Goal: Feedback & Contribution: Contribute content

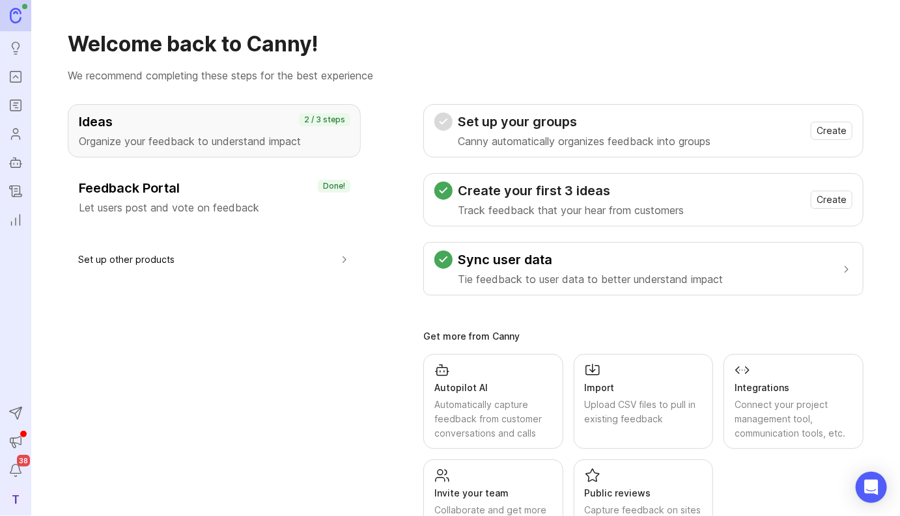
click at [143, 124] on h3 "Ideas" at bounding box center [214, 122] width 271 height 18
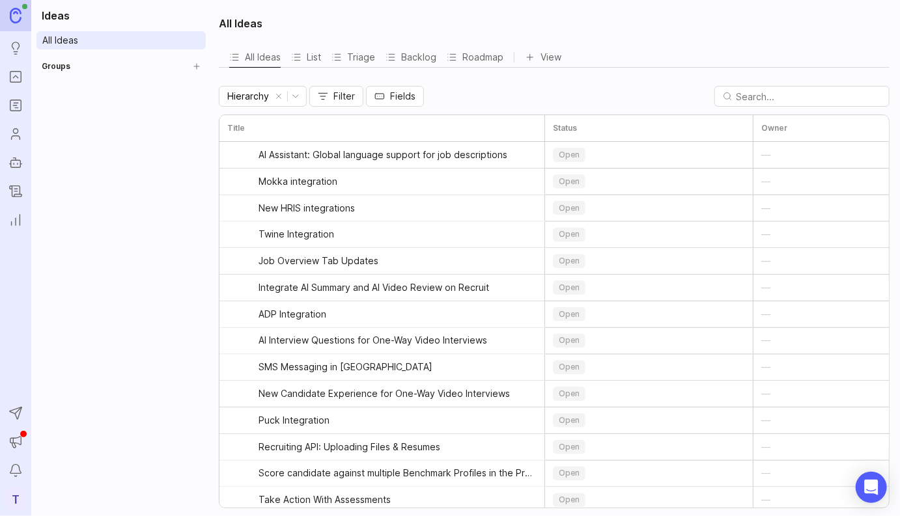
click at [74, 70] on div "Groups" at bounding box center [120, 68] width 169 height 23
click at [52, 66] on h2 "Groups" at bounding box center [56, 66] width 29 height 13
click at [194, 66] on icon "Create Group" at bounding box center [196, 66] width 9 height 9
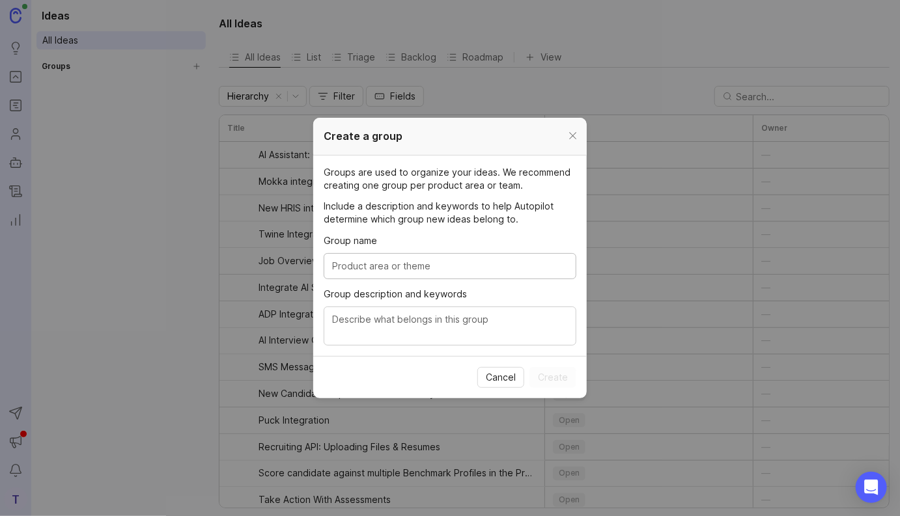
click at [382, 264] on input "Group name" at bounding box center [450, 266] width 236 height 14
click at [385, 326] on textarea "Group description and keywords" at bounding box center [450, 327] width 236 height 29
click at [402, 268] on input "Group name" at bounding box center [450, 266] width 236 height 14
click at [395, 270] on input "Spark Hire Recuit" at bounding box center [450, 266] width 236 height 14
type input "Spark Hire Recruit"
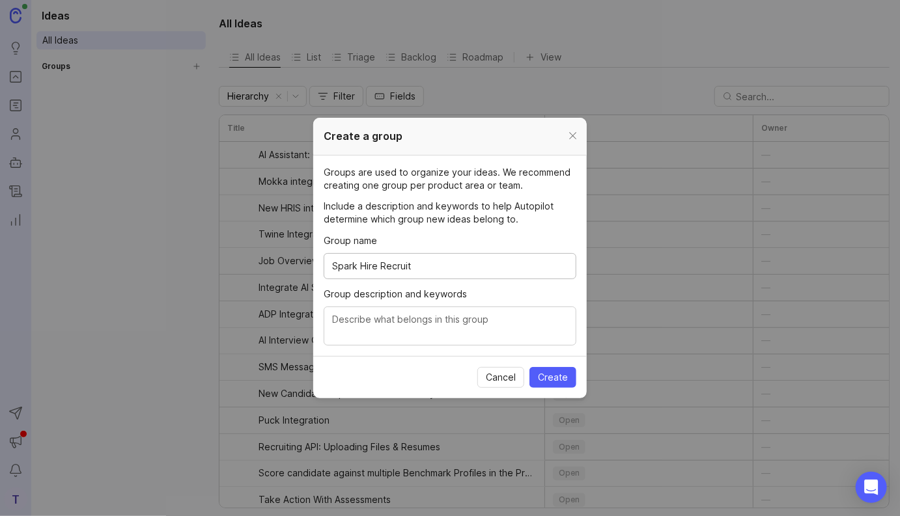
click at [399, 329] on textarea "Group description and keywords" at bounding box center [450, 327] width 236 height 29
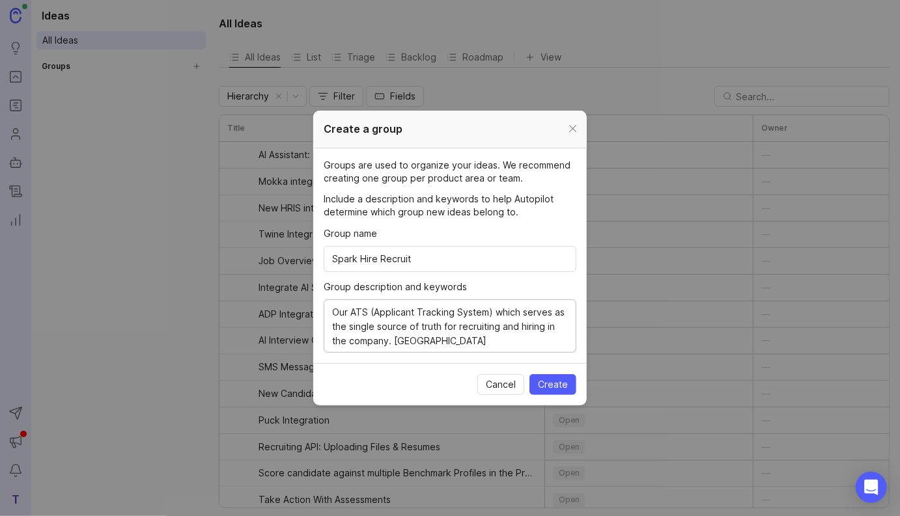
click at [520, 313] on textarea "Our ATS (Applicant Tracking System) which serves as the single source of truth …" at bounding box center [450, 326] width 236 height 43
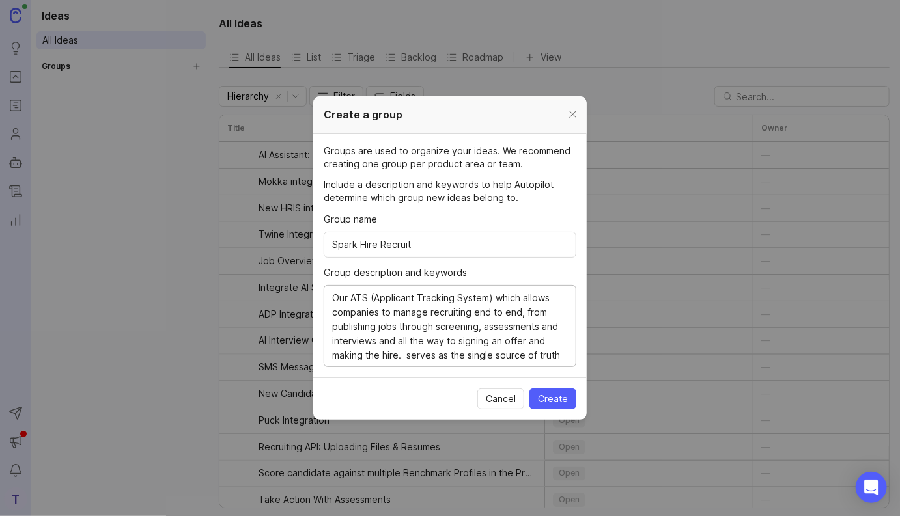
scroll to position [14, 0]
click at [521, 358] on textarea "Our ATS (Applicant Tracking System) which allows companies to manage recruiting…" at bounding box center [450, 327] width 236 height 72
type textarea "Our ATS (Applicant Tracking System) which allows companies to manage recruiting…"
click at [557, 399] on span "Create" at bounding box center [553, 399] width 30 height 13
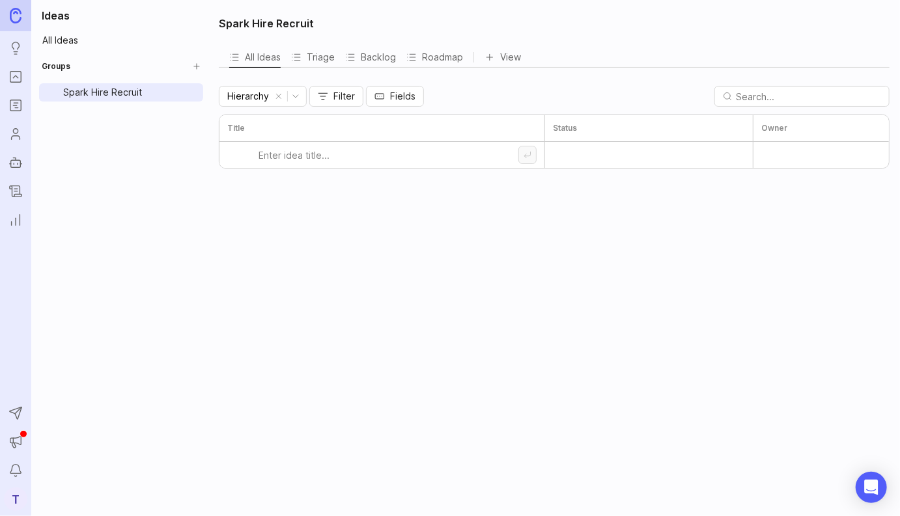
click at [196, 65] on icon "Create Group" at bounding box center [196, 66] width 9 height 9
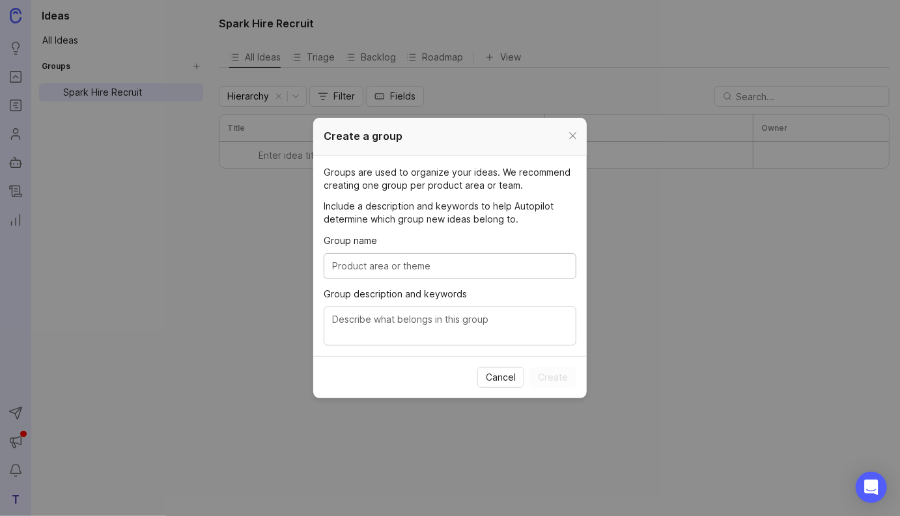
click at [394, 261] on input "Group name" at bounding box center [450, 266] width 236 height 14
type input "Spark Hire Meet"
click at [393, 313] on textarea "Group description and keywords" at bounding box center [450, 327] width 236 height 29
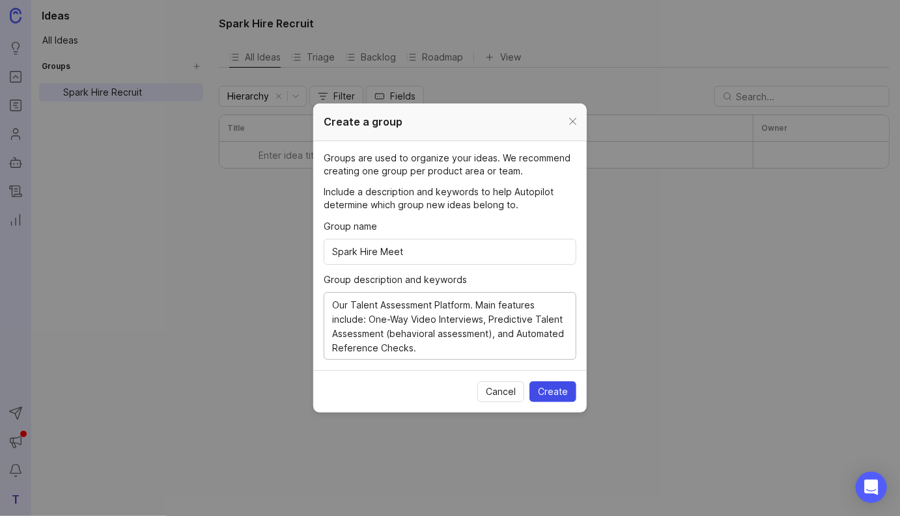
type textarea "Our Talent Assessment Platform. Main features include: One-Way Video Interviews…"
click at [560, 393] on span "Create" at bounding box center [553, 391] width 30 height 13
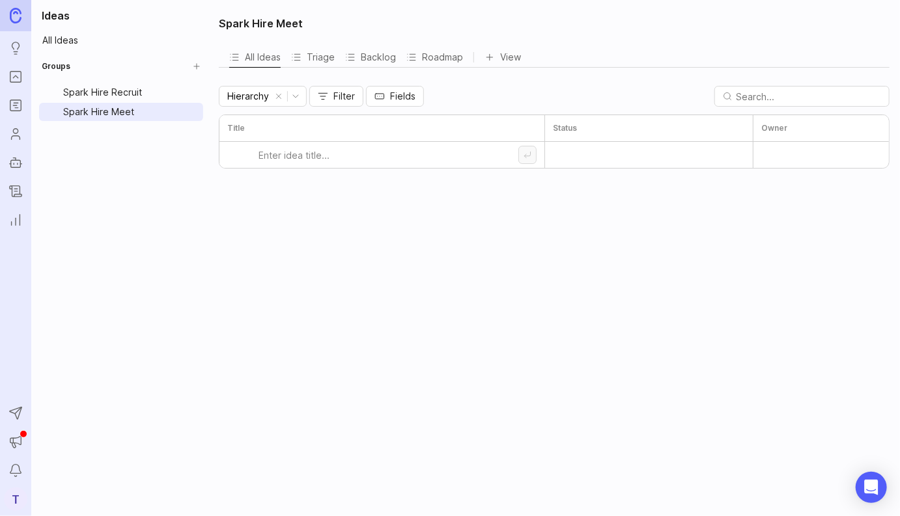
click at [197, 96] on html "Ideas Portal Roadmaps Users Autopilot Changelog Reporting Send to Autopilot Ann…" at bounding box center [450, 258] width 900 height 516
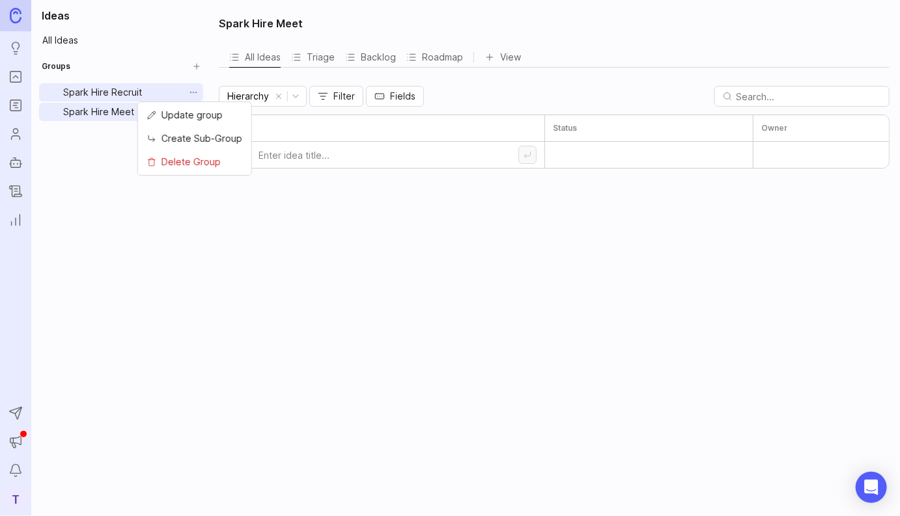
click at [179, 135] on span "Create Sub-Group" at bounding box center [201, 139] width 81 height 14
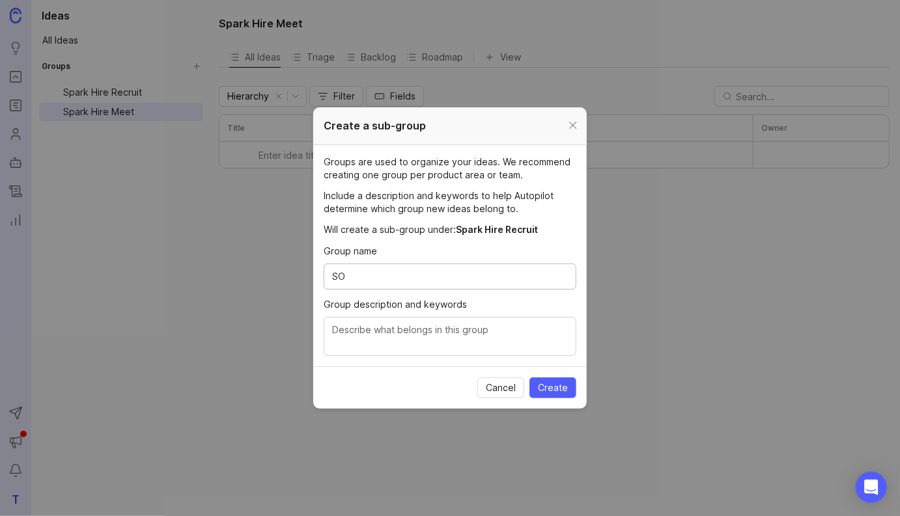
type input "S"
click at [455, 271] on input "Group name" at bounding box center [450, 277] width 236 height 14
type input "Sourcing"
click at [558, 391] on span "Create" at bounding box center [553, 388] width 30 height 13
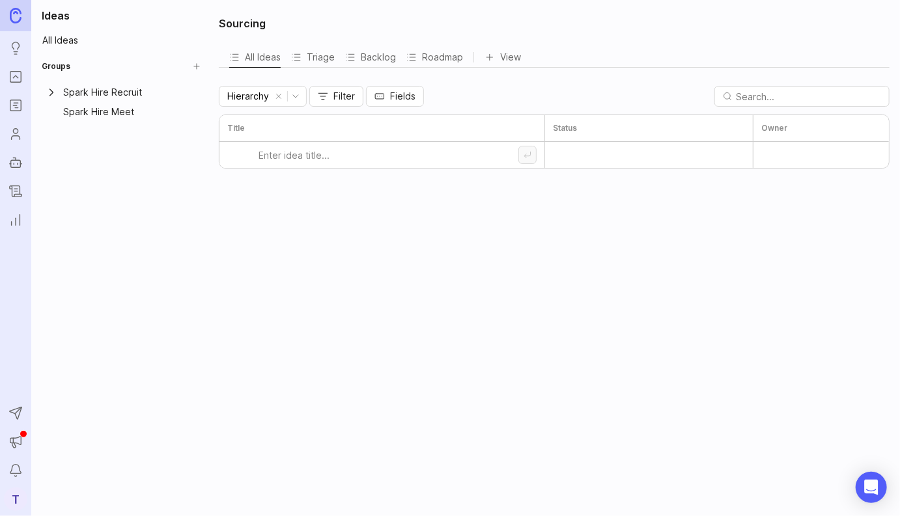
click at [53, 96] on icon "Expand Spark Hire Recruit" at bounding box center [51, 92] width 13 height 13
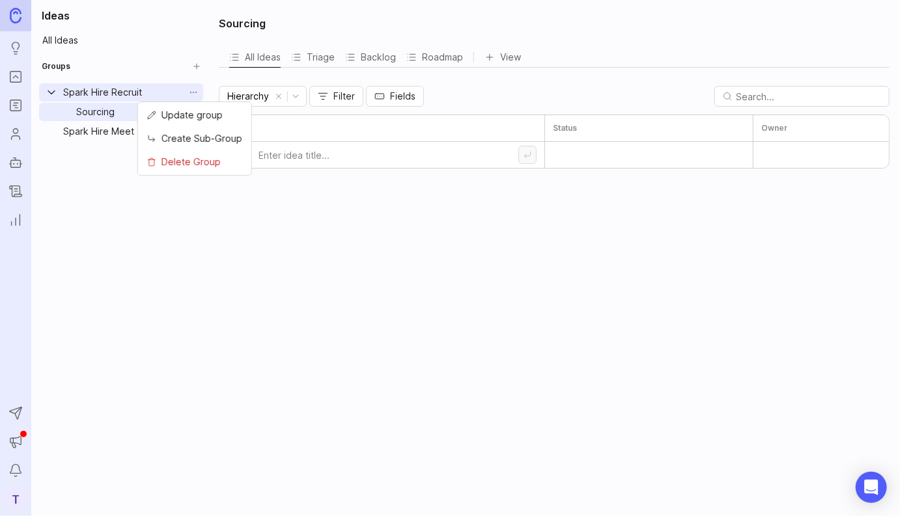
click at [195, 93] on html "Ideas Portal Roadmaps Users Autopilot Changelog Reporting Send to Autopilot Ann…" at bounding box center [450, 258] width 900 height 516
click at [214, 139] on span "Create Sub-Group" at bounding box center [201, 139] width 81 height 14
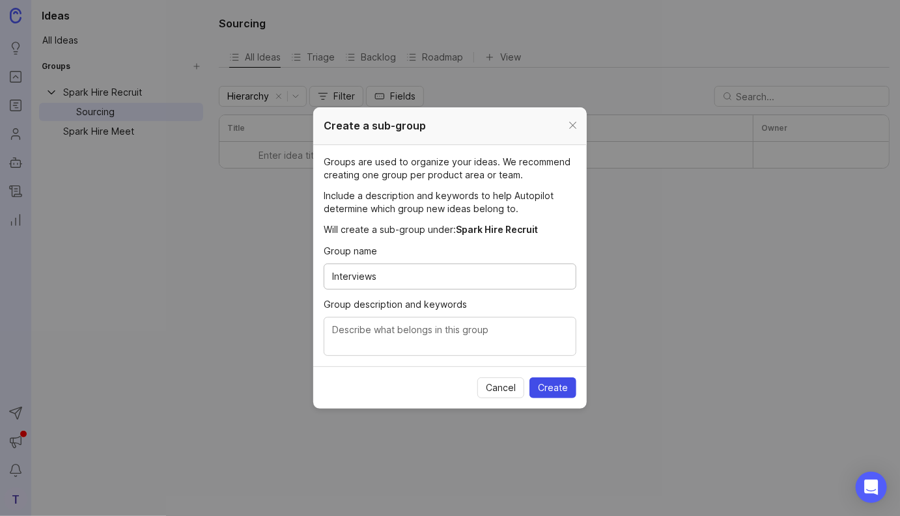
type input "Interviews"
click at [562, 385] on span "Create" at bounding box center [553, 388] width 30 height 13
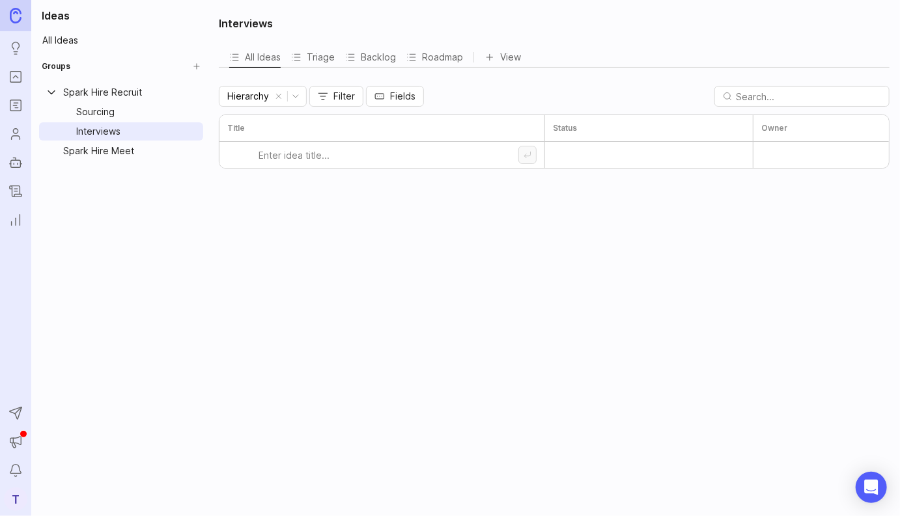
click at [197, 66] on icon "Create Group" at bounding box center [196, 66] width 5 height 0
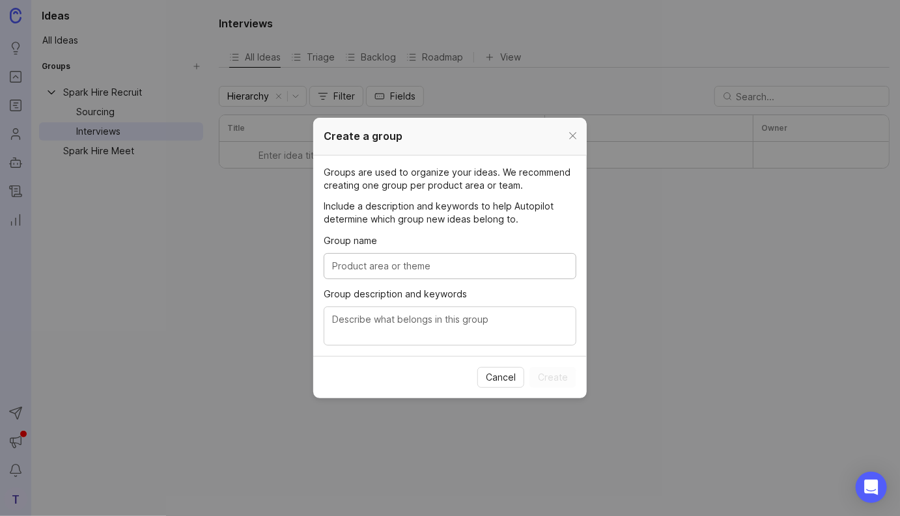
click at [425, 268] on input "Group name" at bounding box center [450, 266] width 236 height 14
type input "Hiring workflows"
click at [563, 377] on span "Create" at bounding box center [553, 377] width 30 height 13
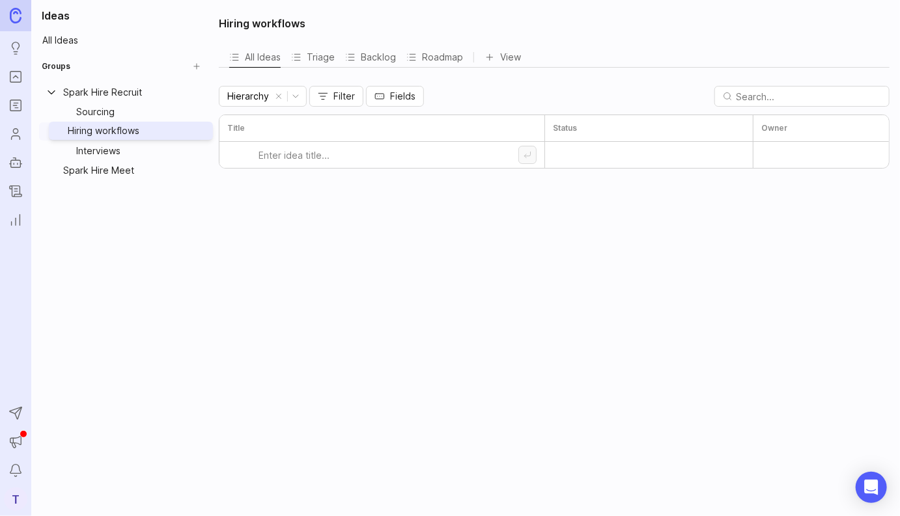
drag, startPoint x: 139, startPoint y: 176, endPoint x: 149, endPoint y: 137, distance: 40.4
click at [149, 137] on body "Ideas Portal Roadmaps Users Autopilot Changelog Reporting Send to Autopilot Ann…" at bounding box center [450, 258] width 900 height 516
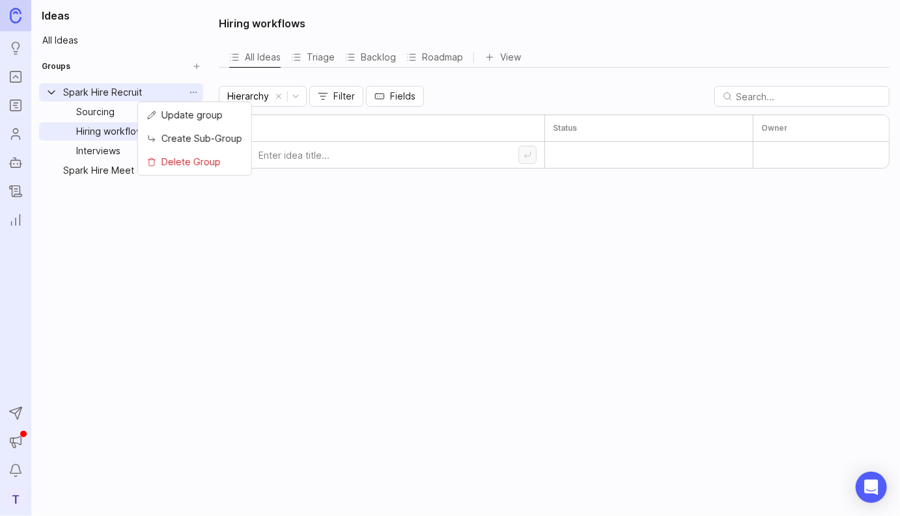
click at [194, 92] on html "Ideas Portal Roadmaps Users Autopilot Changelog Reporting Send to Autopilot Ann…" at bounding box center [450, 258] width 900 height 516
click at [198, 139] on span "Create Sub-Group" at bounding box center [201, 139] width 81 height 14
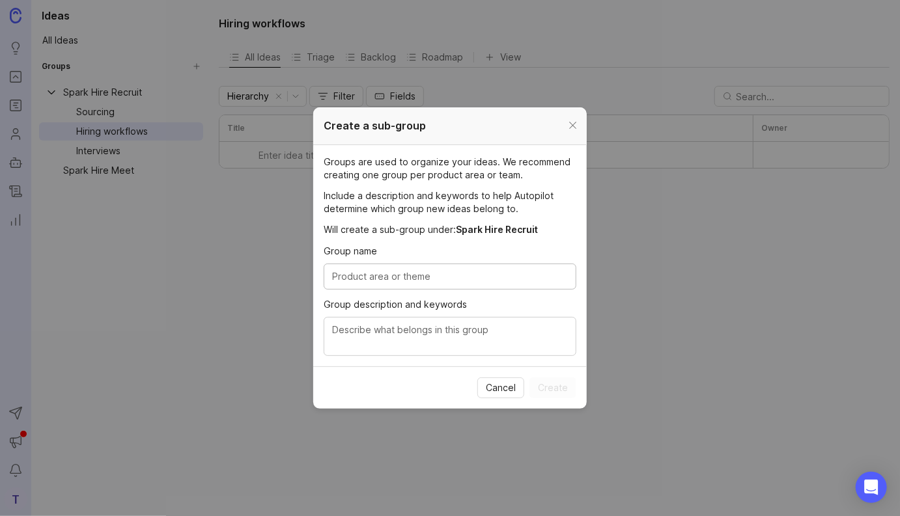
click at [438, 276] on input "Group name" at bounding box center [450, 277] width 236 height 14
type input "I"
type input "Integrations"
click at [562, 384] on span "Create" at bounding box center [553, 388] width 30 height 13
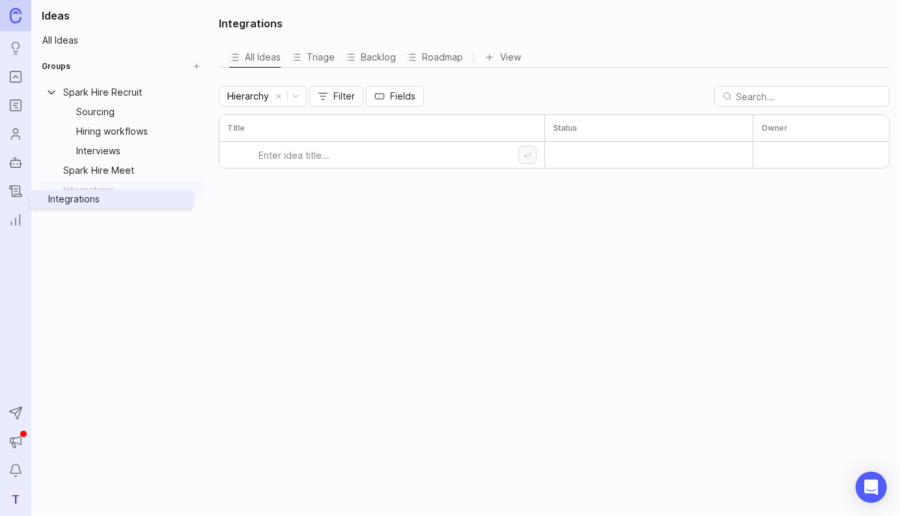
drag, startPoint x: 120, startPoint y: 172, endPoint x: 110, endPoint y: 199, distance: 28.4
click at [110, 199] on body "Ideas Portal Roadmaps Users Autopilot Changelog Reporting Send to Autopilot Ann…" at bounding box center [450, 258] width 900 height 516
click at [197, 66] on icon "Create Group" at bounding box center [197, 66] width 0 height 5
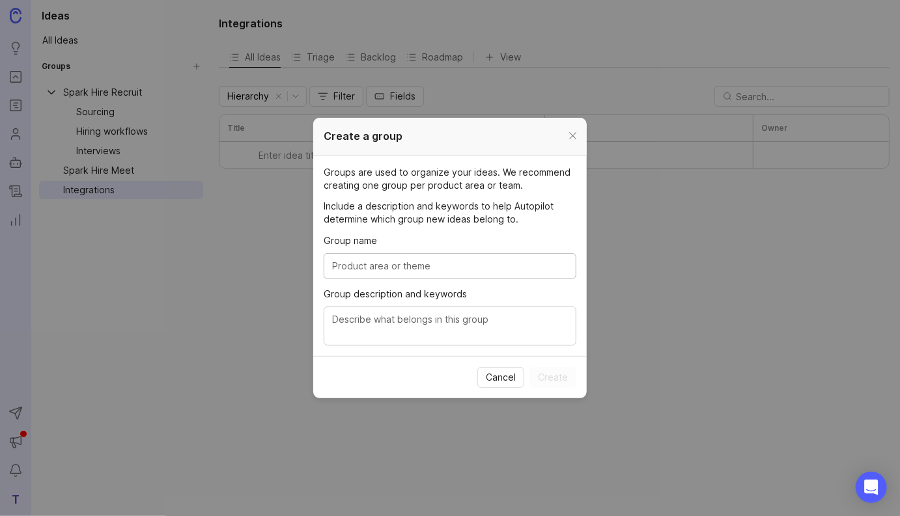
click at [383, 268] on input "Group name" at bounding box center [450, 266] width 236 height 14
type input "Spark Hire AI"
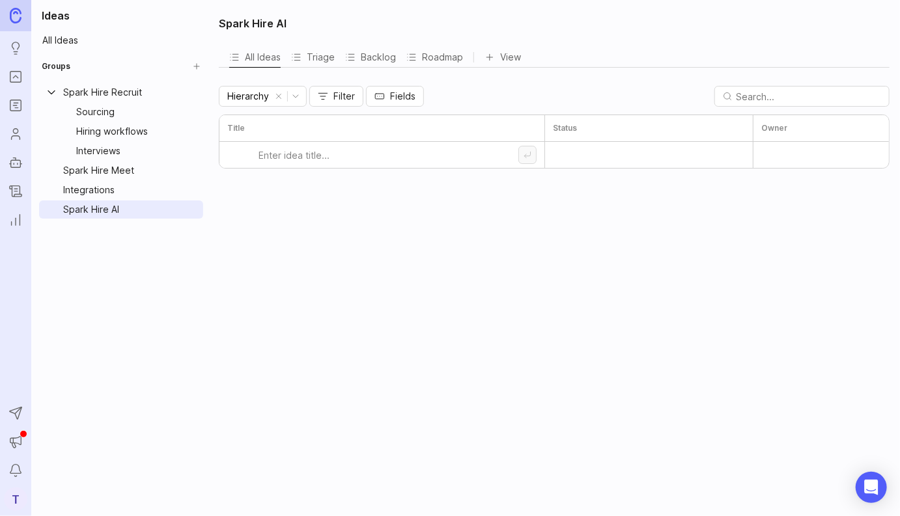
click at [196, 92] on html "Ideas Portal Roadmaps Users Autopilot Changelog Reporting Send to Autopilot Ann…" at bounding box center [450, 258] width 900 height 516
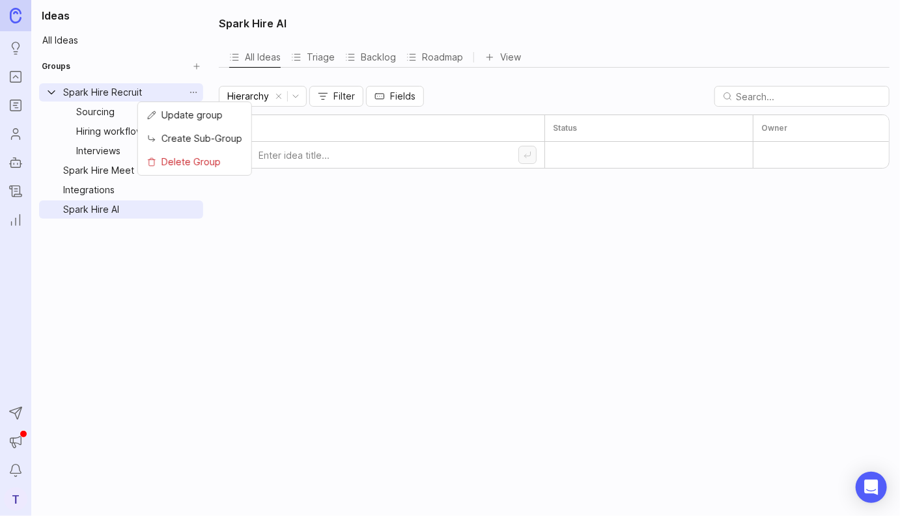
click at [192, 91] on html "Ideas Portal Roadmaps Users Autopilot Changelog Reporting Send to Autopilot Ann…" at bounding box center [450, 258] width 900 height 516
click at [201, 139] on span "Create Sub-Group" at bounding box center [201, 139] width 81 height 14
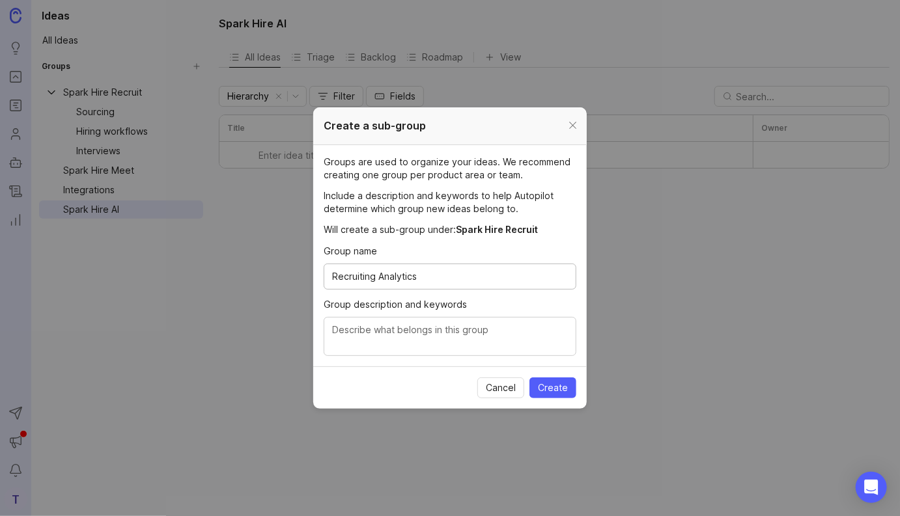
type input "Recruiting Analytics"
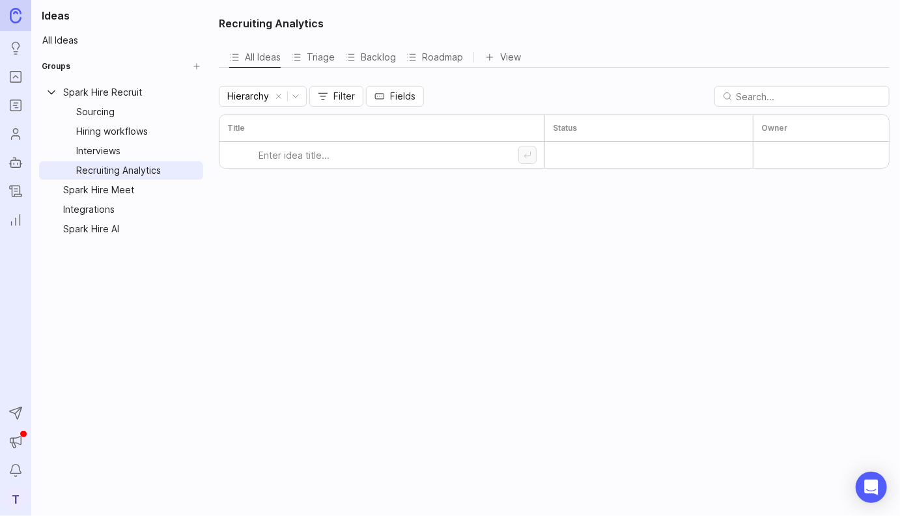
click at [195, 95] on html "Ideas Portal Roadmaps Users Autopilot Changelog Reporting Send to Autopilot Ann…" at bounding box center [450, 258] width 900 height 516
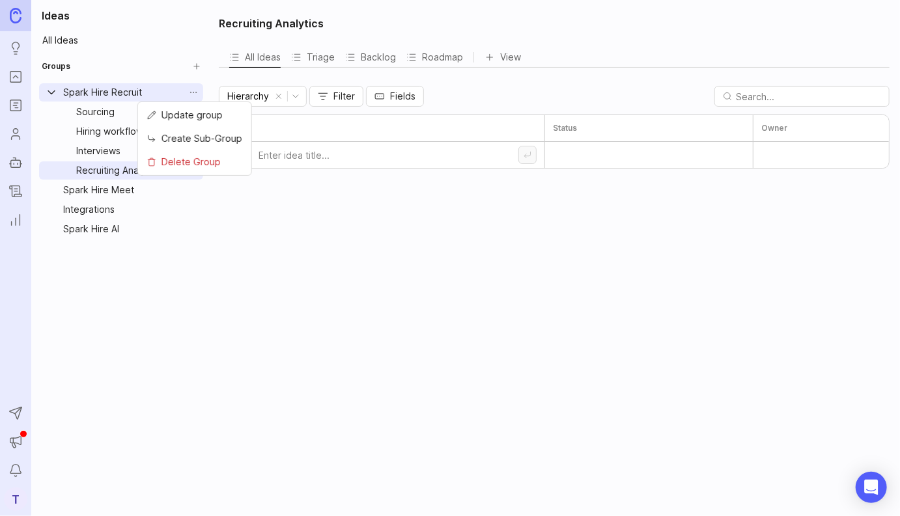
click at [206, 141] on span "Create Sub-Group" at bounding box center [201, 139] width 81 height 14
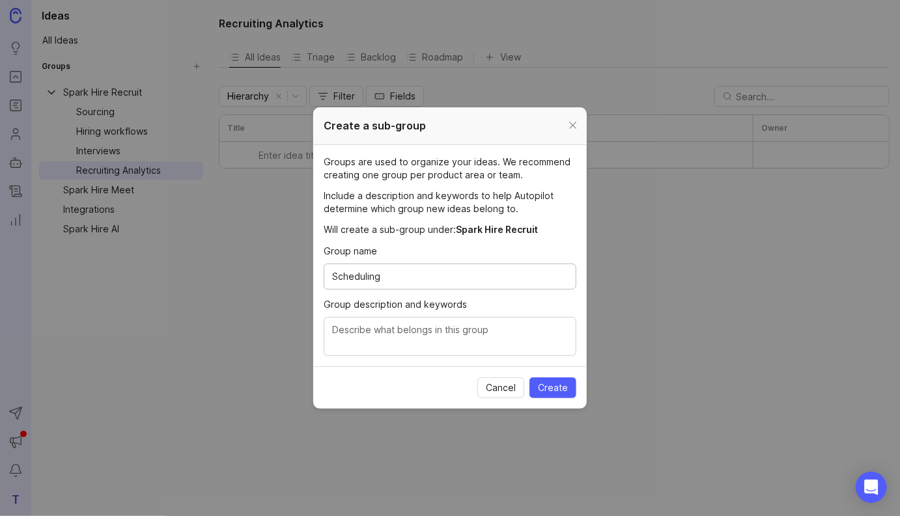
type input "Scheduling"
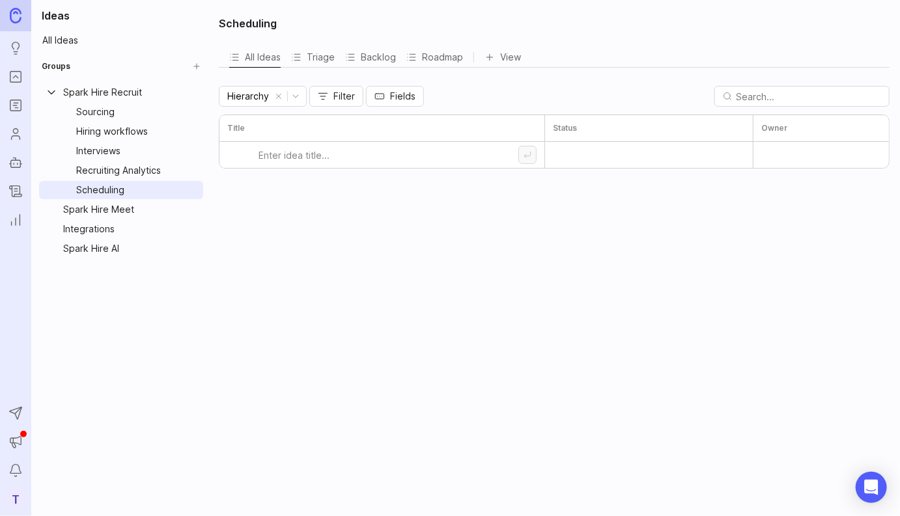
click at [251, 23] on h2 "Scheduling" at bounding box center [248, 24] width 58 height 16
click at [305, 23] on div "Scheduling" at bounding box center [554, 23] width 671 height 31
click at [194, 211] on html "Ideas Portal Roadmaps Users Autopilot Changelog Reporting Send to Autopilot Ann…" at bounding box center [450, 258] width 900 height 516
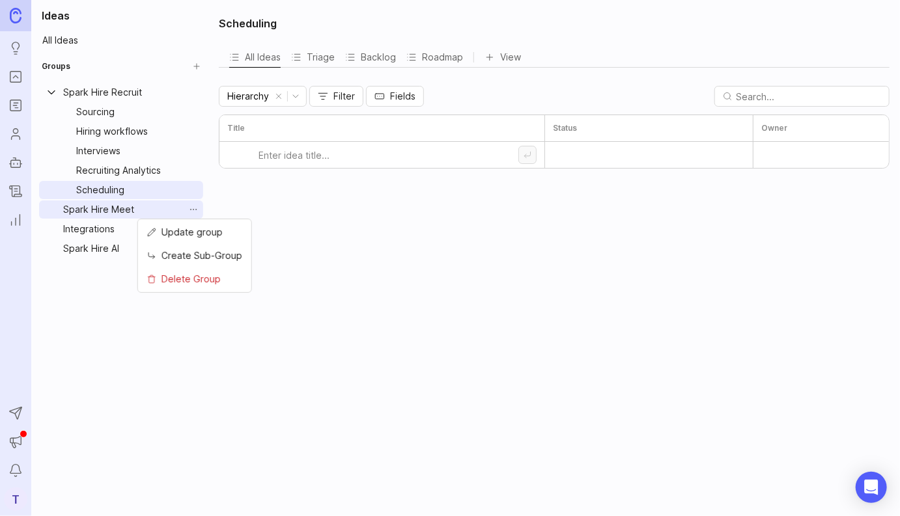
click at [208, 253] on span "Create Sub-Group" at bounding box center [201, 256] width 81 height 14
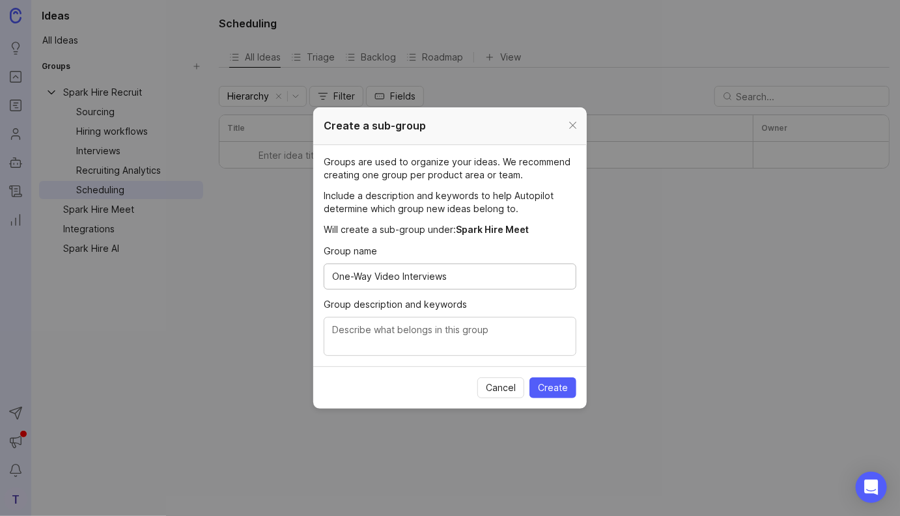
type input "One-Way Video Interviews"
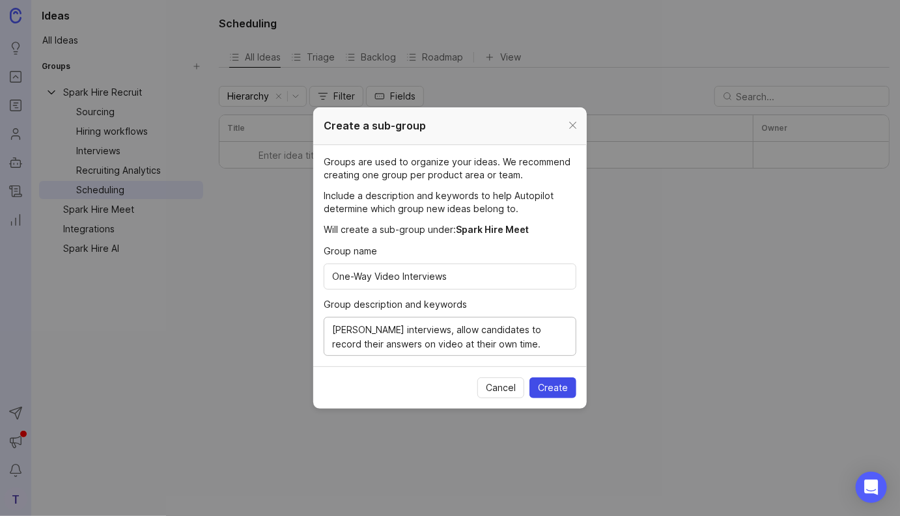
type textarea "Async interviews, allow candidates to record their answers on video at their ow…"
click at [553, 391] on span "Create" at bounding box center [553, 388] width 30 height 13
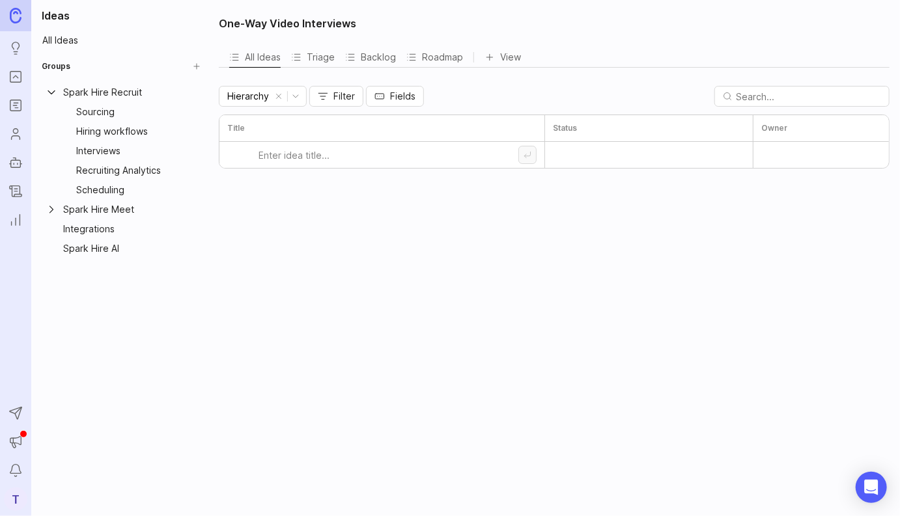
click at [193, 210] on html "Ideas Portal Roadmaps Users Autopilot Changelog Reporting Send to Autopilot Ann…" at bounding box center [450, 258] width 900 height 516
click at [203, 257] on span "Create Sub-Group" at bounding box center [201, 256] width 81 height 14
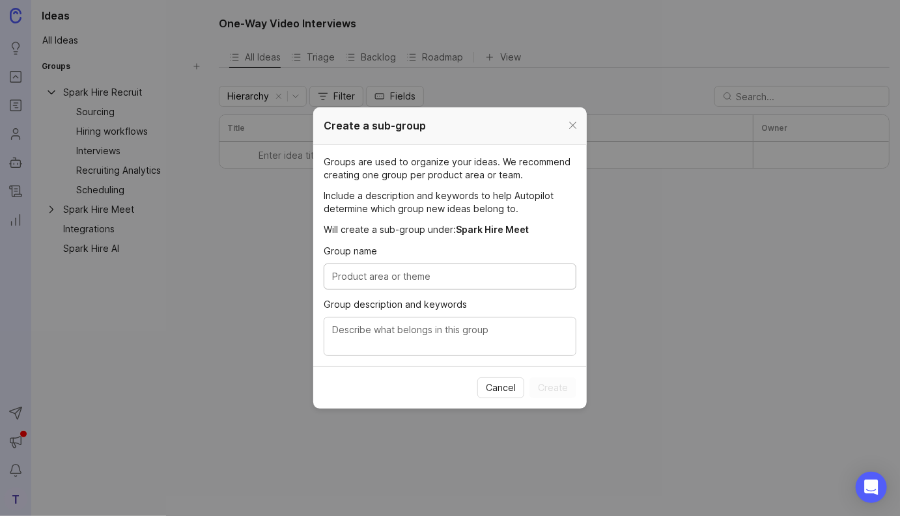
type input "B"
type input "Predictive Talent Assessment"
type textarea "B"
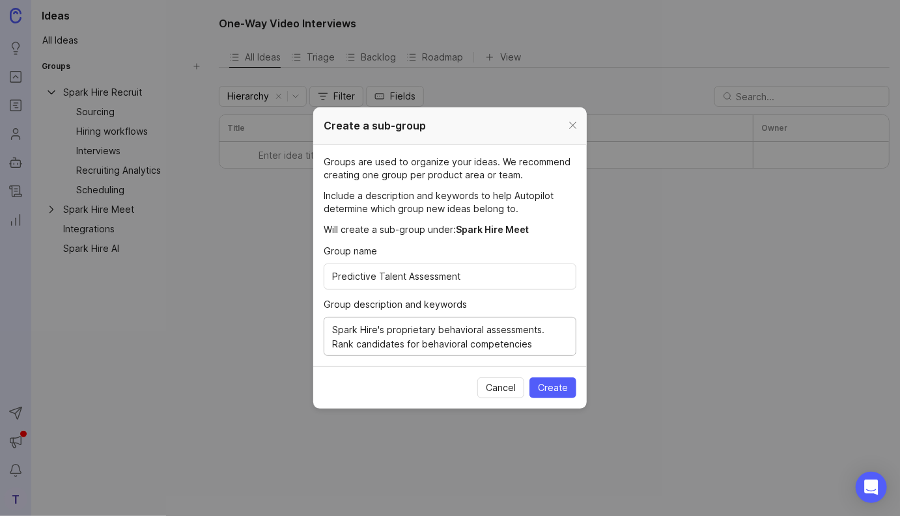
click at [397, 345] on textarea "Spark Hire's proprietary behavioral assessments. Rank candidates for behavioral…" at bounding box center [450, 337] width 236 height 29
click at [439, 346] on textarea "Spark Hire's proprietary behavioral assessments. Rank candidates for the job us…" at bounding box center [450, 337] width 236 height 29
click at [428, 346] on textarea "Spark Hire's proprietary behavioral assessments. Rank candidates for the job us…" at bounding box center [450, 337] width 236 height 29
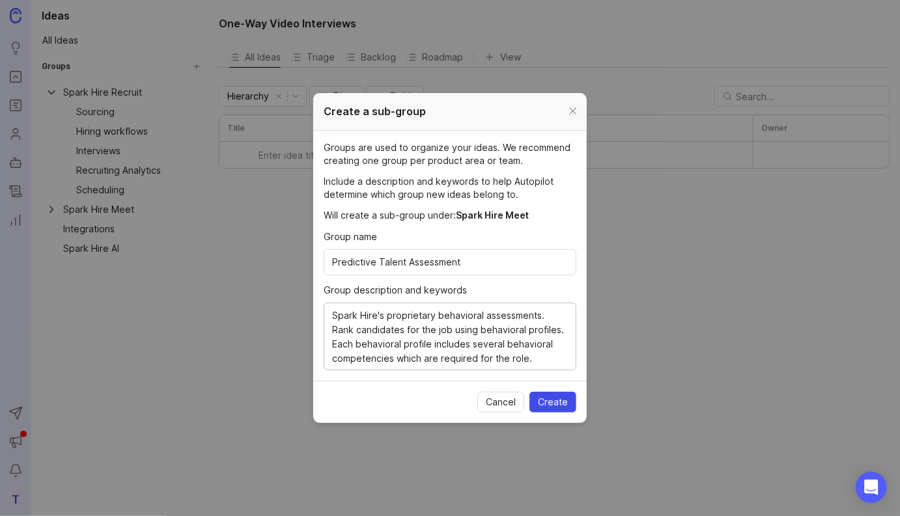
type textarea "Spark Hire's proprietary behavioral assessments. Rank candidates for the job us…"
click at [556, 400] on span "Create" at bounding box center [553, 402] width 30 height 13
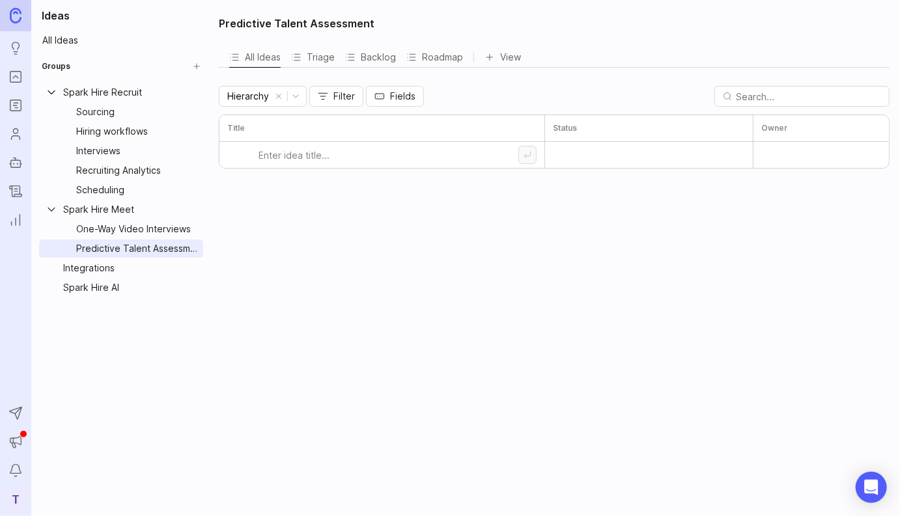
click at [193, 210] on html "Ideas Portal Roadmaps Users Autopilot Changelog Reporting Send to Autopilot Ann…" at bounding box center [450, 258] width 900 height 516
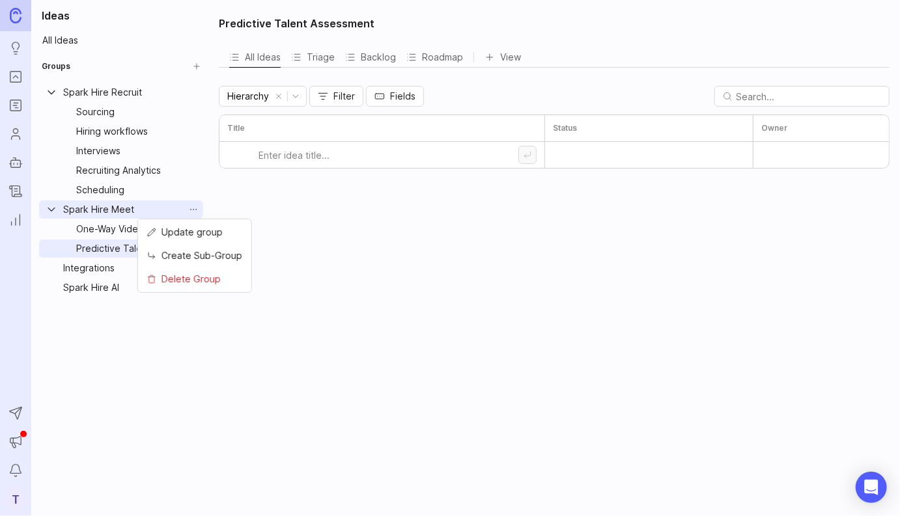
click at [211, 253] on span "Create Sub-Group" at bounding box center [201, 256] width 81 height 14
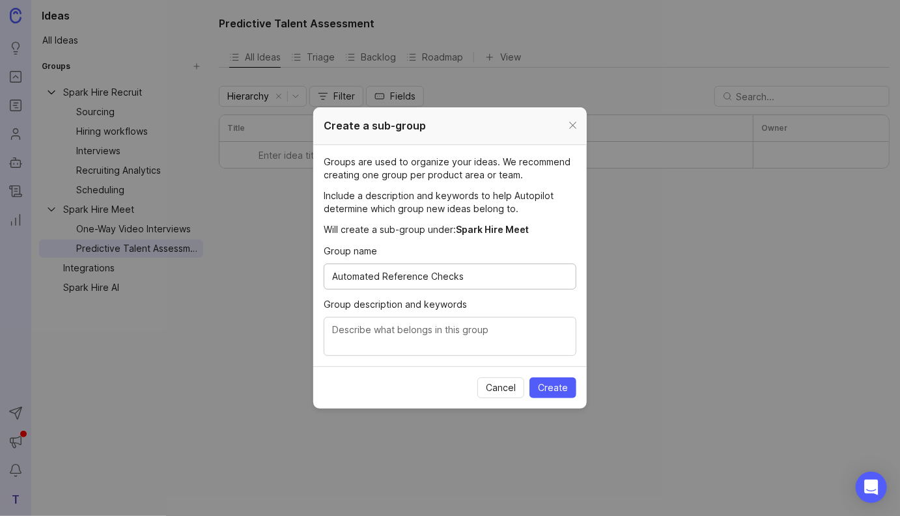
type input "Automated Reference Checks"
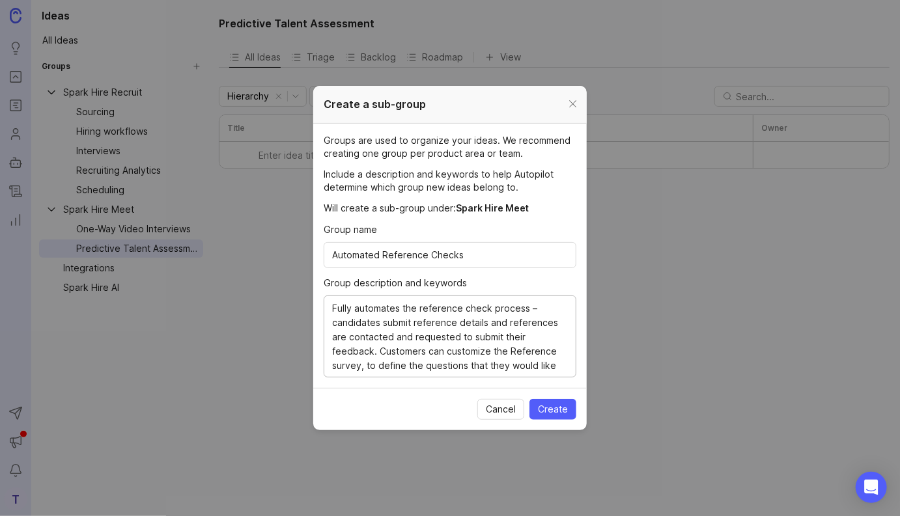
scroll to position [12, 0]
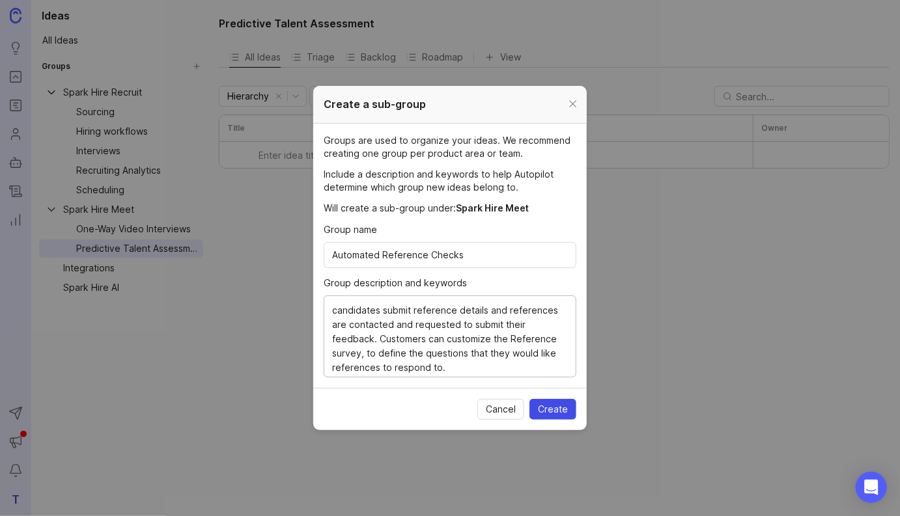
type textarea "Fully automates the reference check process – candidates submit reference detai…"
click at [557, 408] on span "Create" at bounding box center [553, 409] width 30 height 13
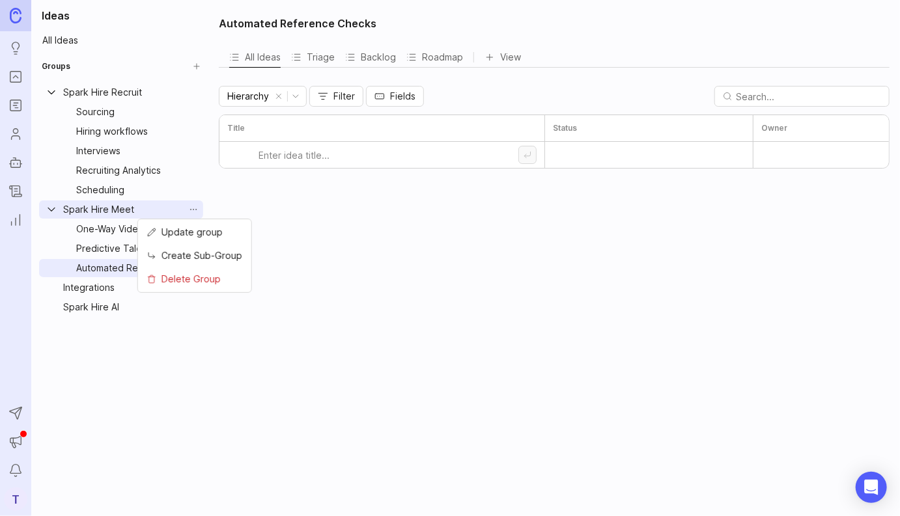
click at [194, 214] on html "Ideas Portal Roadmaps Users Autopilot Changelog Reporting Send to Autopilot Ann…" at bounding box center [450, 258] width 900 height 516
click at [184, 92] on html "Ideas Portal Roadmaps Users Autopilot Changelog Reporting Send to Autopilot Ann…" at bounding box center [450, 258] width 900 height 516
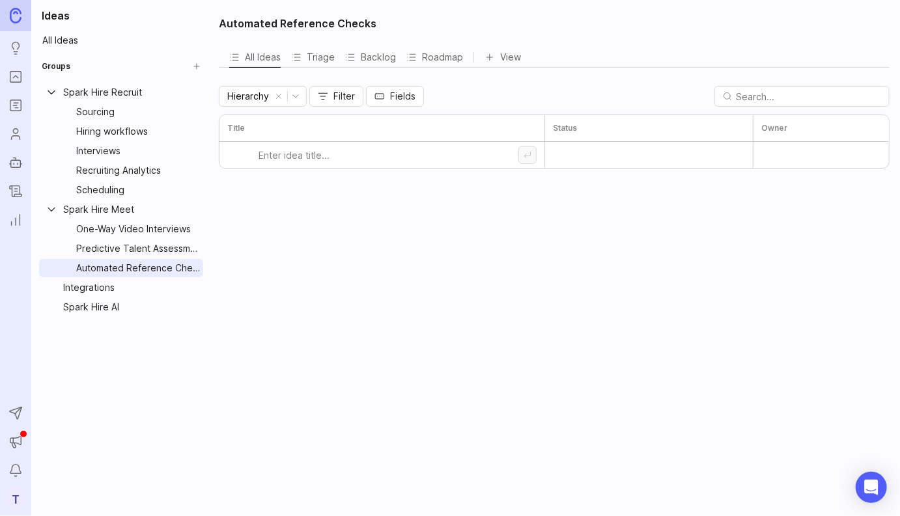
click at [196, 94] on html "Ideas Portal Roadmaps Users Autopilot Changelog Reporting Send to Autopilot Ann…" at bounding box center [450, 258] width 900 height 516
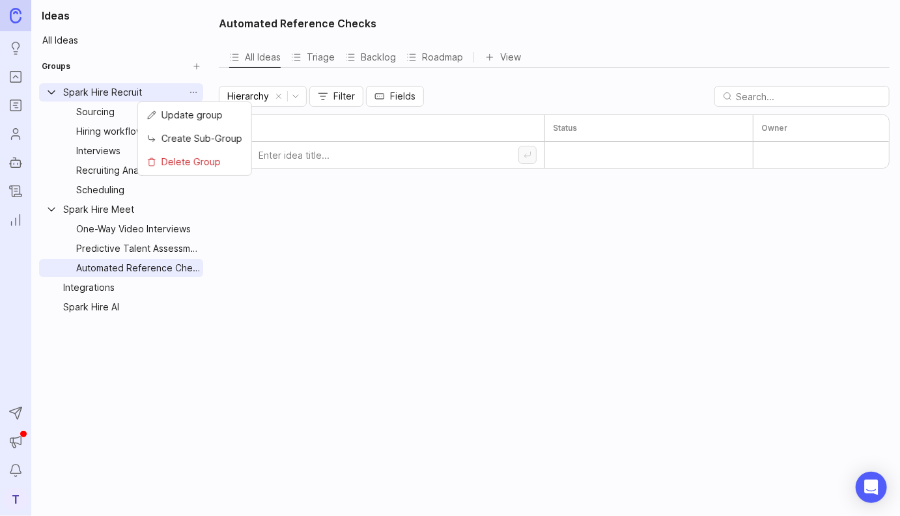
click at [207, 141] on span "Create Sub-Group" at bounding box center [201, 139] width 81 height 14
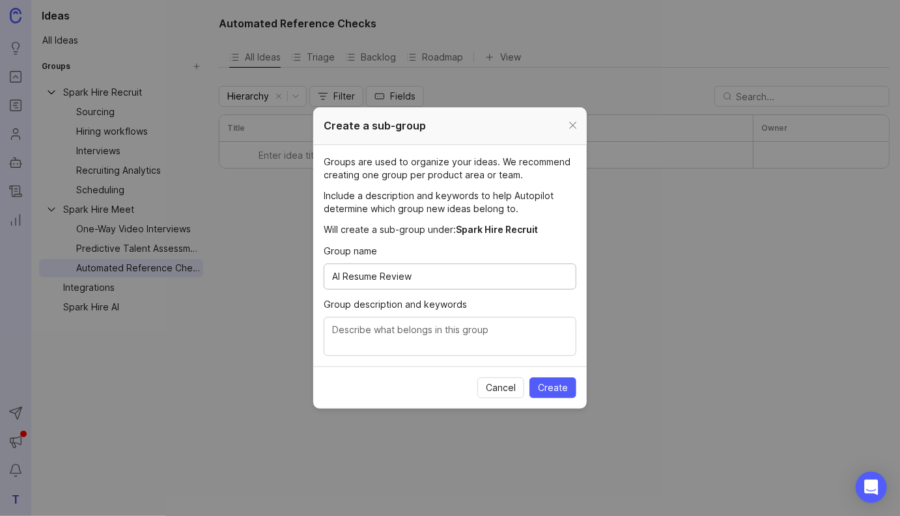
type input "AI Resume Review"
click at [497, 332] on textarea "Group description and keywords" at bounding box center [450, 337] width 236 height 29
click at [391, 343] on textarea "Reviews resumes of job applicants, scores and ranks them per the requirements" at bounding box center [450, 337] width 236 height 29
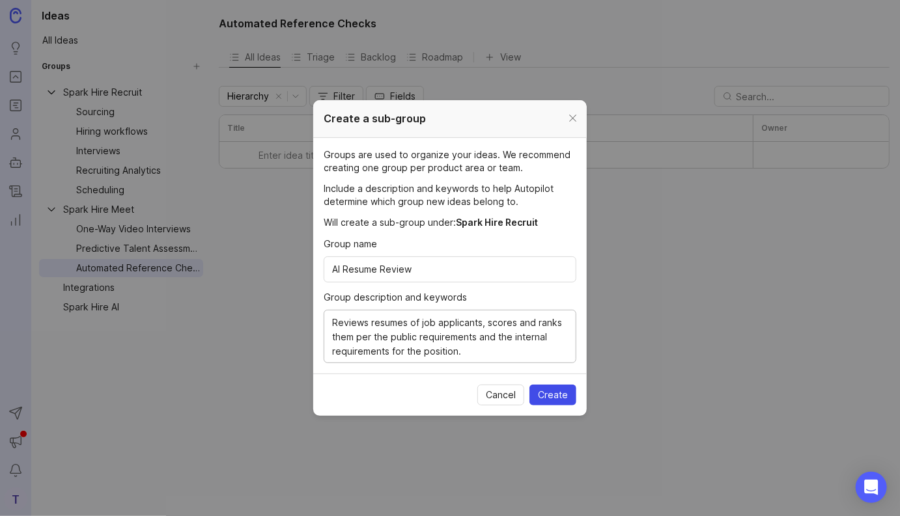
type textarea "Reviews resumes of job applicants, scores and ranks them per the public require…"
click at [554, 393] on span "Create" at bounding box center [553, 395] width 30 height 13
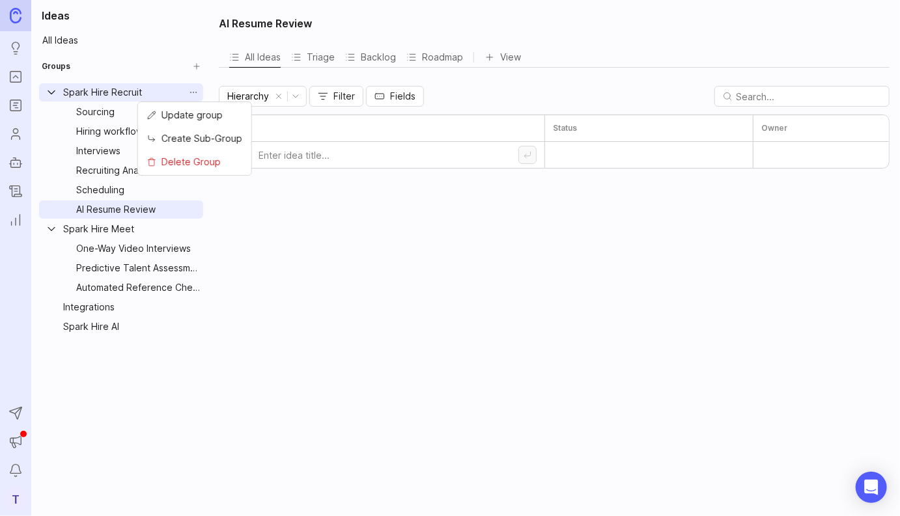
click at [197, 94] on html "Ideas Portal Roadmaps Users Autopilot Changelog Reporting Send to Autopilot Ann…" at bounding box center [450, 258] width 900 height 516
click at [204, 140] on span "Create Sub-Group" at bounding box center [201, 139] width 81 height 14
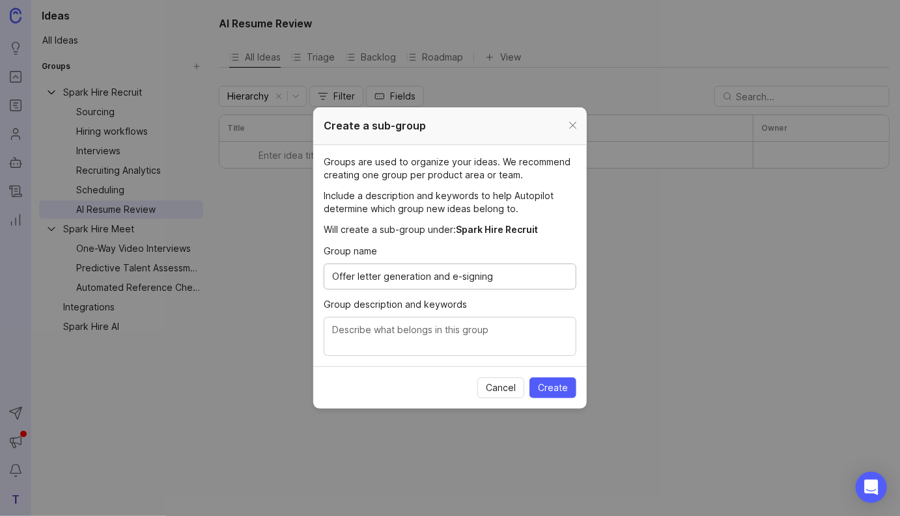
click at [380, 277] on input "Offer letter generation and e-signing" at bounding box center [450, 277] width 236 height 14
type input "Offer letters"
click at [395, 324] on textarea "Group description and keywords" at bounding box center [450, 337] width 236 height 29
paste textarea "generation and e-signing"
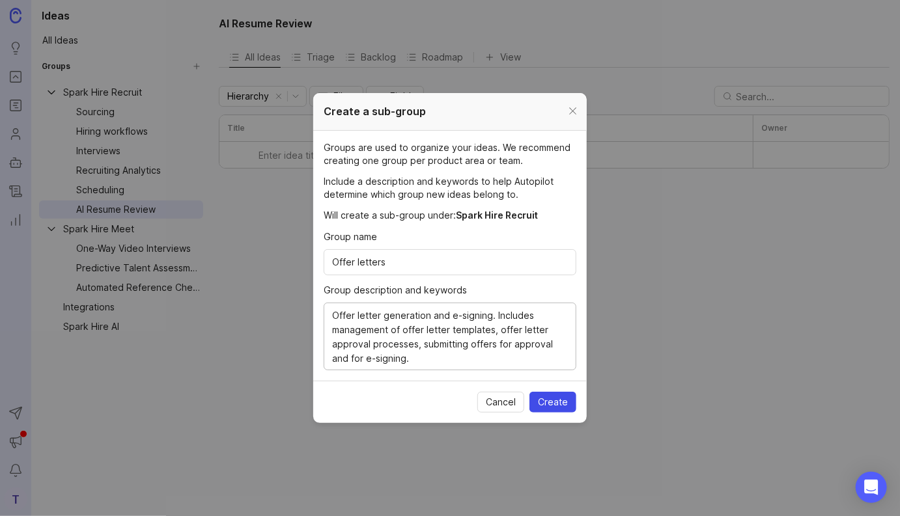
type textarea "Offer letter generation and e-signing. Includes management of offer letter temp…"
click at [559, 404] on span "Create" at bounding box center [553, 402] width 30 height 13
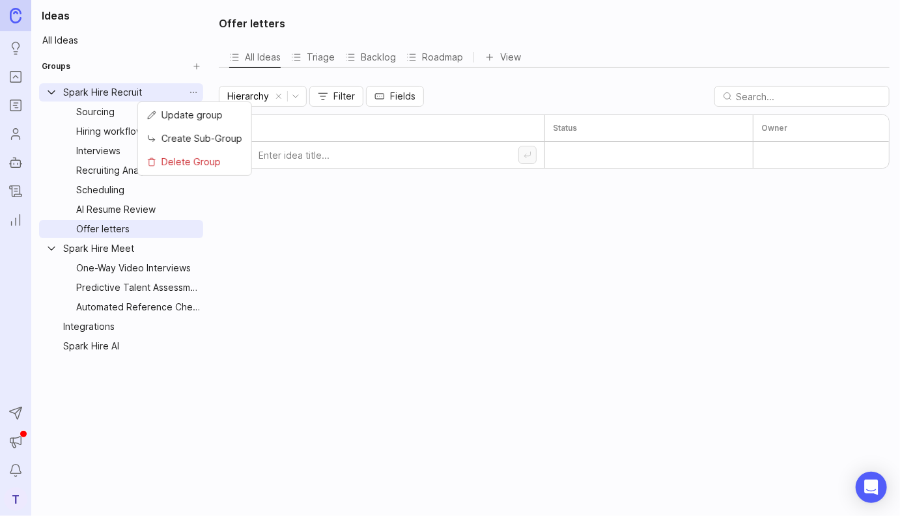
click at [197, 94] on html "Ideas Portal Roadmaps Users Autopilot Changelog Reporting Send to Autopilot Ann…" at bounding box center [450, 258] width 900 height 516
click at [207, 141] on span "Create Sub-Group" at bounding box center [201, 139] width 81 height 14
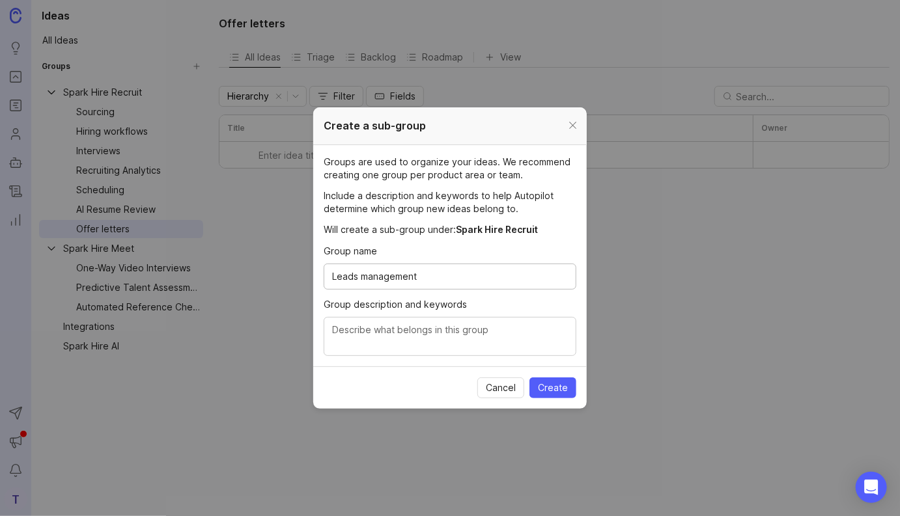
type input "Leads management"
type textarea "Sourcing passive candidates (also known as leads or prospects) through LinkedIn…"
click at [552, 390] on span "Create" at bounding box center [553, 388] width 30 height 13
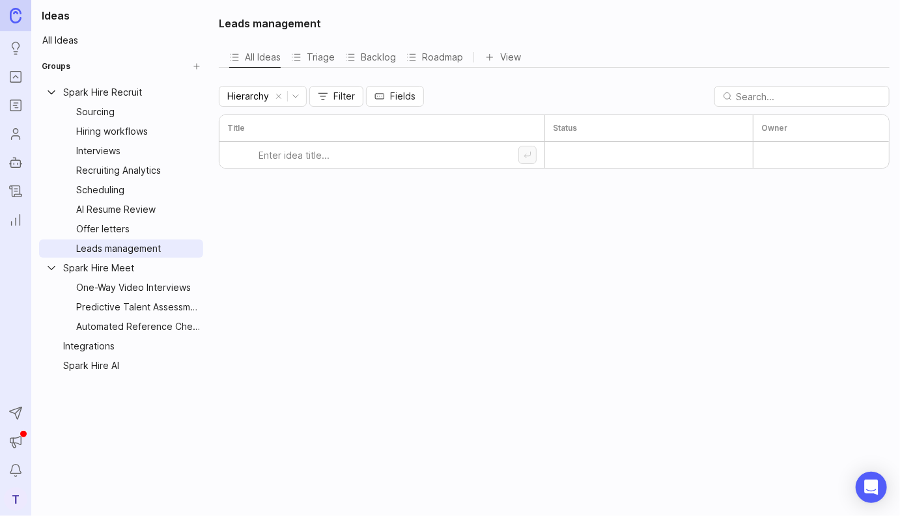
click at [193, 94] on html "Ideas Portal Roadmaps Users Autopilot Changelog Reporting Send to Autopilot Ann…" at bounding box center [450, 258] width 900 height 516
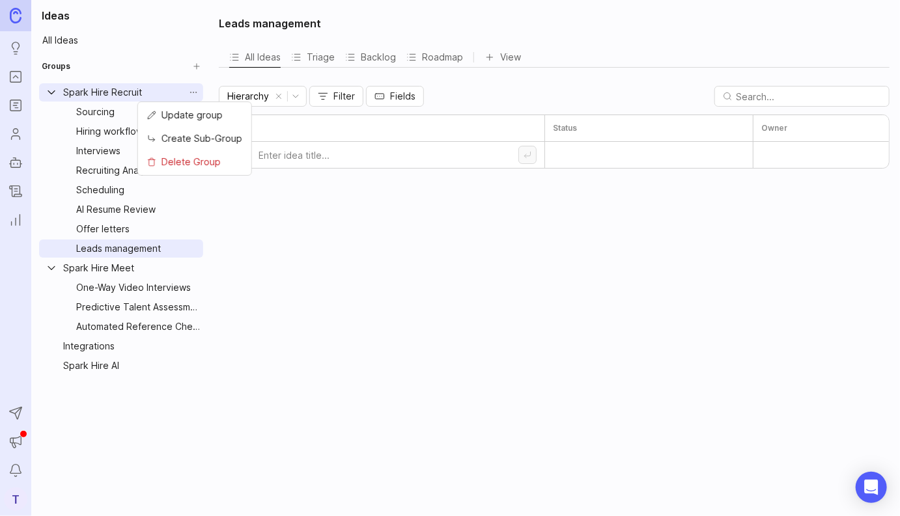
click at [219, 139] on span "Create Sub-Group" at bounding box center [201, 139] width 81 height 14
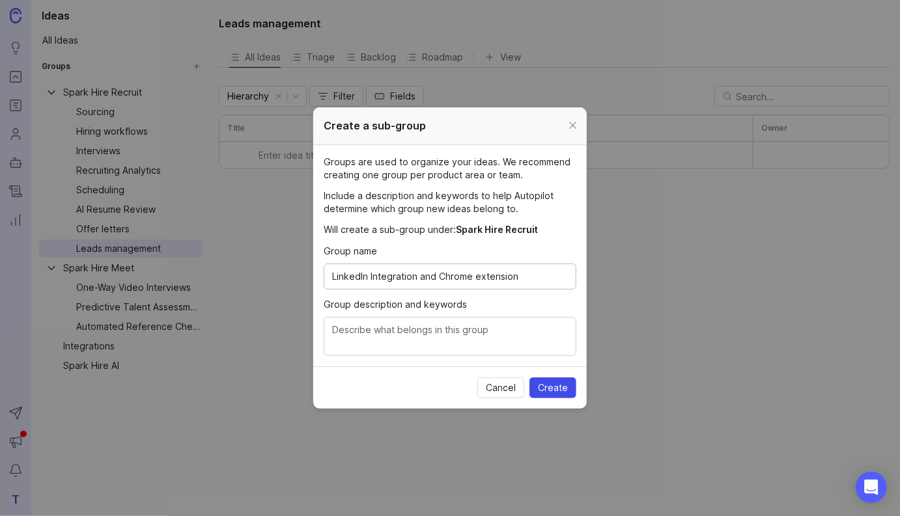
type input "LinkedIn Integration and Chrome extension"
click at [557, 387] on span "Create" at bounding box center [553, 388] width 30 height 13
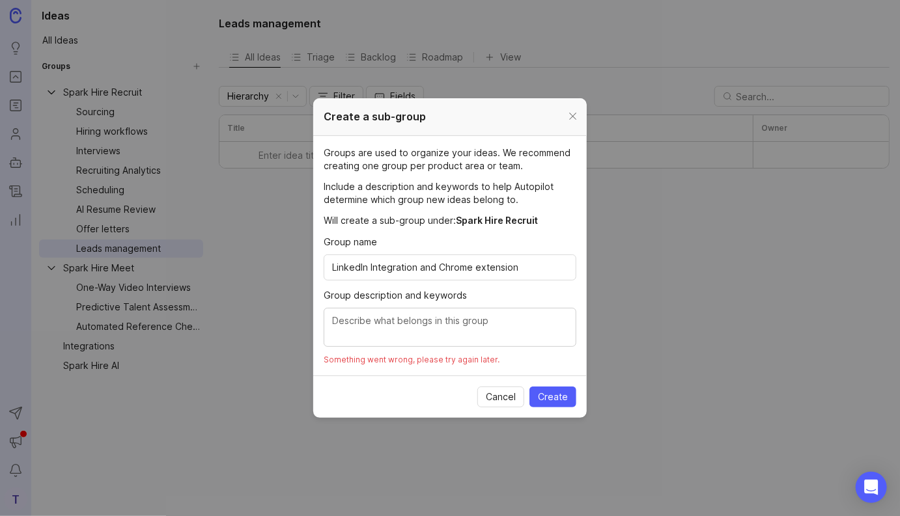
click at [470, 330] on textarea "Group description and keywords" at bounding box center [450, 328] width 236 height 29
click at [522, 268] on input "LinkedIn Integration and Chrome extension" at bounding box center [450, 267] width 236 height 14
click at [553, 395] on span "Create" at bounding box center [553, 397] width 30 height 13
click at [522, 256] on div "LinkedIn Integration and Chrome extension" at bounding box center [450, 268] width 253 height 26
click at [522, 268] on input "LinkedIn Integration and Chrome extension" at bounding box center [450, 267] width 236 height 14
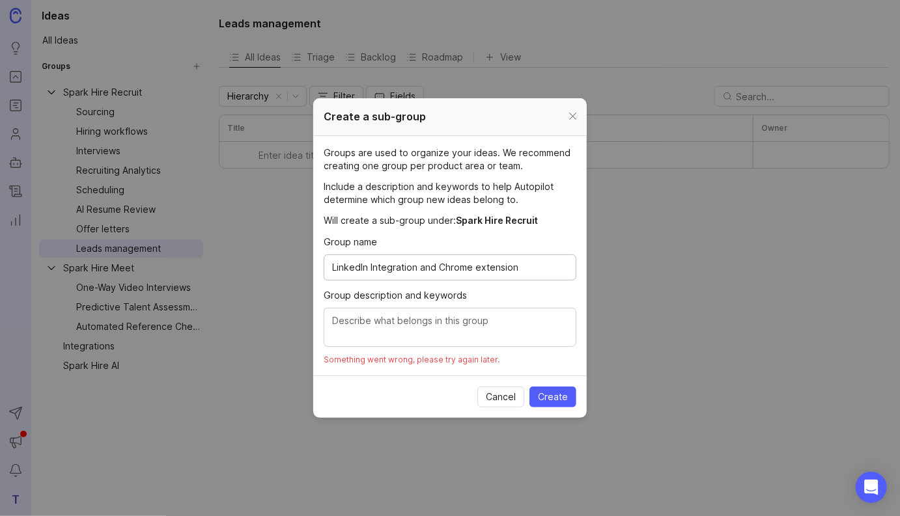
click at [522, 268] on input "LinkedIn Integration and Chrome extension" at bounding box center [450, 267] width 236 height 14
click at [574, 115] on div at bounding box center [572, 117] width 15 height 16
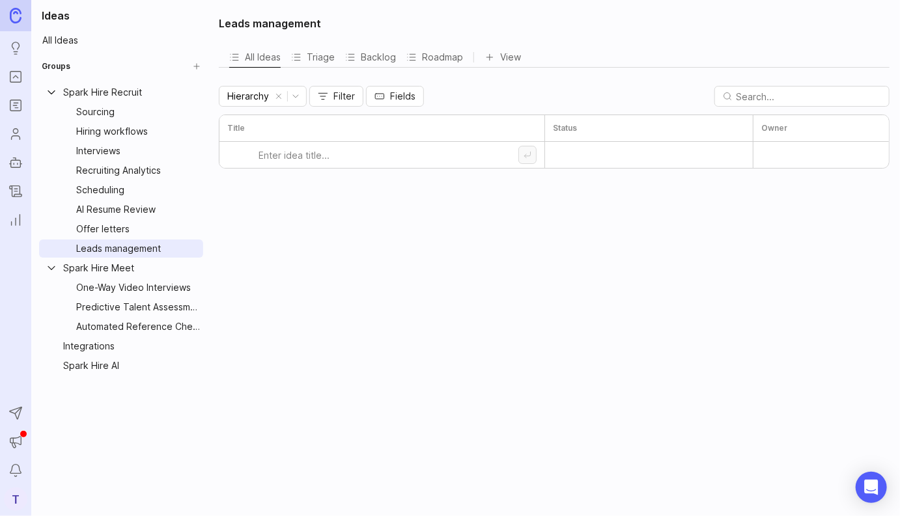
click at [200, 92] on link "Spark Hire Recruit" at bounding box center [121, 92] width 164 height 18
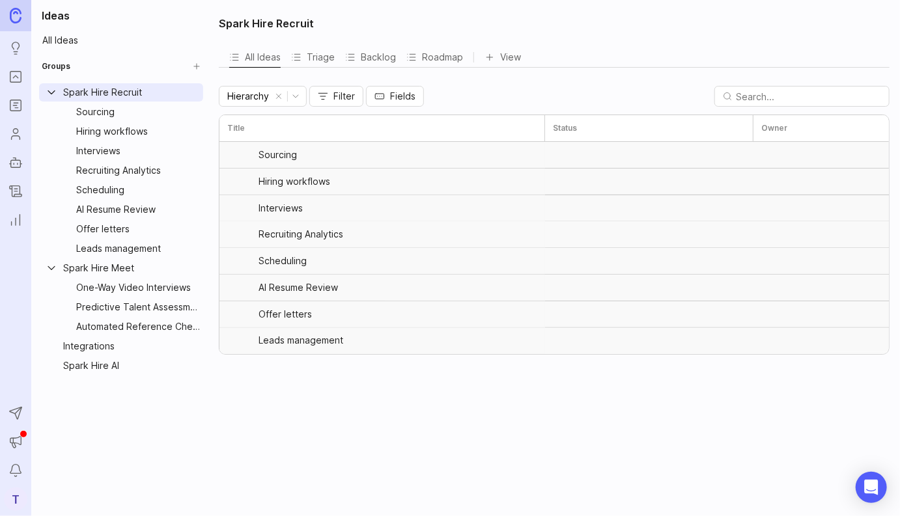
click at [193, 92] on html "Ideas Portal Roadmaps Users Autopilot Changelog Reporting Send to Autopilot Ann…" at bounding box center [450, 258] width 900 height 516
click at [221, 139] on span "Create Sub-Group" at bounding box center [201, 139] width 81 height 14
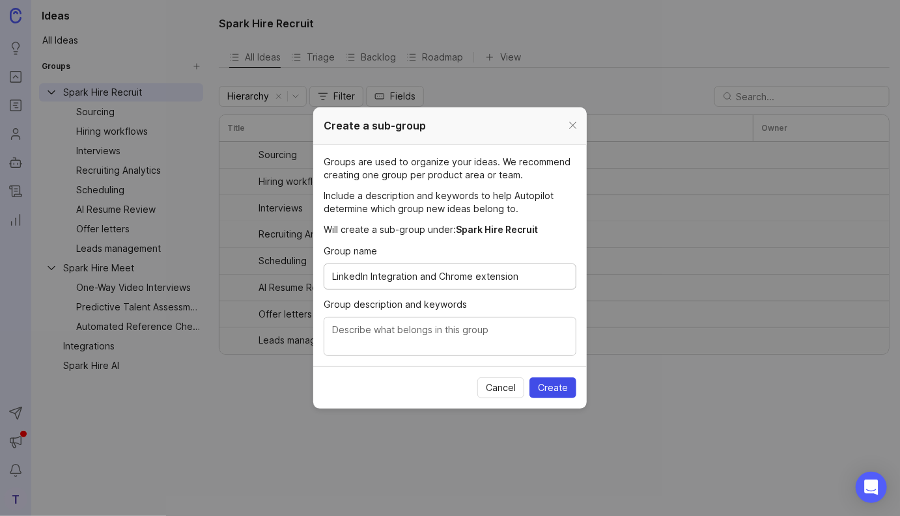
type input "LinkedIn Integration and Chrome extension"
click at [550, 383] on span "Create" at bounding box center [553, 388] width 30 height 13
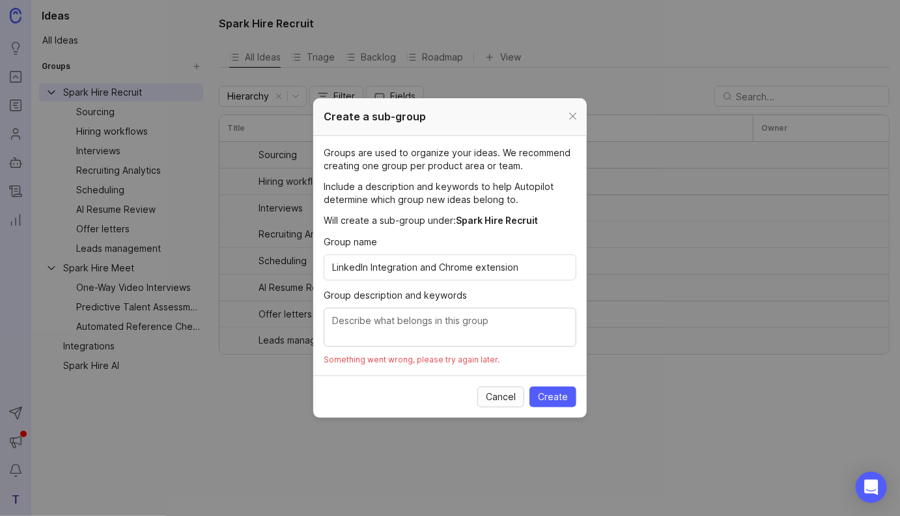
click at [495, 391] on span "Cancel" at bounding box center [501, 397] width 30 height 13
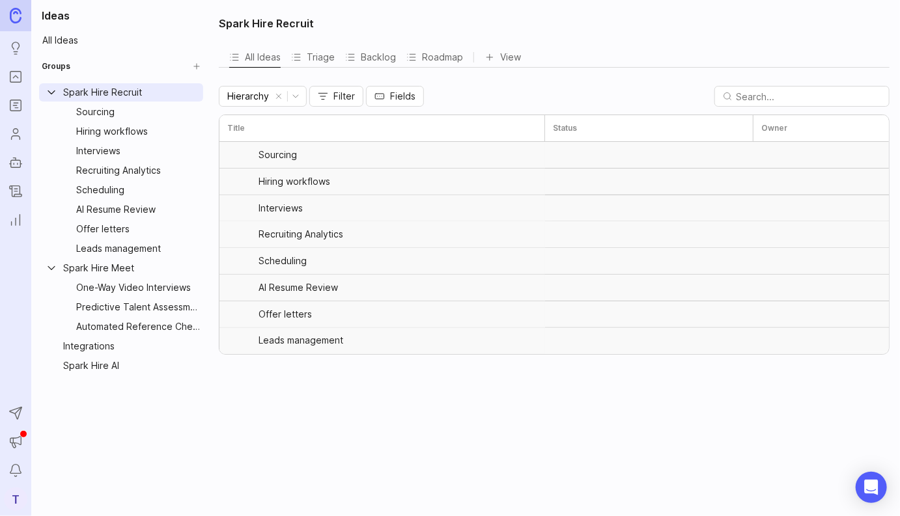
click at [193, 93] on html "Ideas Portal Roadmaps Users Autopilot Changelog Reporting Send to Autopilot Ann…" at bounding box center [450, 258] width 900 height 516
click at [201, 139] on span "Create Sub-Group" at bounding box center [201, 139] width 81 height 14
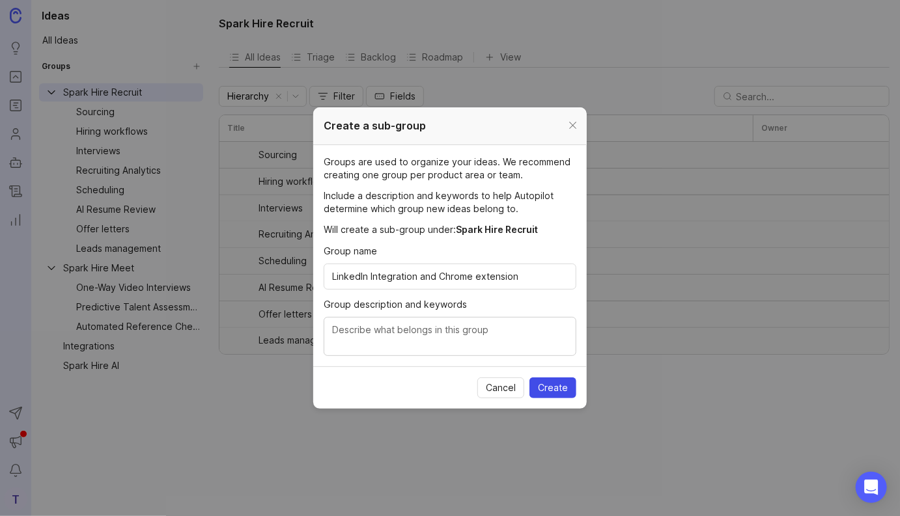
click at [554, 388] on span "Create" at bounding box center [553, 388] width 30 height 13
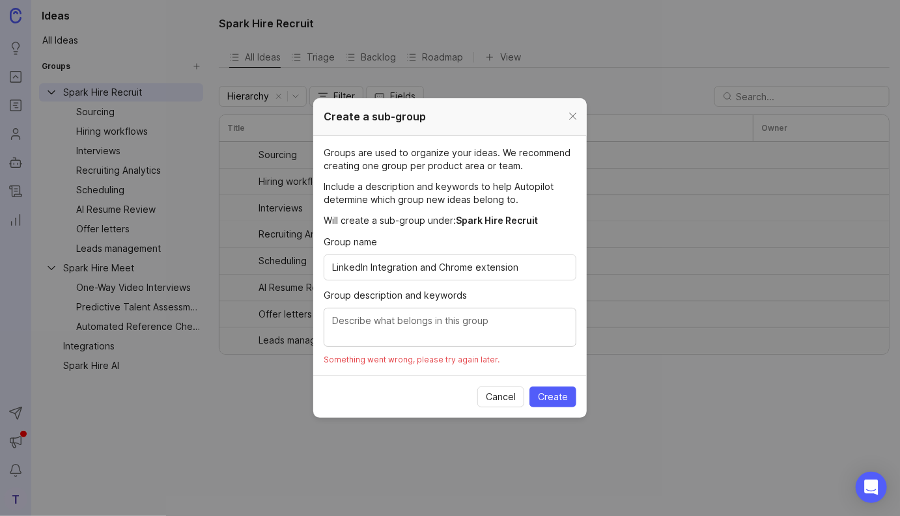
click at [425, 268] on input "LinkedIn Integration and Chrome extension" at bounding box center [450, 267] width 236 height 14
drag, startPoint x: 425, startPoint y: 268, endPoint x: 534, endPoint y: 267, distance: 108.7
click at [534, 267] on input "LinkedIn Integration and Chrome extension" at bounding box center [450, 267] width 236 height 14
click at [396, 266] on input "LinkedIn Integration" at bounding box center [450, 267] width 236 height 14
click at [395, 266] on input "LinkedIn Integration" at bounding box center [450, 267] width 236 height 14
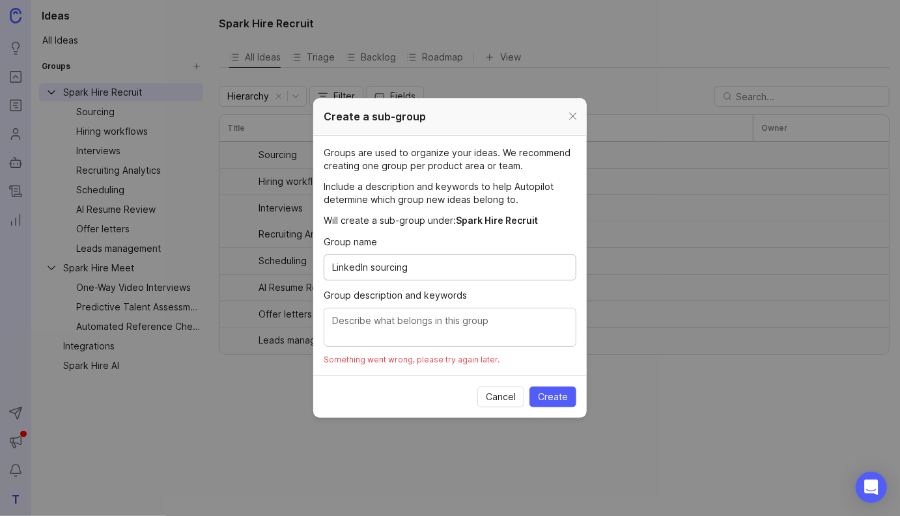
click at [384, 321] on textarea "Group description and keywords" at bounding box center [450, 328] width 236 height 29
click at [394, 273] on input "LinkedIn sourcing" at bounding box center [450, 267] width 236 height 14
type input "LinkedIn integration"
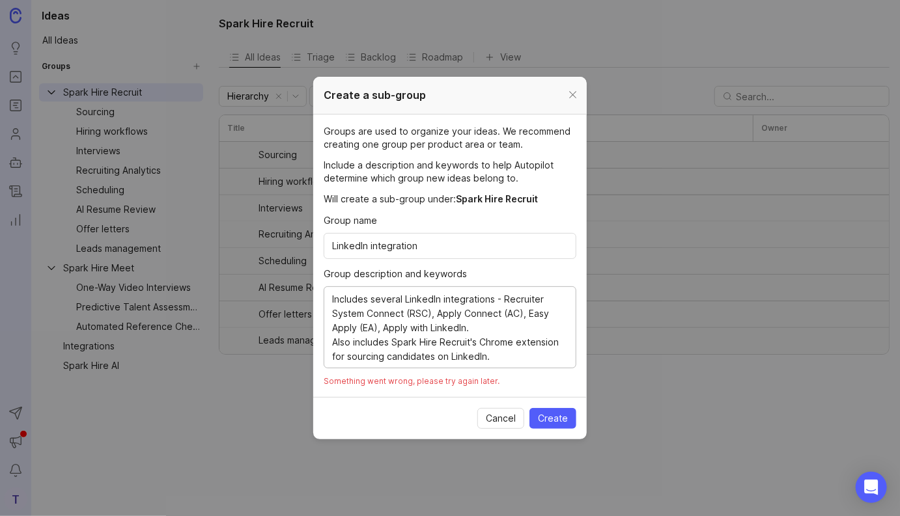
click at [521, 313] on textarea "Includes several LinkedIn integrations - Recruiter System Connect (RSC), Apply …" at bounding box center [450, 328] width 236 height 72
type textarea "Includes several LinkedIn integrations - Recruiter System Connect (RSC) for sou…"
click at [556, 423] on span "Create" at bounding box center [553, 418] width 30 height 13
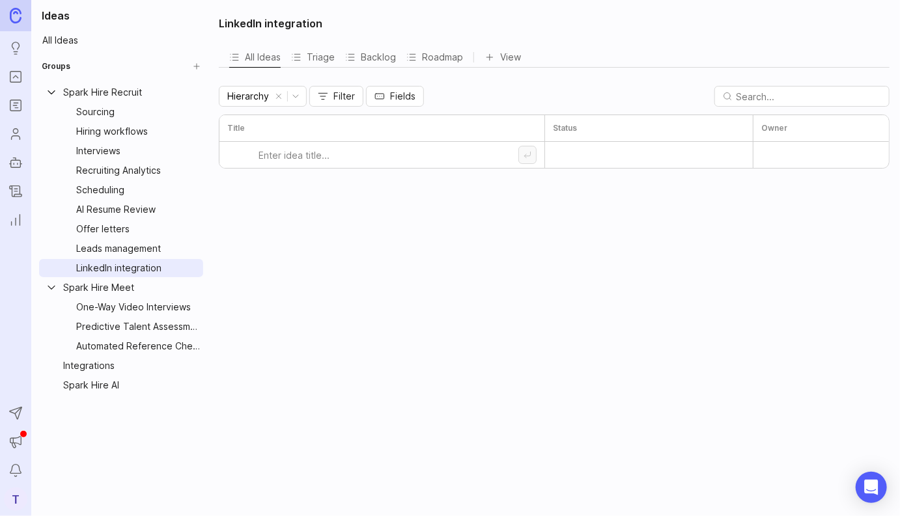
click at [126, 249] on div "Leads management" at bounding box center [131, 249] width 111 height 14
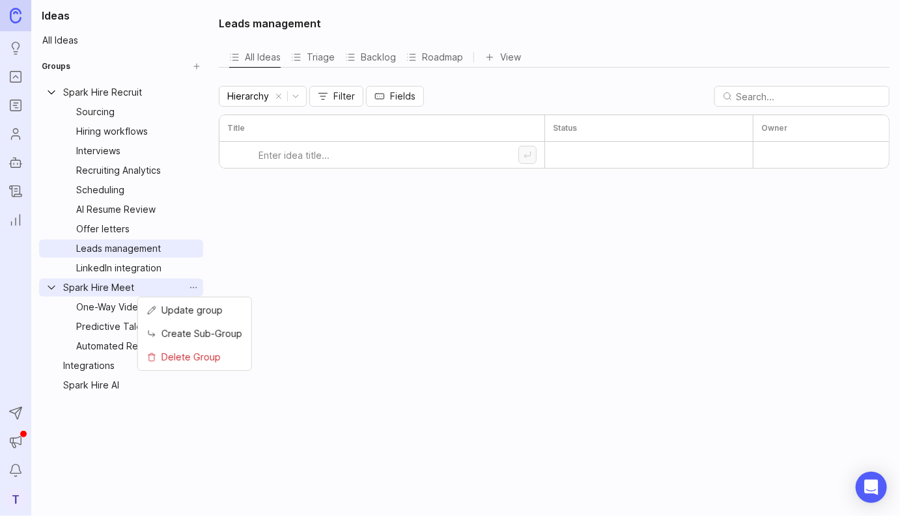
click at [192, 291] on html "Ideas Portal Roadmaps Users Autopilot Changelog Reporting Send to Autopilot Ann…" at bounding box center [450, 258] width 900 height 516
click at [206, 333] on span "Create Sub-Group" at bounding box center [201, 334] width 81 height 14
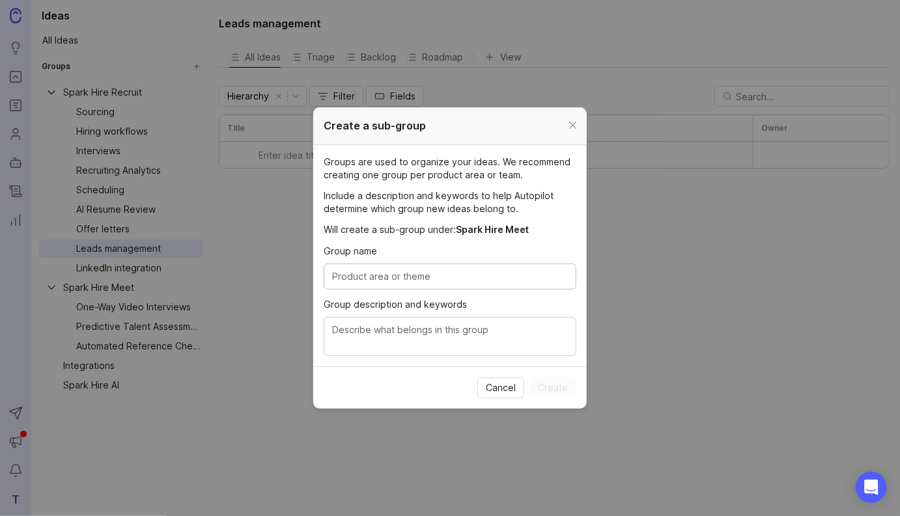
type input "A"
click at [443, 279] on input "AI for One-Way Video Inteviews" at bounding box center [450, 277] width 236 height 14
type input "AI for One-Way Video Interviews"
click at [417, 347] on textarea "Group description and keywords" at bounding box center [450, 337] width 236 height 29
click at [443, 329] on textarea "Includes: Transcripts, AI summary" at bounding box center [450, 337] width 236 height 29
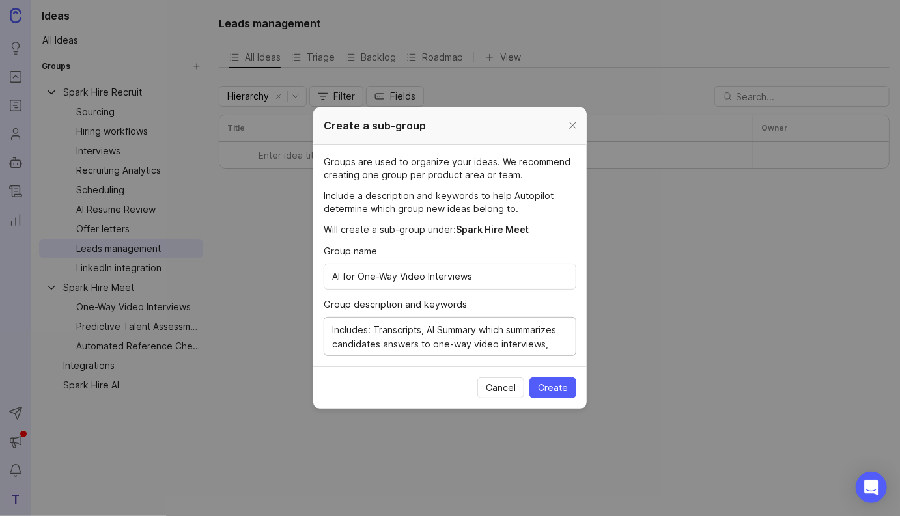
click at [540, 343] on textarea "Includes: Transcripts, AI Summary which summarizes candidates answers to one-wa…" at bounding box center [450, 337] width 236 height 29
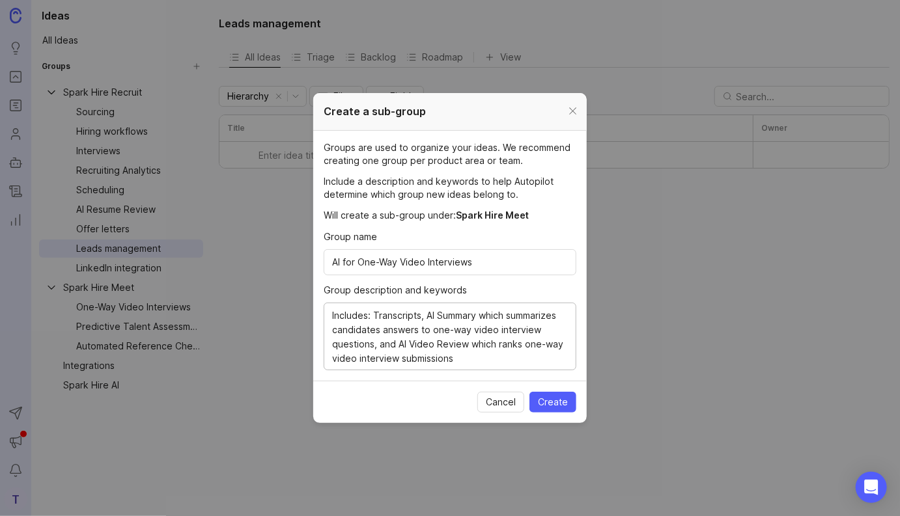
click at [523, 345] on textarea "Includes: Transcripts, AI Summary which summarizes candidates answers to one-wa…" at bounding box center [450, 337] width 236 height 57
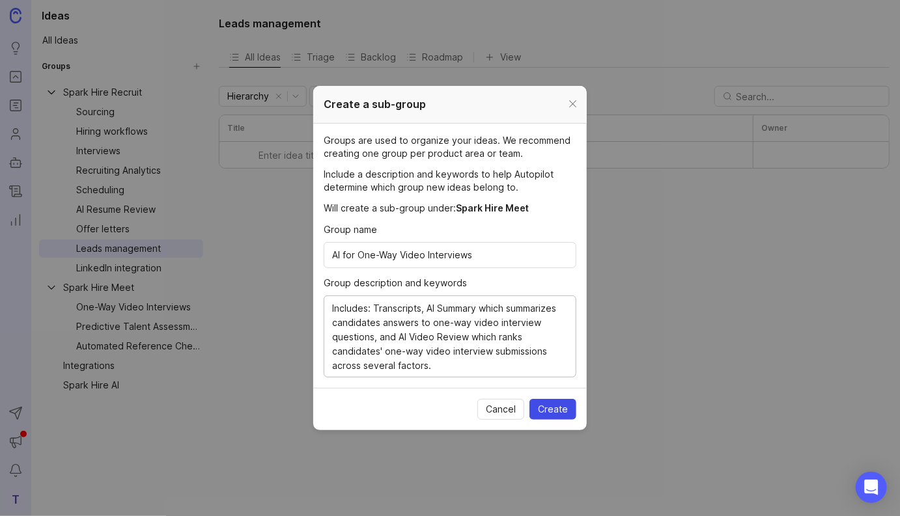
type textarea "Includes: Transcripts, AI Summary which summarizes candidates answers to one-wa…"
click at [565, 411] on span "Create" at bounding box center [553, 409] width 30 height 13
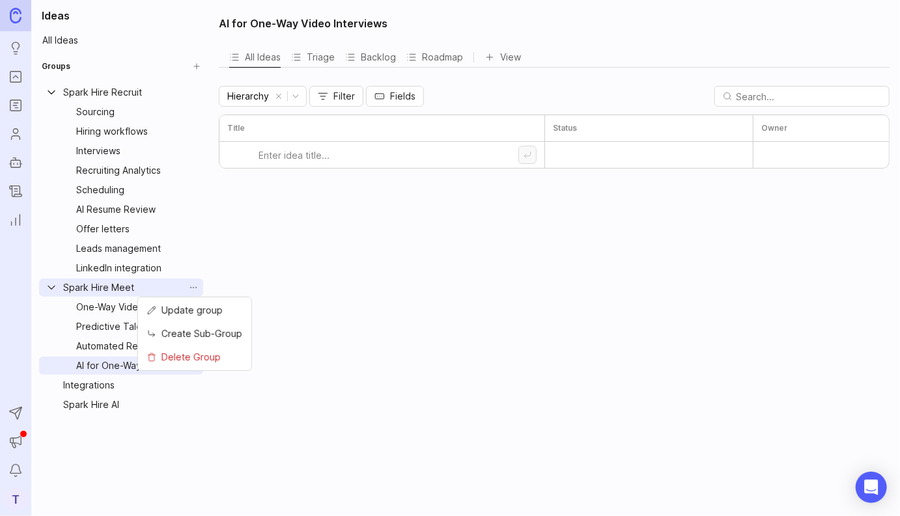
click at [199, 289] on html "Ideas Portal Roadmaps Users Autopilot Changelog Reporting Send to Autopilot Ann…" at bounding box center [450, 258] width 900 height 516
click at [220, 333] on span "Create Sub-Group" at bounding box center [201, 334] width 81 height 14
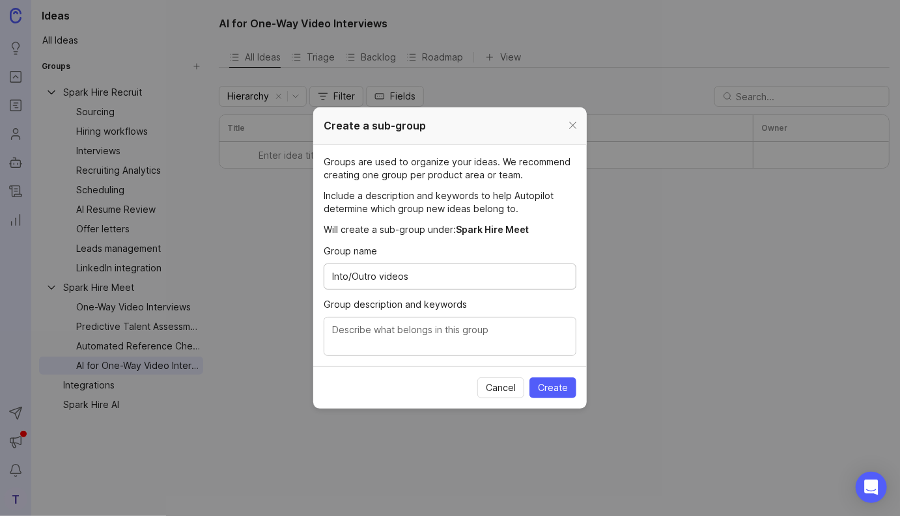
type input "Into/Outro videos"
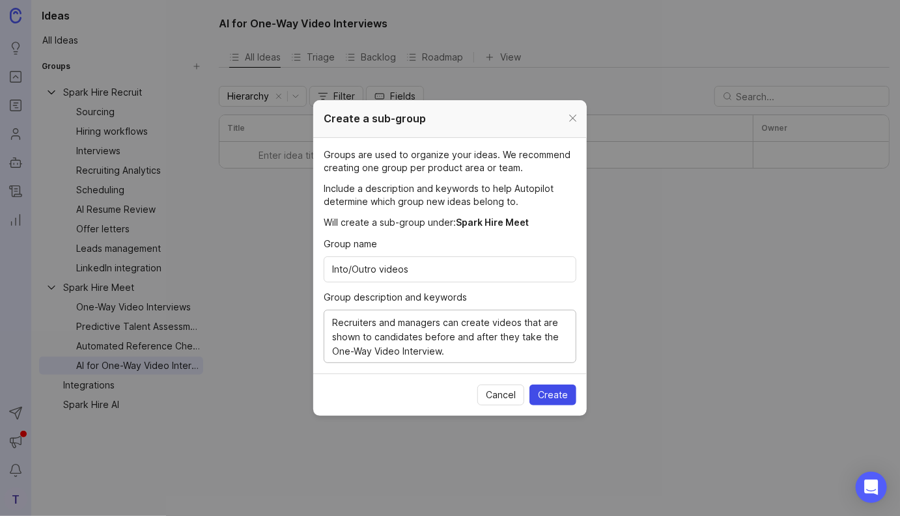
type textarea "Recruiters and managers can create videos that are shown to candidates before a…"
click at [548, 393] on span "Create" at bounding box center [553, 395] width 30 height 13
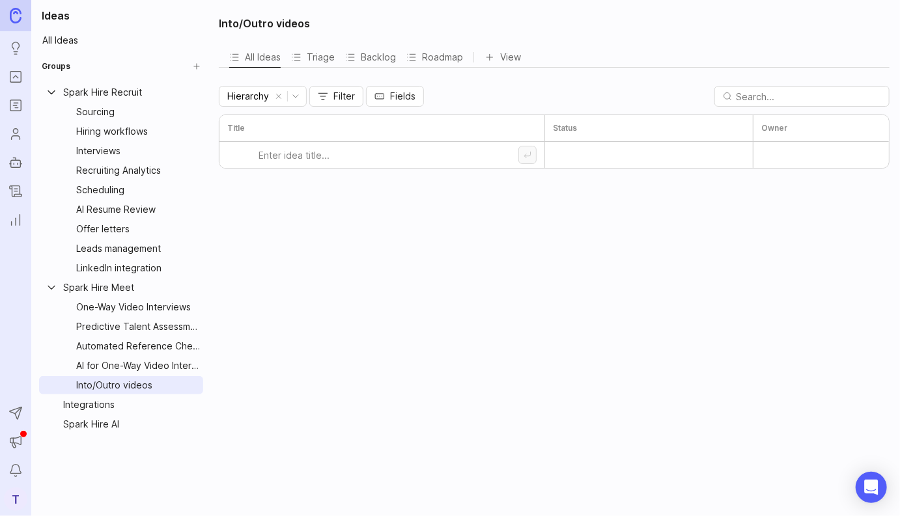
click at [195, 290] on html "Ideas Portal Roadmaps Users Autopilot Changelog Reporting Send to Autopilot Ann…" at bounding box center [450, 258] width 900 height 516
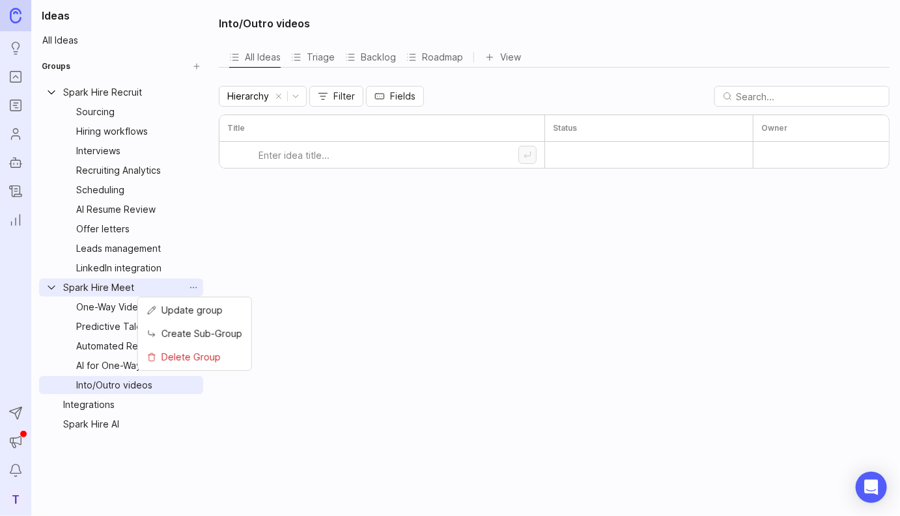
click at [216, 337] on span "Create Sub-Group" at bounding box center [201, 334] width 81 height 14
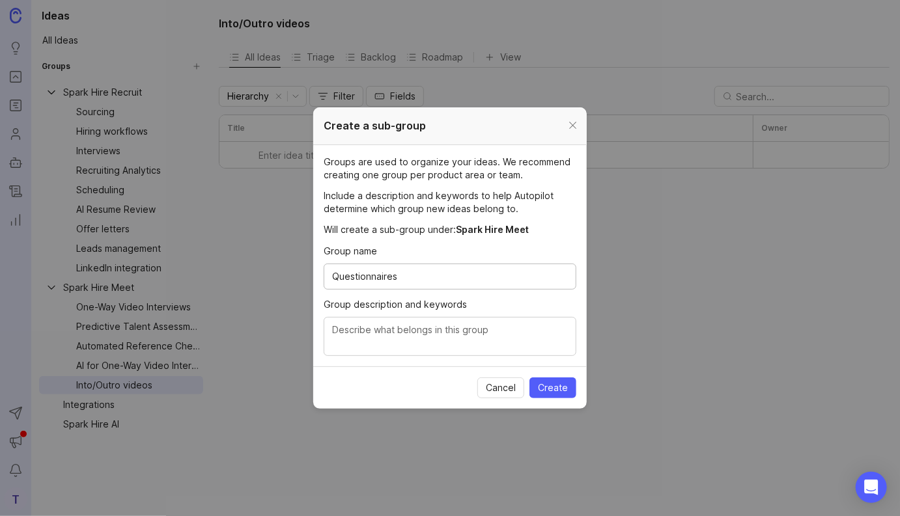
type input "Questionnaires"
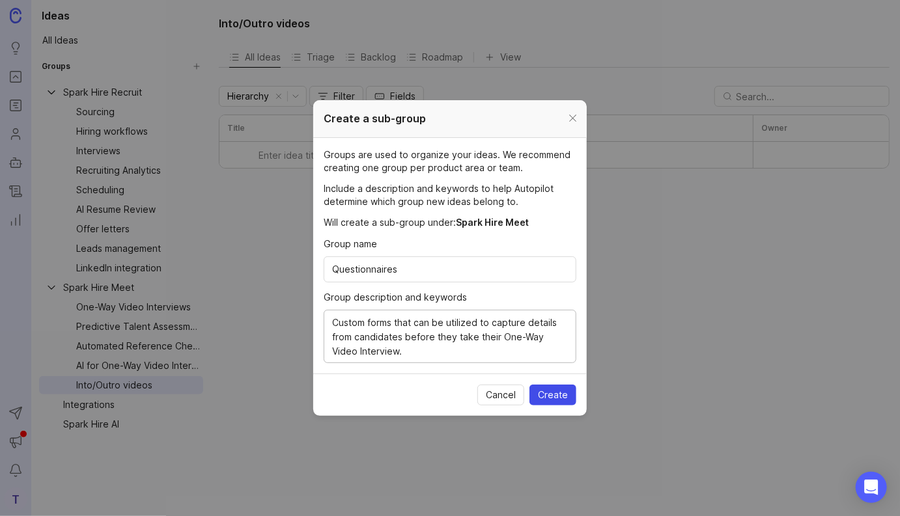
type textarea "Custom forms that can be utilized to capture details from candidates before the…"
click at [555, 394] on span "Create" at bounding box center [553, 395] width 30 height 13
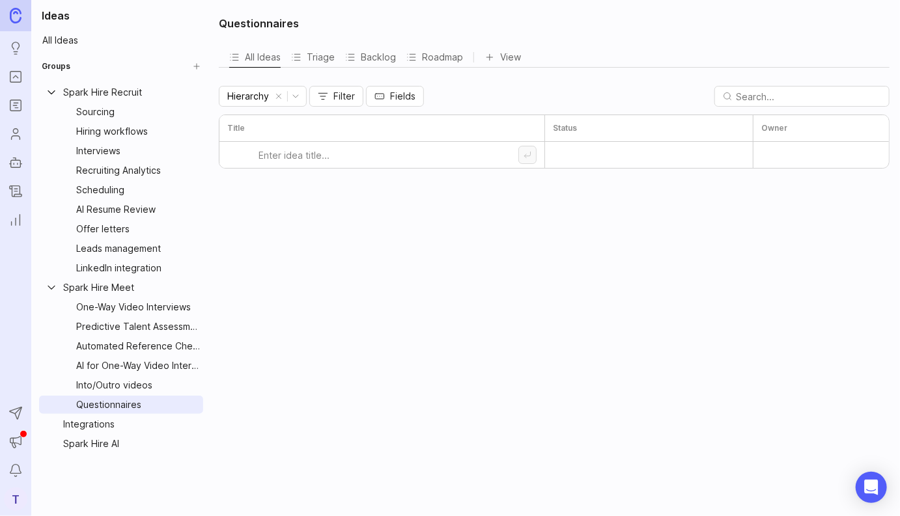
click at [195, 293] on html "Ideas Portal Roadmaps Users Autopilot Changelog Reporting Send to Autopilot Ann…" at bounding box center [450, 258] width 900 height 516
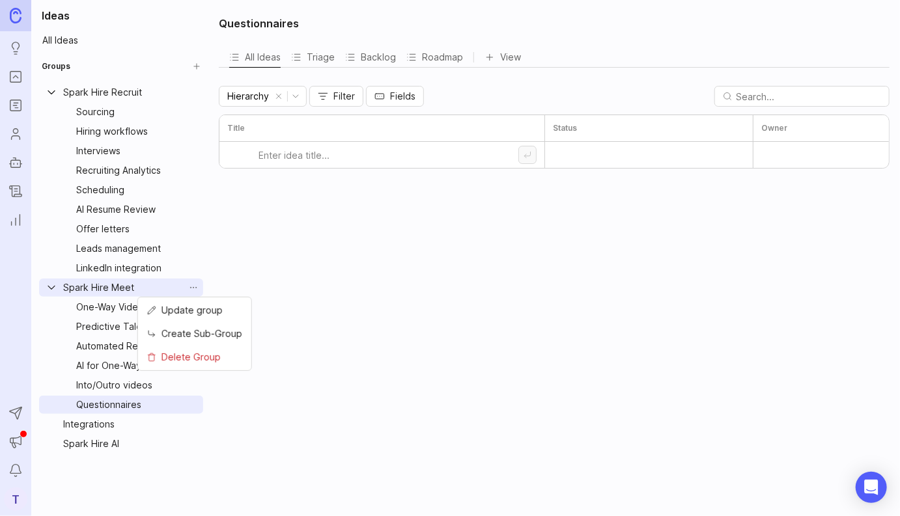
click at [216, 331] on span "Create Sub-Group" at bounding box center [201, 334] width 81 height 14
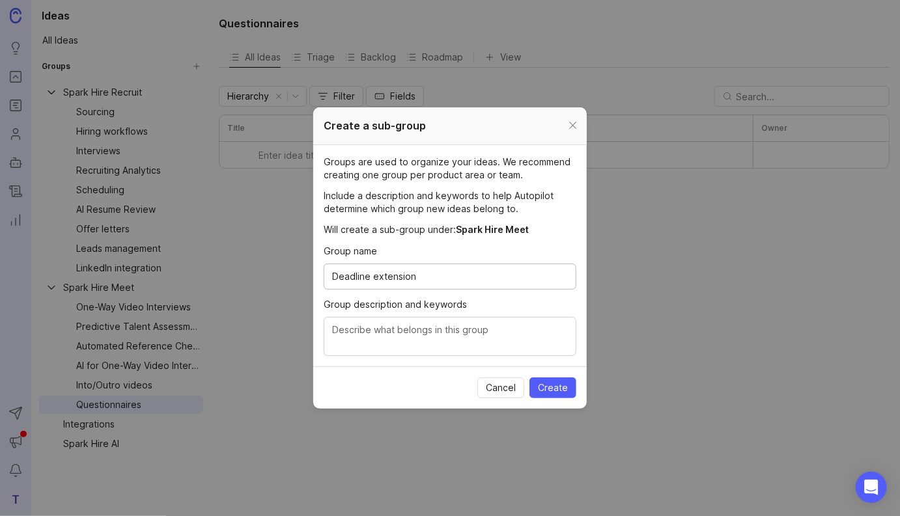
type input "Deadline extension"
click at [471, 340] on textarea "Group description and keywords" at bounding box center [450, 337] width 236 height 29
click at [388, 347] on textarea "Allow candidates to request more time to submit their assessment. Automate dead…" at bounding box center [450, 337] width 236 height 29
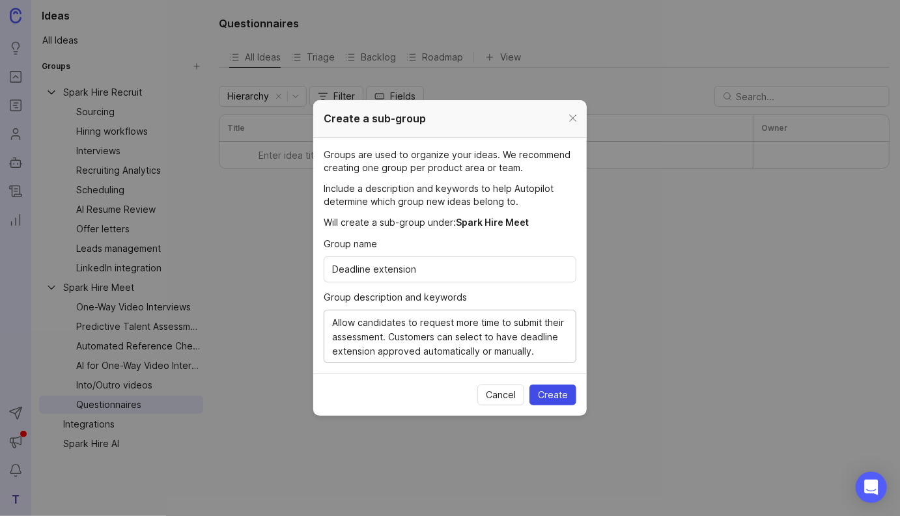
type textarea "Allow candidates to request more time to submit their assessment. Customers can…"
click at [548, 391] on span "Create" at bounding box center [553, 395] width 30 height 13
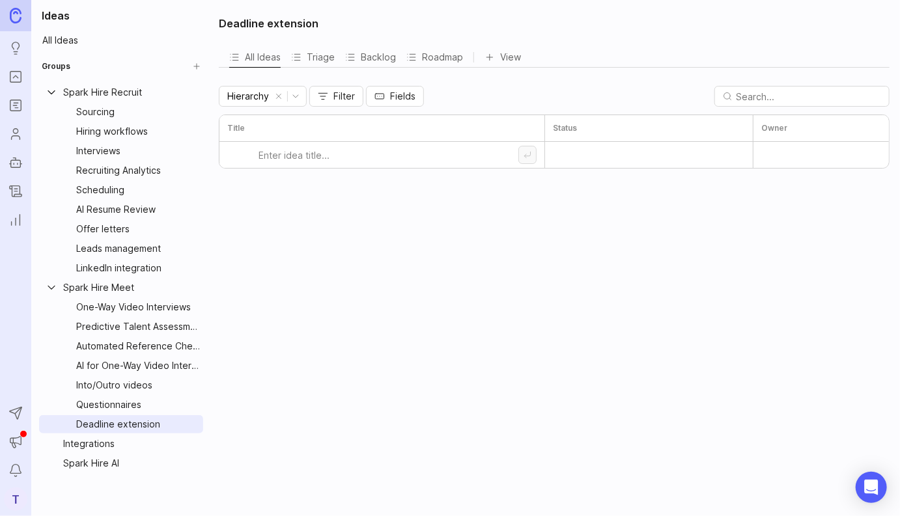
click at [194, 92] on html "Ideas Portal Roadmaps Users Autopilot Changelog Reporting Send to Autopilot Ann…" at bounding box center [450, 258] width 900 height 516
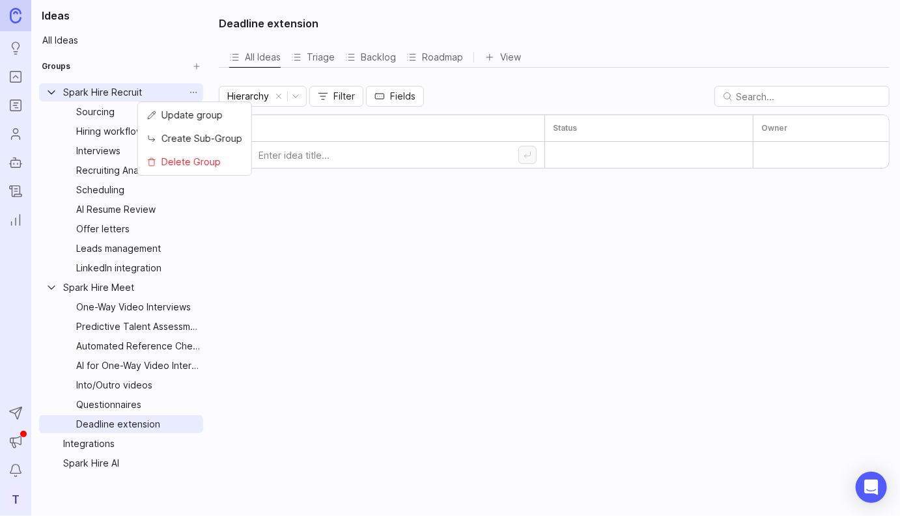
click at [199, 141] on span "Create Sub-Group" at bounding box center [201, 139] width 81 height 14
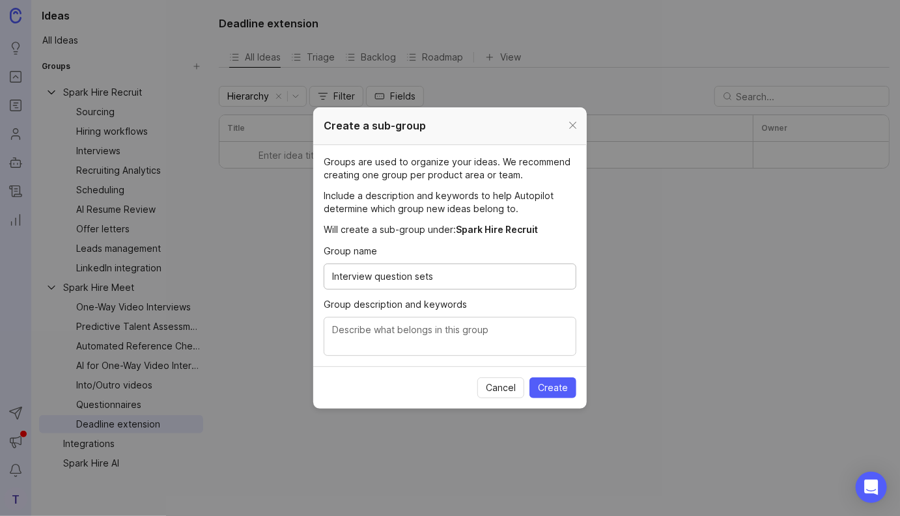
type input "Interview question sets"
click at [429, 327] on textarea "Group description and keywords" at bounding box center [450, 337] width 236 height 29
click at [360, 331] on textarea "List of questions that can be assigned to interviews" at bounding box center [450, 337] width 236 height 29
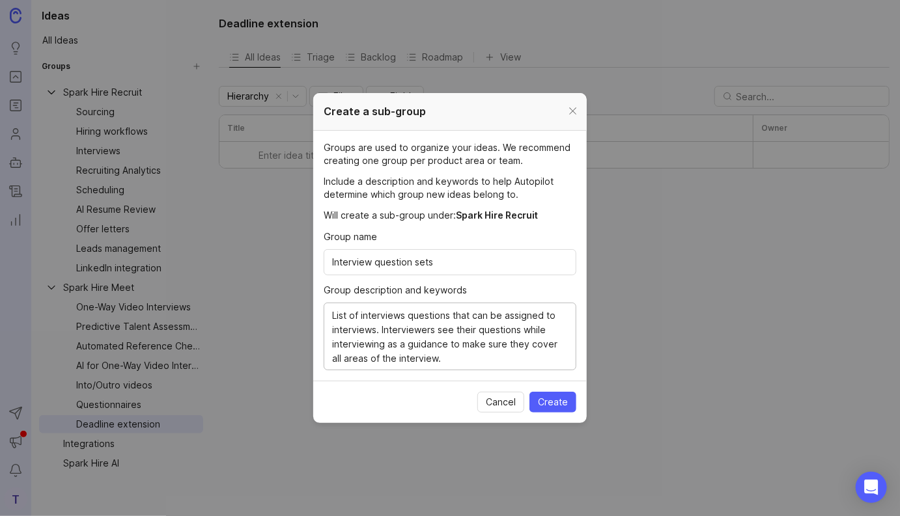
click at [358, 359] on textarea "List of interviews questions that can be assigned to interviews. Interviewers s…" at bounding box center [450, 337] width 236 height 57
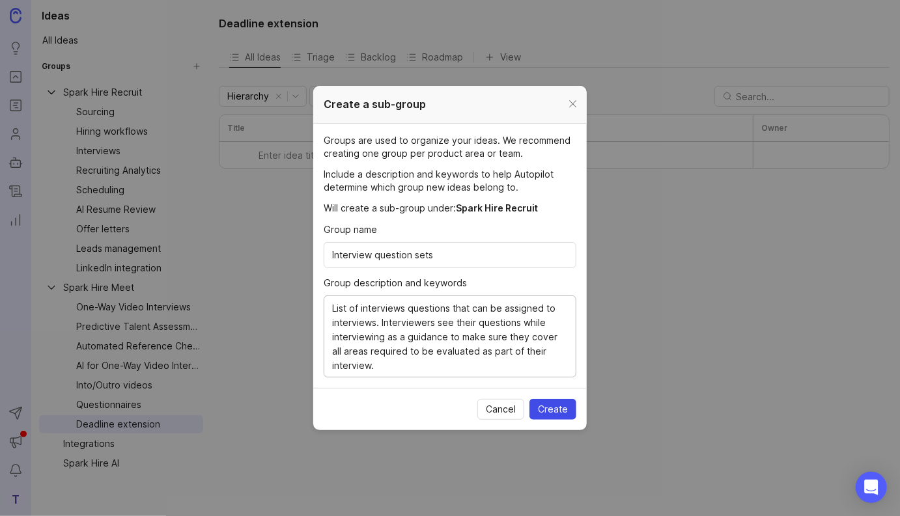
type textarea "List of interviews questions that can be assigned to interviews. Interviewers s…"
click at [549, 406] on span "Create" at bounding box center [553, 409] width 30 height 13
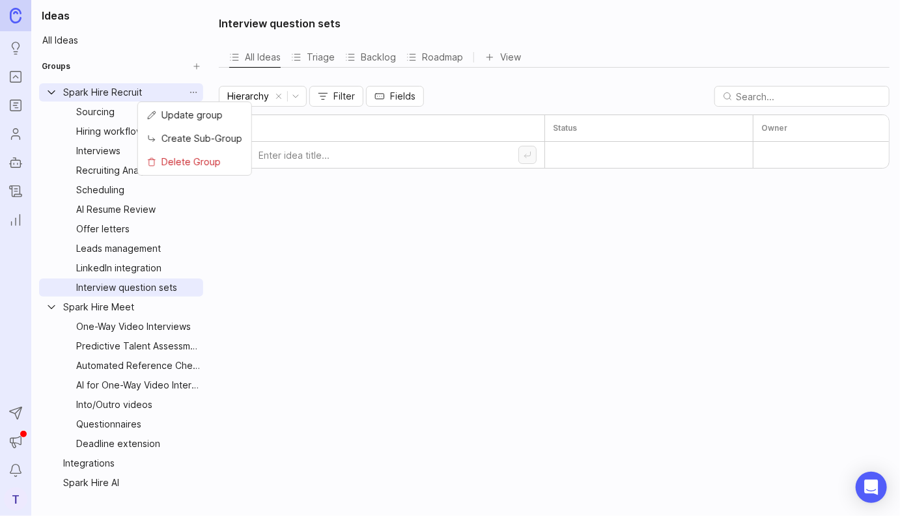
click at [193, 94] on html "Ideas Portal Roadmaps Users Autopilot Changelog Reporting Send to Autopilot Ann…" at bounding box center [450, 258] width 900 height 516
click at [213, 139] on span "Create Sub-Group" at bounding box center [201, 139] width 81 height 14
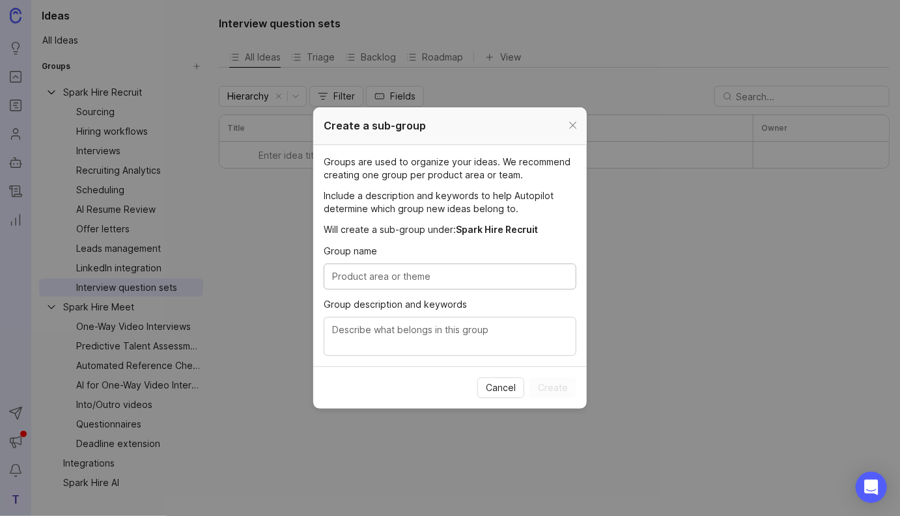
click at [411, 276] on input "Group name" at bounding box center [450, 277] width 236 height 14
type input "Job boards"
click at [573, 124] on div at bounding box center [572, 126] width 15 height 16
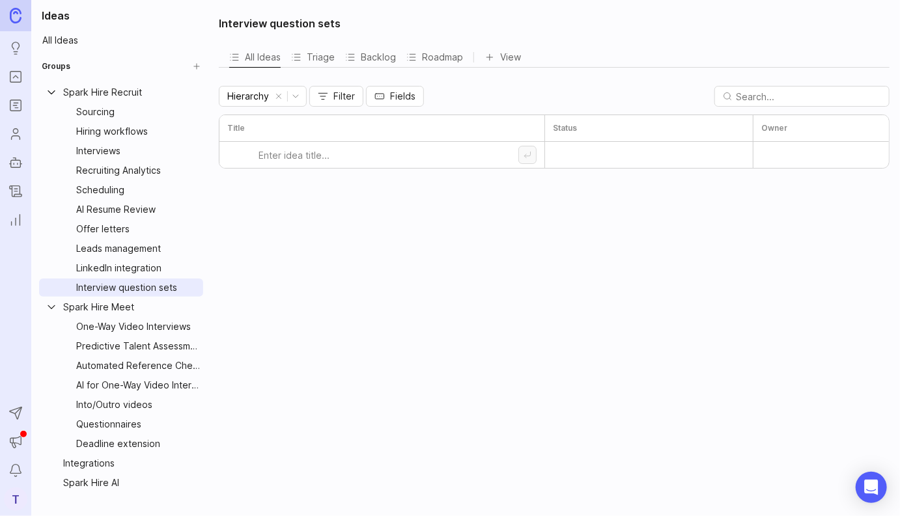
click at [162, 117] on div "Sourcing" at bounding box center [131, 112] width 111 height 14
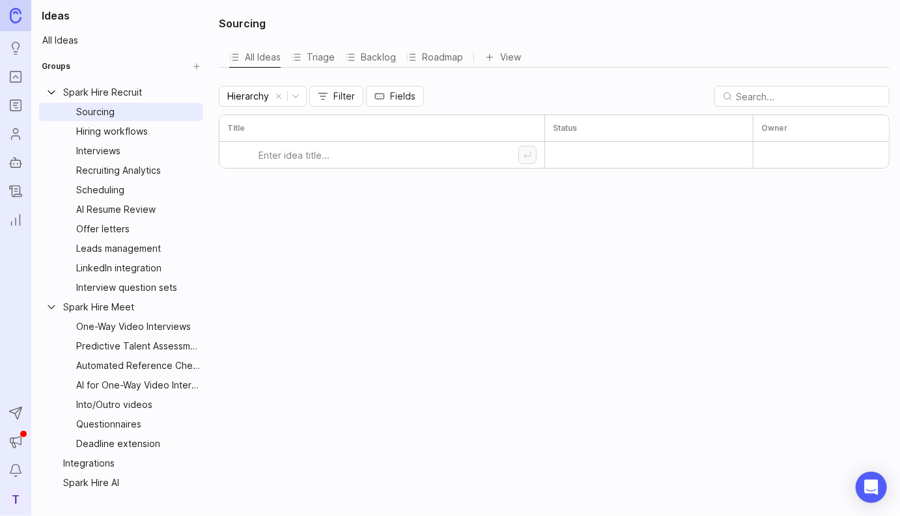
click at [197, 113] on html "Ideas Portal Roadmaps Users Autopilot Changelog Reporting Send to Autopilot Ann…" at bounding box center [450, 258] width 900 height 516
click at [208, 138] on span "Update group" at bounding box center [191, 135] width 61 height 14
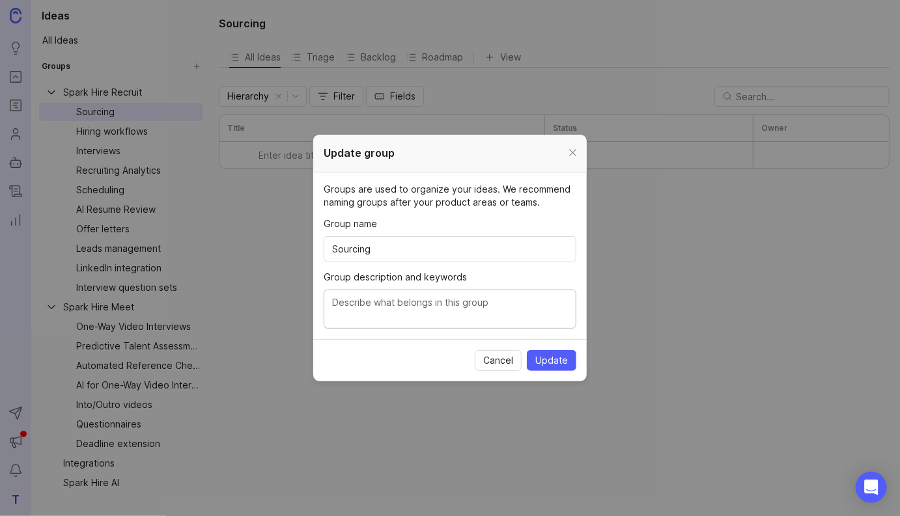
click at [371, 307] on textarea "Group description and keywords" at bounding box center [450, 310] width 236 height 29
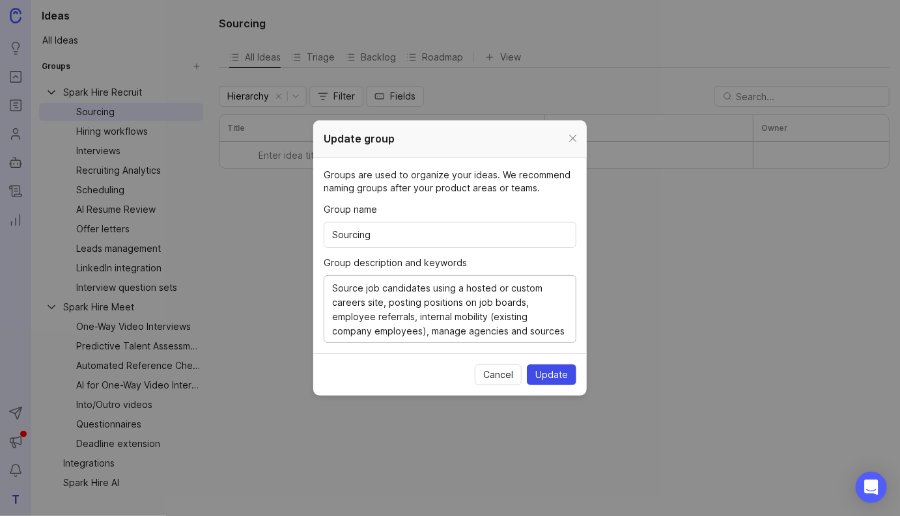
type textarea "Source job candidates using a hosted or custom careers site, posting positions …"
click at [556, 376] on span "Update" at bounding box center [551, 375] width 33 height 13
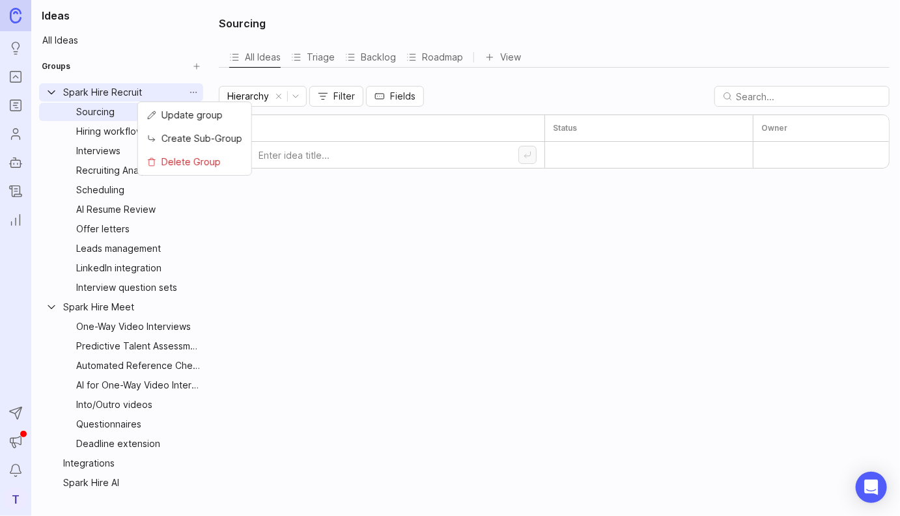
click at [195, 93] on html "Ideas Portal Roadmaps Users Autopilot Changelog Reporting Send to Autopilot Ann…" at bounding box center [450, 258] width 900 height 516
click at [206, 138] on span "Create Sub-Group" at bounding box center [201, 139] width 81 height 14
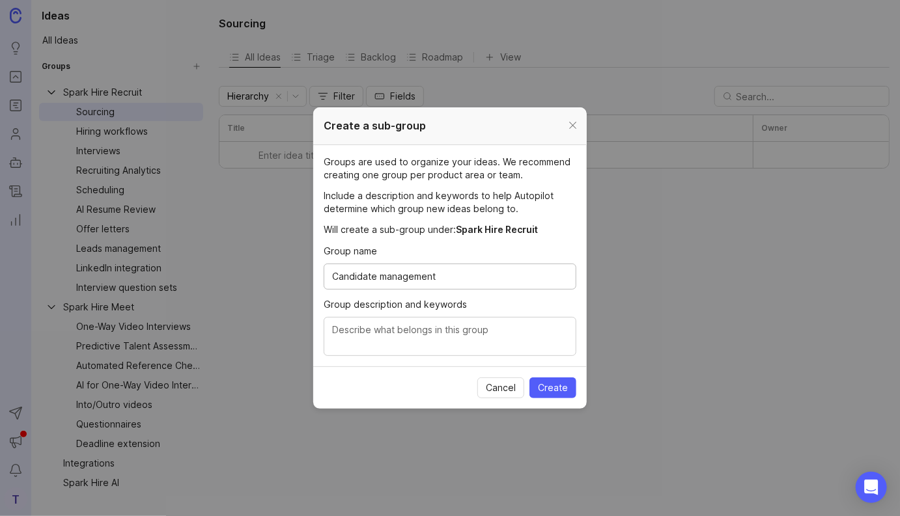
type input "Candidate management"
click at [387, 335] on textarea "Group description and keywords" at bounding box center [450, 337] width 236 height 29
type textarea "Manage candidate's applications, hiring processes, candidate details, resolve d…"
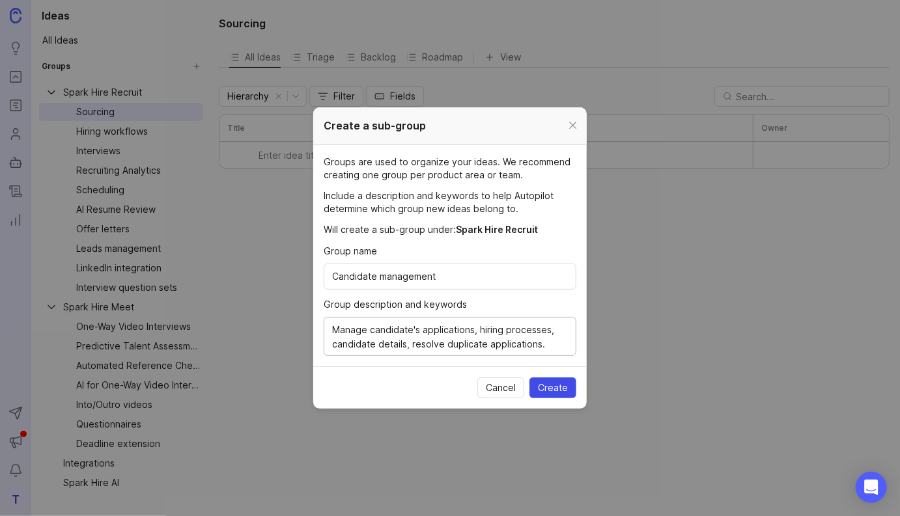
click at [551, 386] on span "Create" at bounding box center [553, 388] width 30 height 13
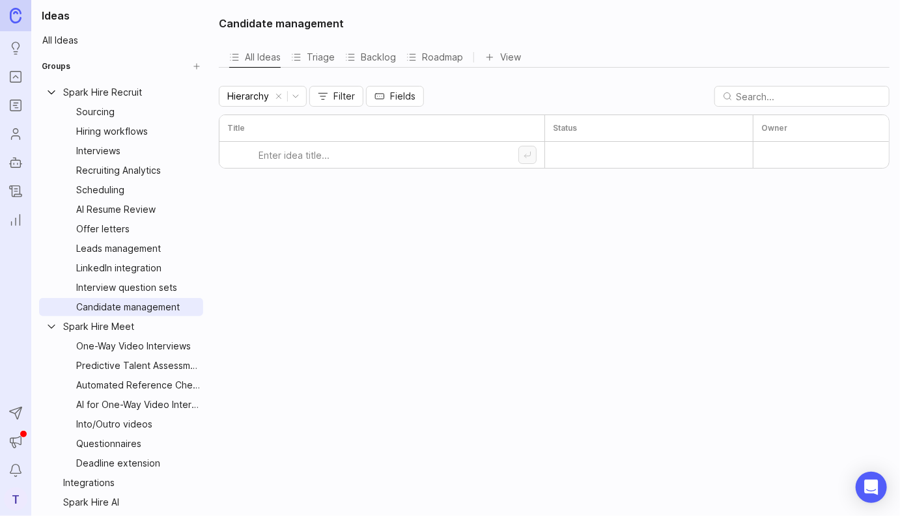
click at [193, 92] on html "Ideas Portal Roadmaps Users Autopilot Changelog Reporting Send to Autopilot Ann…" at bounding box center [450, 258] width 900 height 516
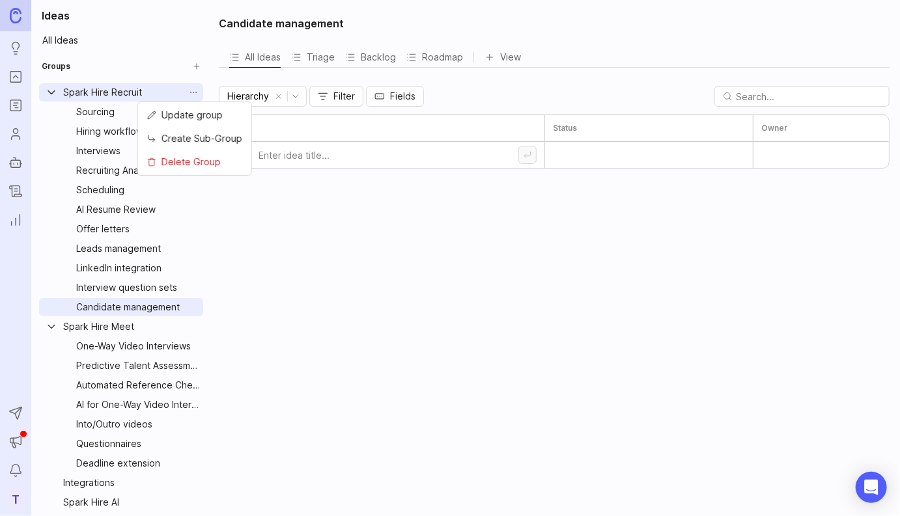
click at [216, 138] on span "Create Sub-Group" at bounding box center [201, 139] width 81 height 14
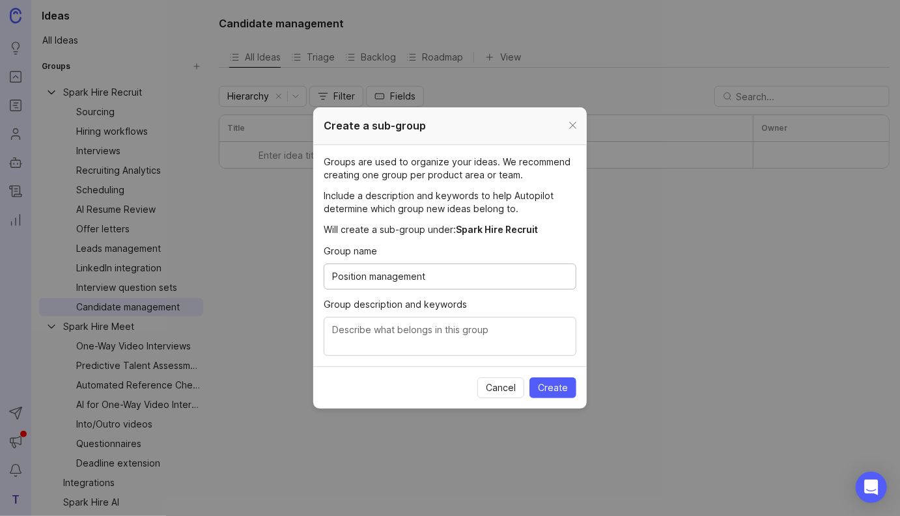
type input "Position management"
type textarea "Manage positions and openings"
click at [410, 331] on textarea "Manage positions and position templates" at bounding box center [450, 337] width 236 height 29
click at [488, 345] on textarea "Manage positions, position details and position templates" at bounding box center [450, 337] width 236 height 29
click at [479, 330] on textarea "Manage positions, position details and position templates" at bounding box center [450, 337] width 236 height 29
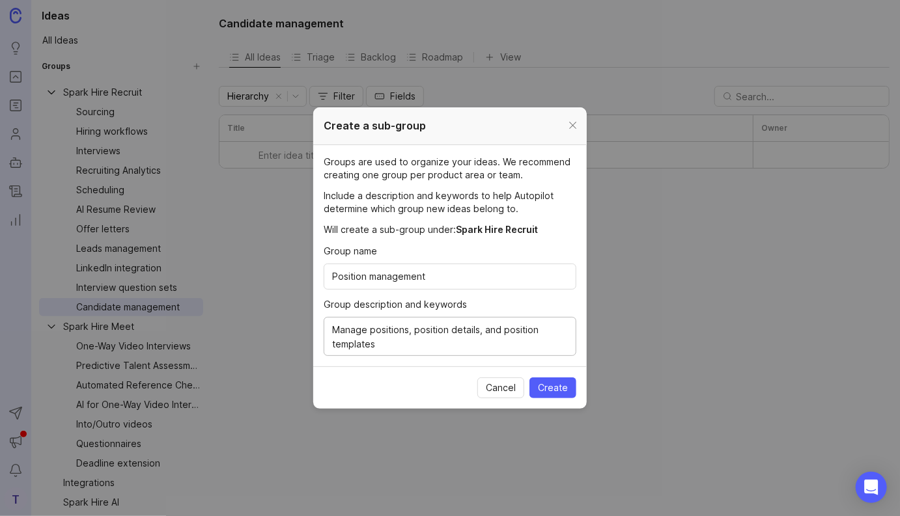
type textarea "Manage positions, position details, and position templates"
click at [553, 387] on span "Create" at bounding box center [553, 388] width 30 height 13
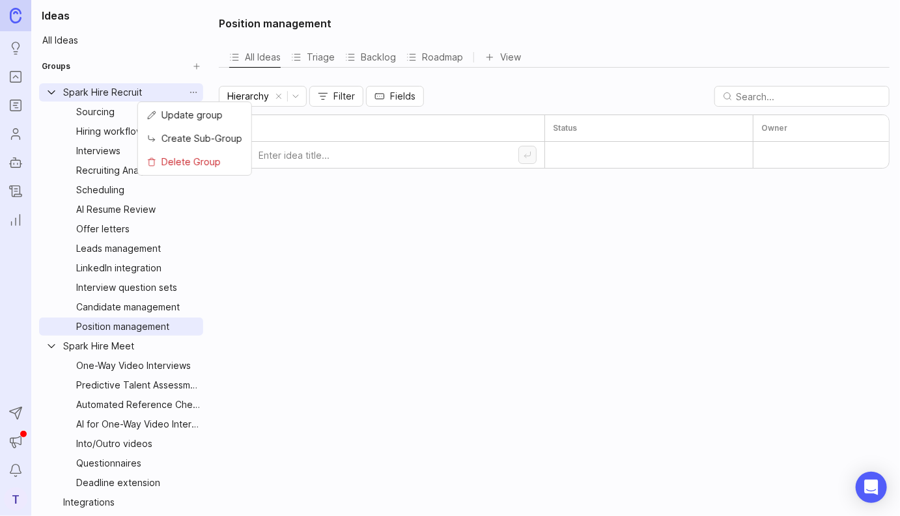
click at [195, 94] on html "Ideas Portal Roadmaps Users Autopilot Changelog Reporting Send to Autopilot Ann…" at bounding box center [450, 258] width 900 height 516
click at [195, 141] on span "Create Sub-Group" at bounding box center [201, 139] width 81 height 14
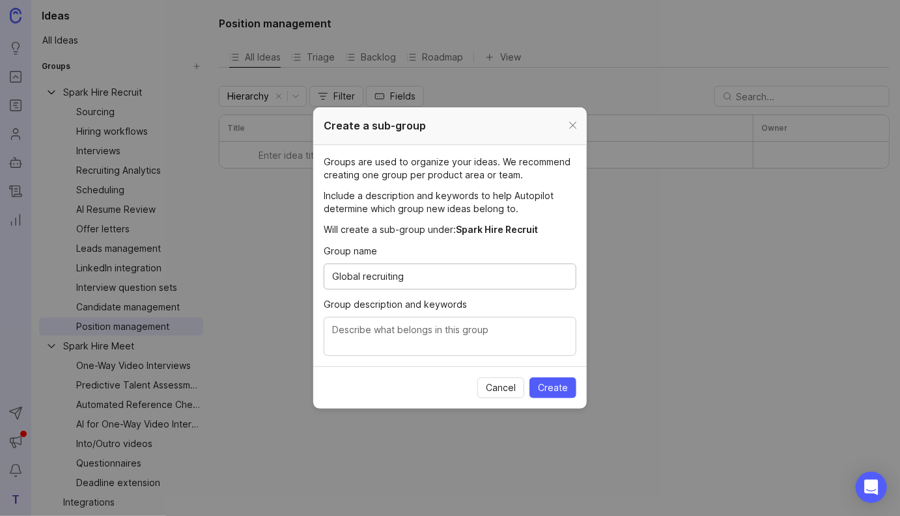
type input "Global recruiting"
type textarea "Manage locations, multiple languages, multi-language support"
click at [548, 384] on span "Create" at bounding box center [553, 388] width 30 height 13
click at [548, 384] on div "Cancel Create" at bounding box center [519, 388] width 115 height 21
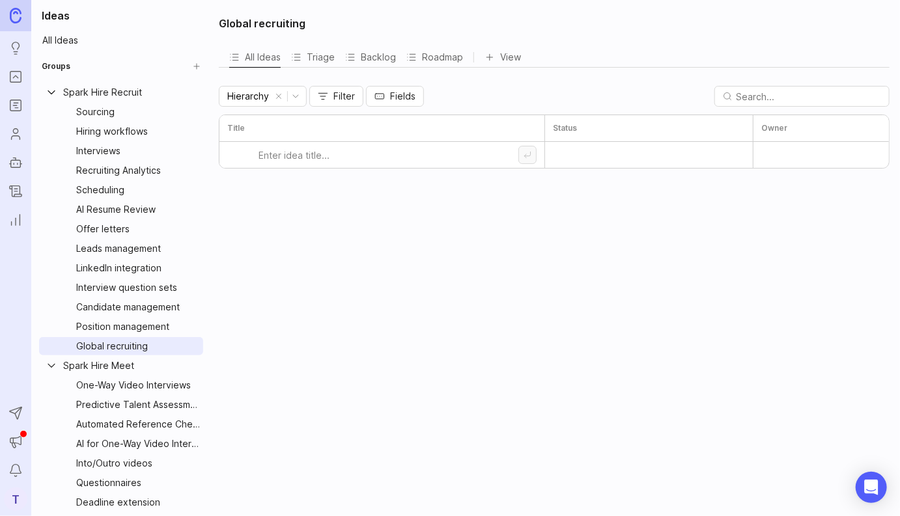
click at [196, 95] on html "Ideas Portal Roadmaps Users Autopilot Changelog Reporting Send to Autopilot Ann…" at bounding box center [450, 258] width 900 height 516
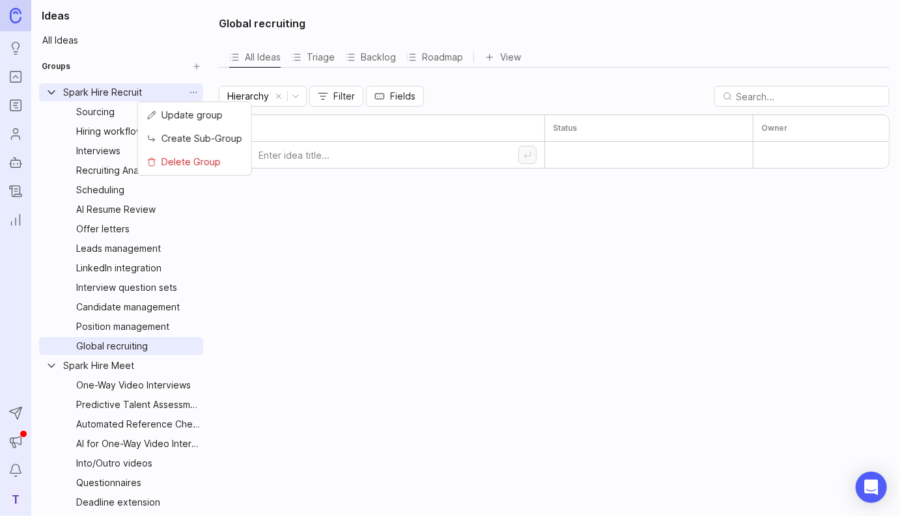
click at [206, 141] on span "Create Sub-Group" at bounding box center [201, 139] width 81 height 14
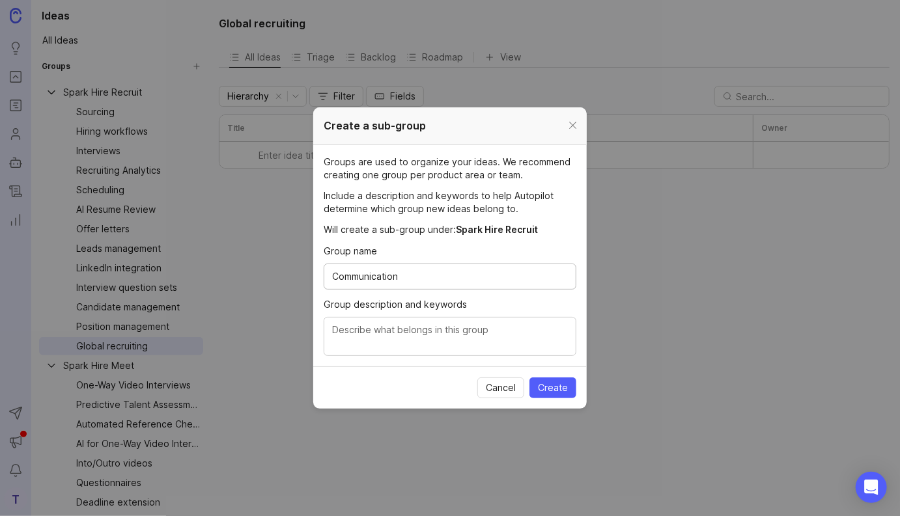
type input "Communication"
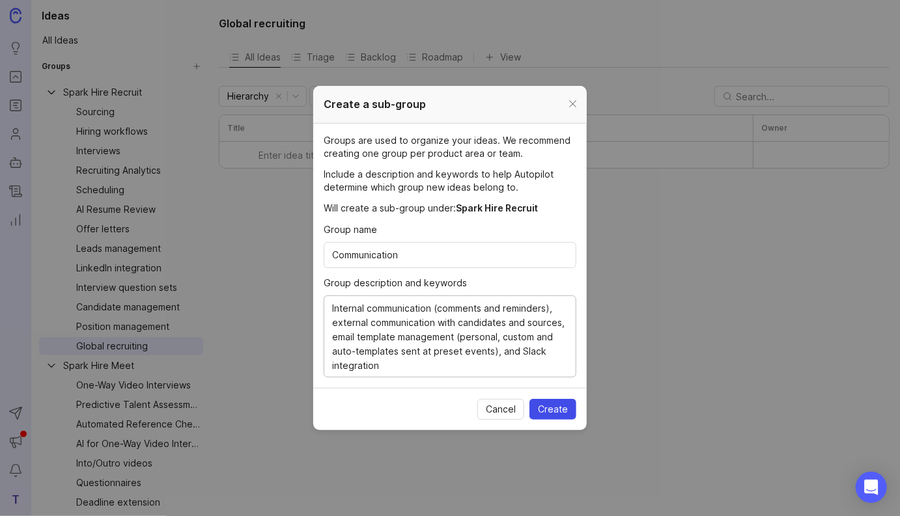
type textarea "Internal communication (comments and reminders), external communication with ca…"
click at [554, 406] on span "Create" at bounding box center [553, 409] width 30 height 13
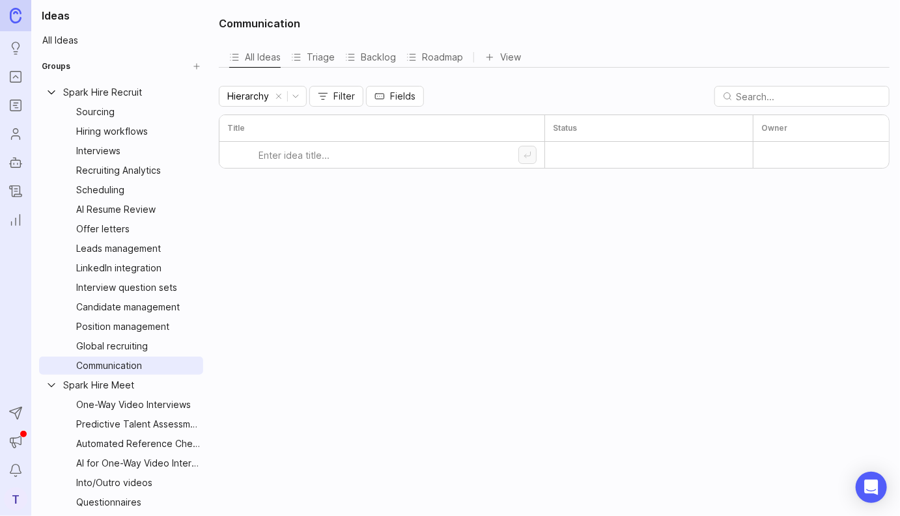
click at [194, 93] on html "Ideas Portal Roadmaps Users Autopilot Changelog Reporting Send to Autopilot Ann…" at bounding box center [450, 258] width 900 height 516
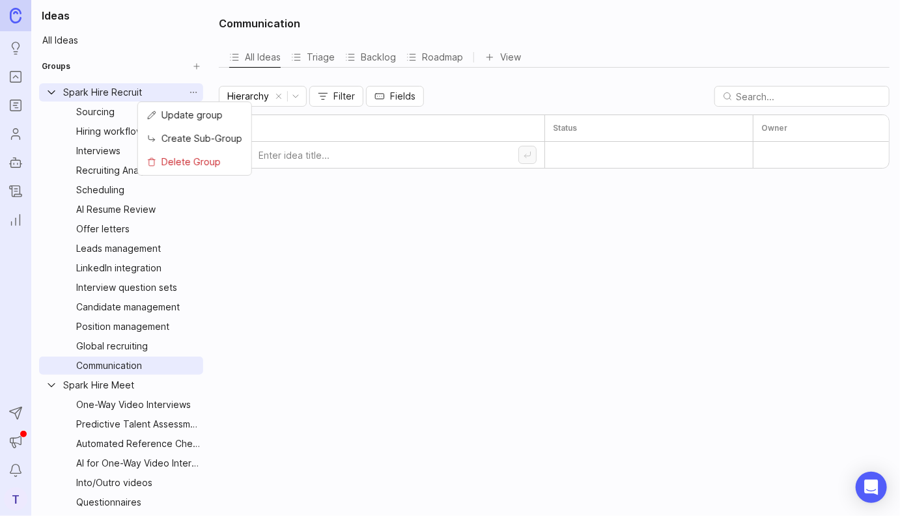
click at [126, 324] on html "Ideas Portal Roadmaps Users Autopilot Changelog Reporting Send to Autopilot Ann…" at bounding box center [450, 258] width 900 height 516
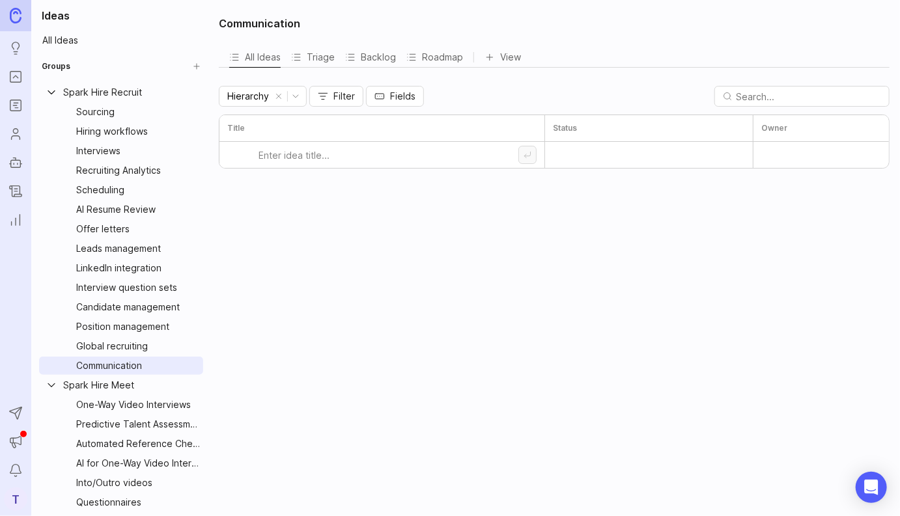
click at [122, 324] on div "Position management" at bounding box center [131, 327] width 111 height 14
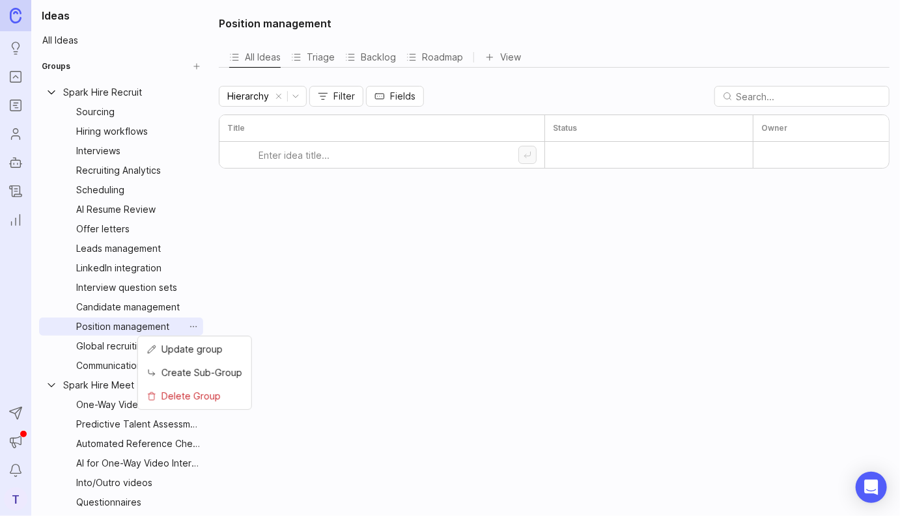
click at [194, 330] on html "Ideas Portal Roadmaps Users Autopilot Changelog Reporting Send to Autopilot Ann…" at bounding box center [450, 258] width 900 height 516
click at [203, 350] on span "Update group" at bounding box center [191, 349] width 61 height 14
click at [194, 92] on html "Ideas Portal Roadmaps Users Autopilot Changelog Reporting Send to Autopilot Ann…" at bounding box center [450, 258] width 900 height 516
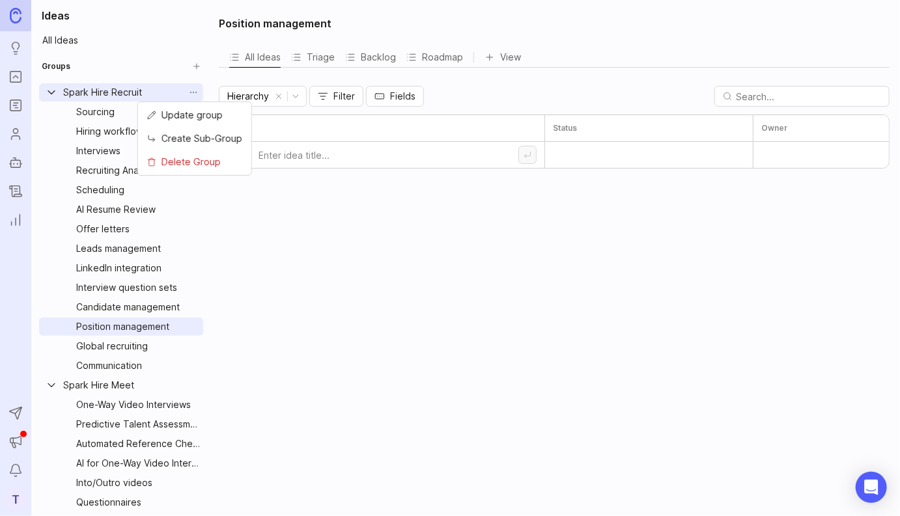
click at [199, 139] on span "Create Sub-Group" at bounding box center [201, 139] width 81 height 14
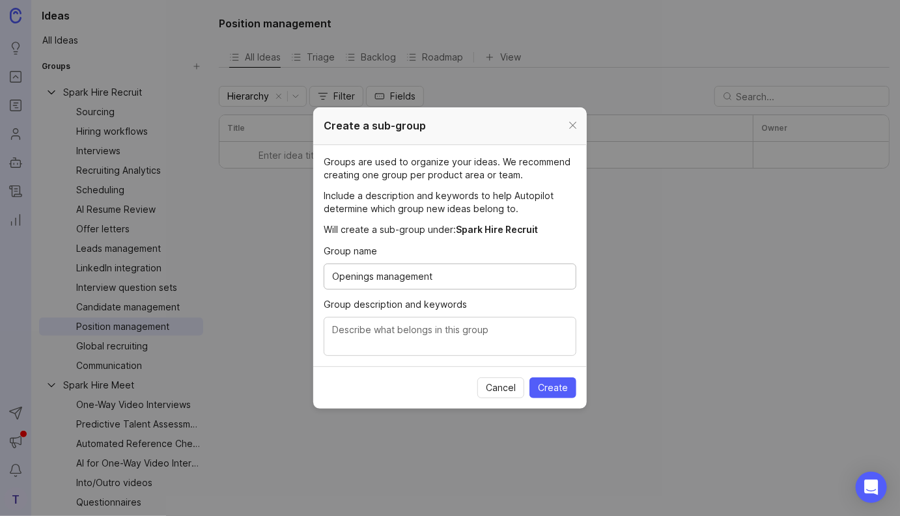
type input "Openings management"
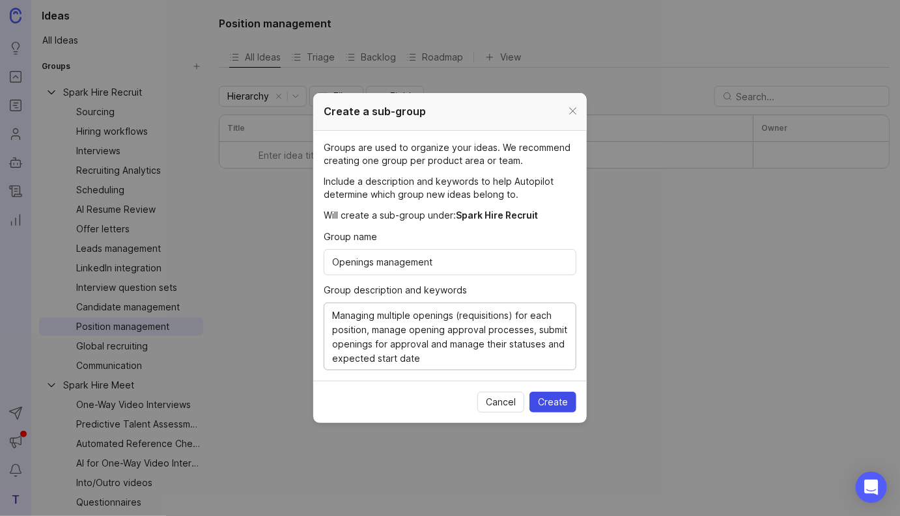
type textarea "Managing multiple openings (requisitions) for each position, manage opening app…"
click at [557, 403] on span "Create" at bounding box center [553, 402] width 30 height 13
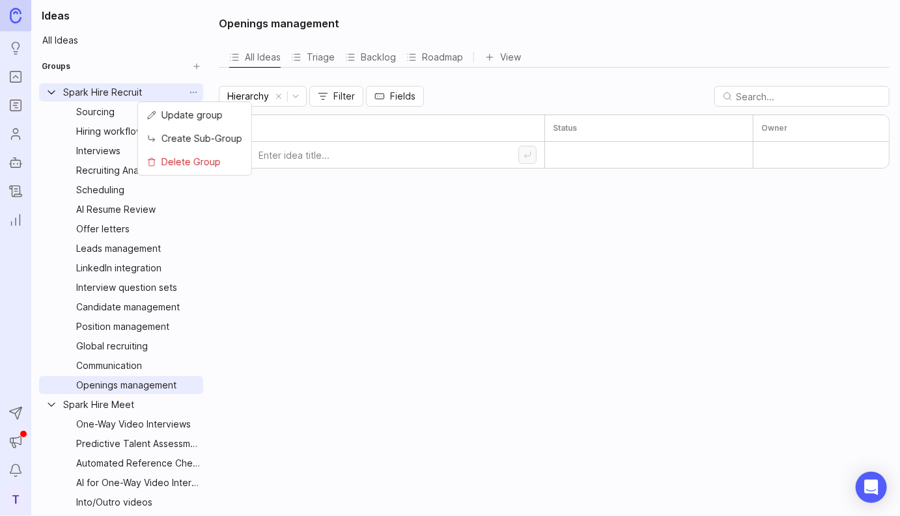
click at [192, 96] on html "Ideas Portal Roadmaps Users Autopilot Changelog Reporting Send to Autopilot Ann…" at bounding box center [450, 258] width 900 height 516
click at [195, 142] on span "Create Sub-Group" at bounding box center [201, 139] width 81 height 14
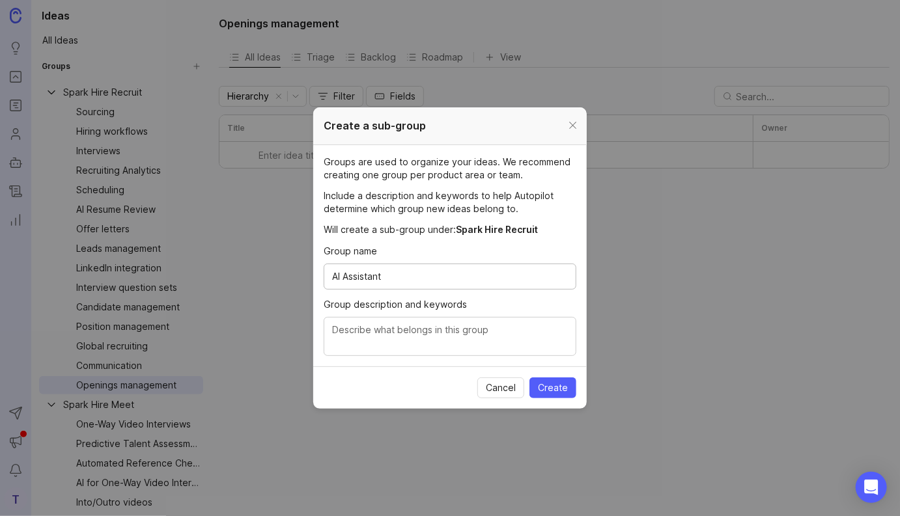
type input "AI Assistant"
click at [474, 329] on textarea "Generates content useful for multiple recruiting" at bounding box center [450, 337] width 236 height 29
click at [473, 329] on textarea "Generates content useful for multiple recruiting" at bounding box center [450, 337] width 236 height 29
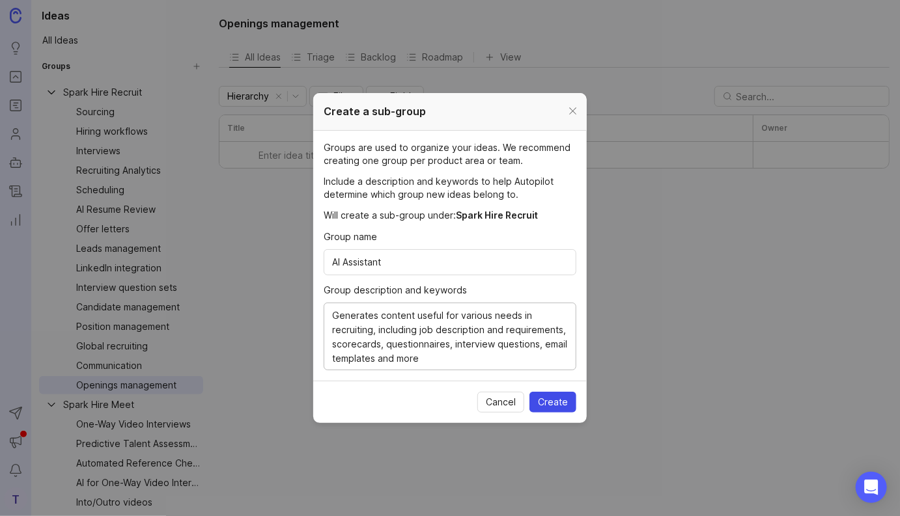
type textarea "Generates content useful for various needs in recruiting, including job descrip…"
click at [561, 400] on span "Create" at bounding box center [553, 402] width 30 height 13
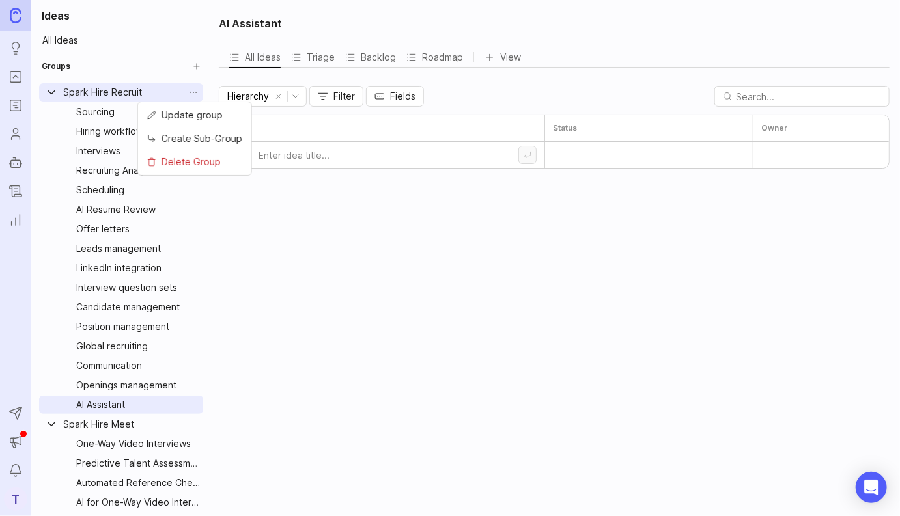
click at [196, 91] on html "Ideas Portal Roadmaps Users Autopilot Changelog Reporting Send to Autopilot Ann…" at bounding box center [450, 258] width 900 height 516
click at [129, 286] on html "Ideas Portal Roadmaps Users Autopilot Changelog Reporting Send to Autopilot Ann…" at bounding box center [450, 258] width 900 height 516
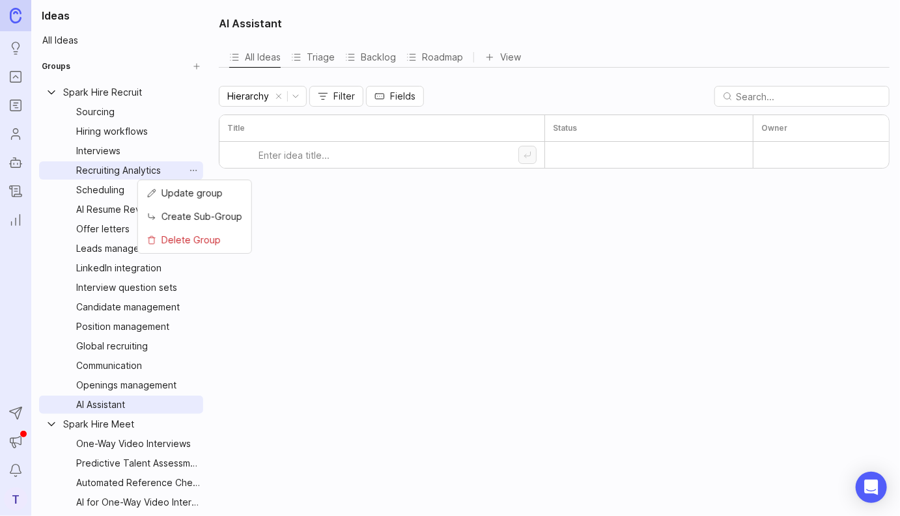
click at [195, 174] on html "Ideas Portal Roadmaps Users Autopilot Changelog Reporting Send to Autopilot Ann…" at bounding box center [450, 258] width 900 height 516
click at [204, 192] on span "Update group" at bounding box center [191, 193] width 61 height 14
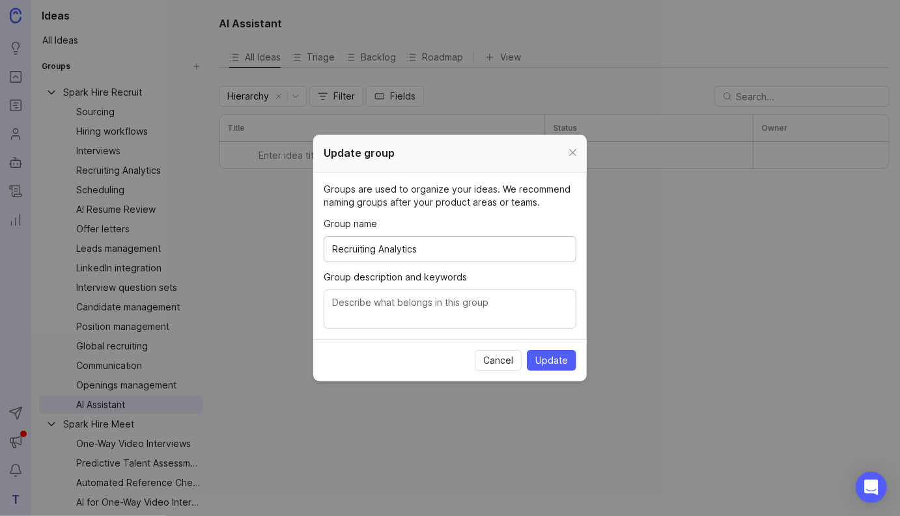
click at [366, 303] on textarea "Group description and keywords" at bounding box center [450, 310] width 236 height 29
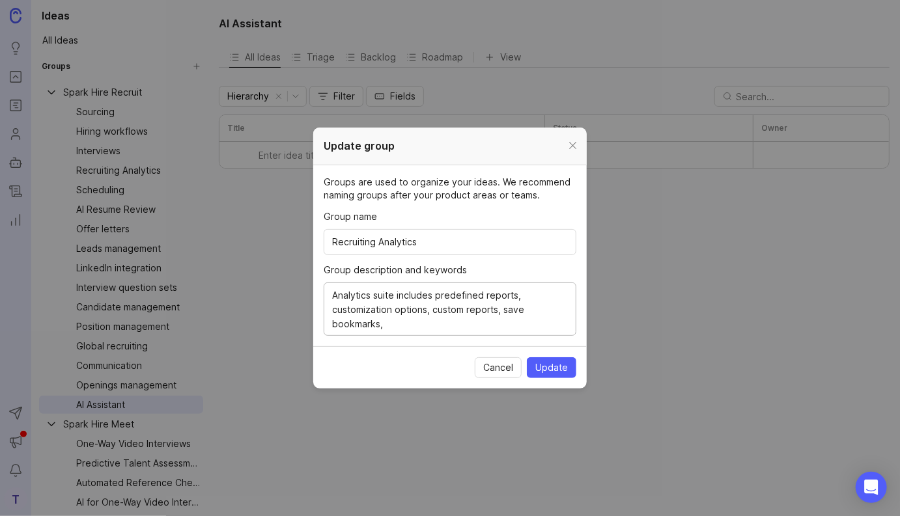
drag, startPoint x: 526, startPoint y: 308, endPoint x: 539, endPoint y: 308, distance: 13.0
click at [527, 308] on textarea "Analytics suite includes predefined reports, customization options, custom repo…" at bounding box center [450, 309] width 236 height 43
type textarea "Analytics suite includes predefined reports, customization options, custom repo…"
click at [562, 367] on span "Update" at bounding box center [551, 367] width 33 height 13
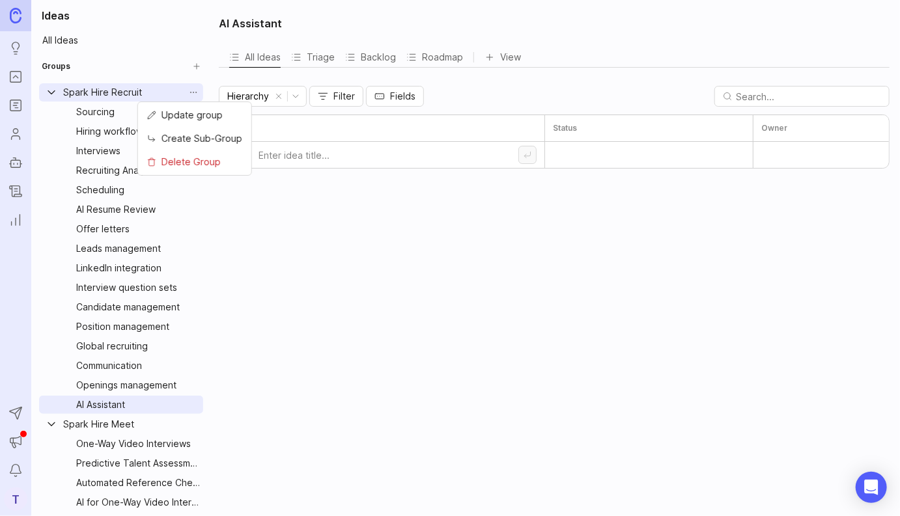
click at [195, 94] on html "Ideas Portal Roadmaps Users Autopilot Changelog Reporting Send to Autopilot Ann…" at bounding box center [450, 258] width 900 height 516
click at [208, 140] on span "Create Sub-Group" at bounding box center [201, 139] width 81 height 14
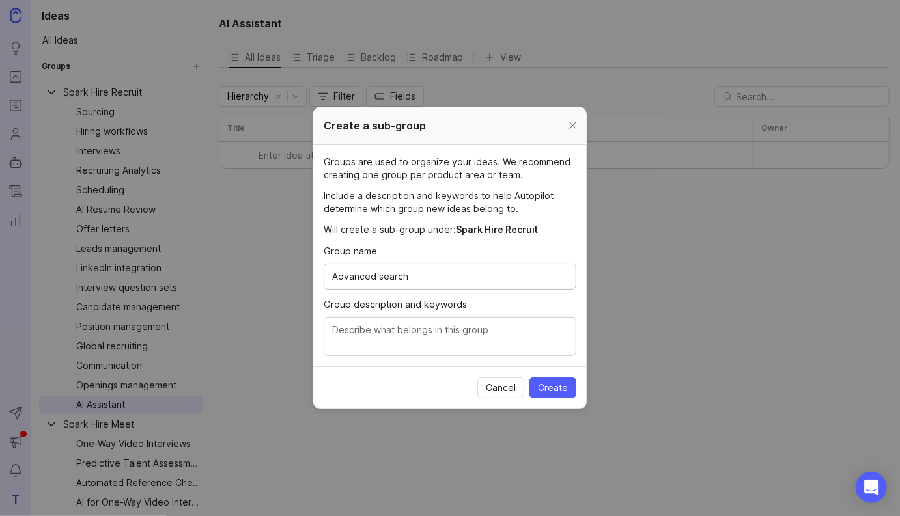
type input "Advanced search"
click at [435, 329] on textarea "Group description and keywords" at bounding box center [450, 337] width 236 height 29
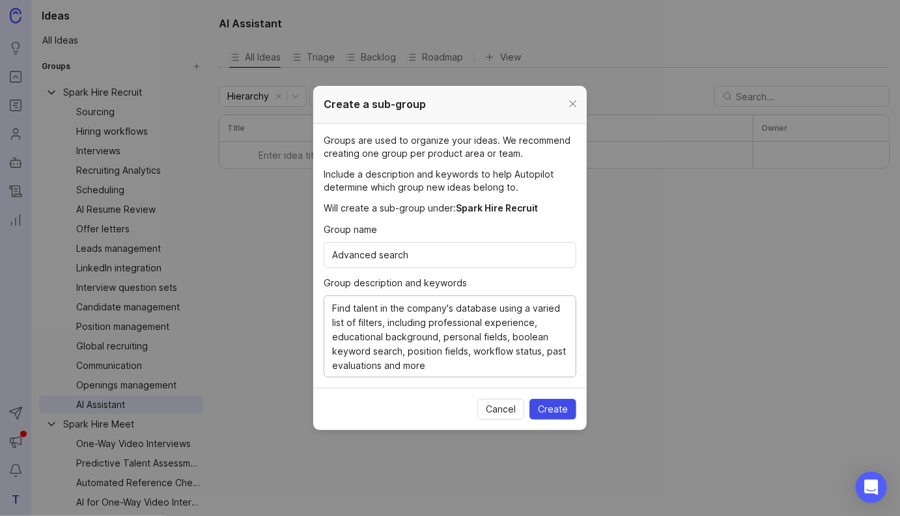
type textarea "Find talent in the company's database using a varied list of filters, including…"
click at [561, 410] on span "Create" at bounding box center [553, 409] width 30 height 13
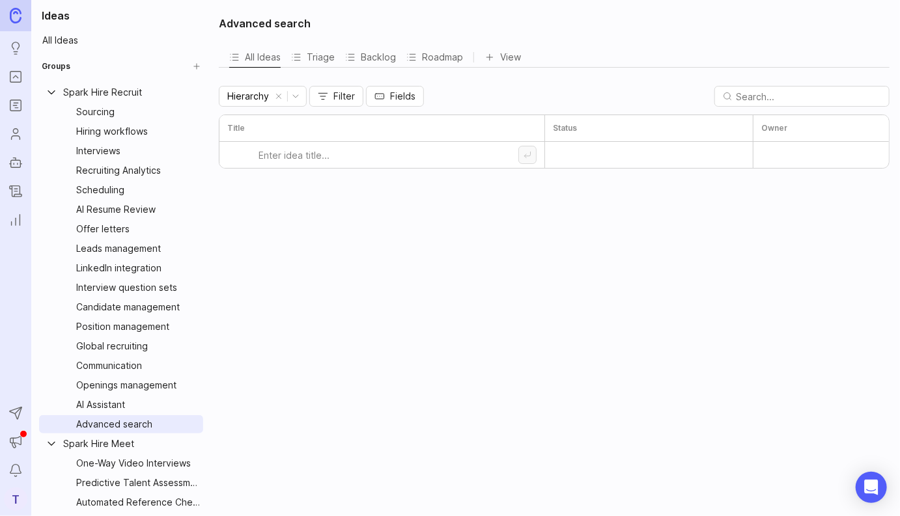
click at [153, 133] on div "Hiring workflows" at bounding box center [131, 131] width 111 height 14
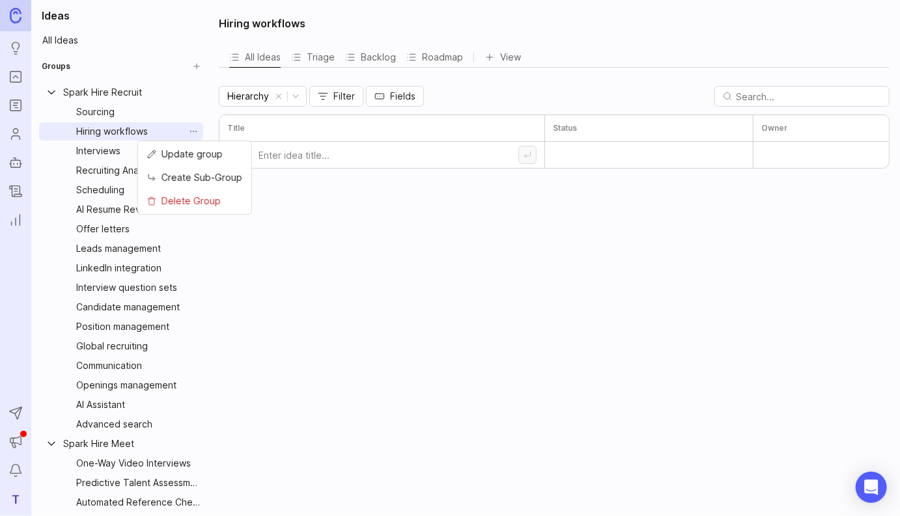
click at [191, 133] on html "Ideas Portal Roadmaps Users Autopilot Changelog Reporting Send to Autopilot Ann…" at bounding box center [450, 258] width 900 height 516
click at [198, 178] on span "Create Sub-Group" at bounding box center [201, 178] width 81 height 14
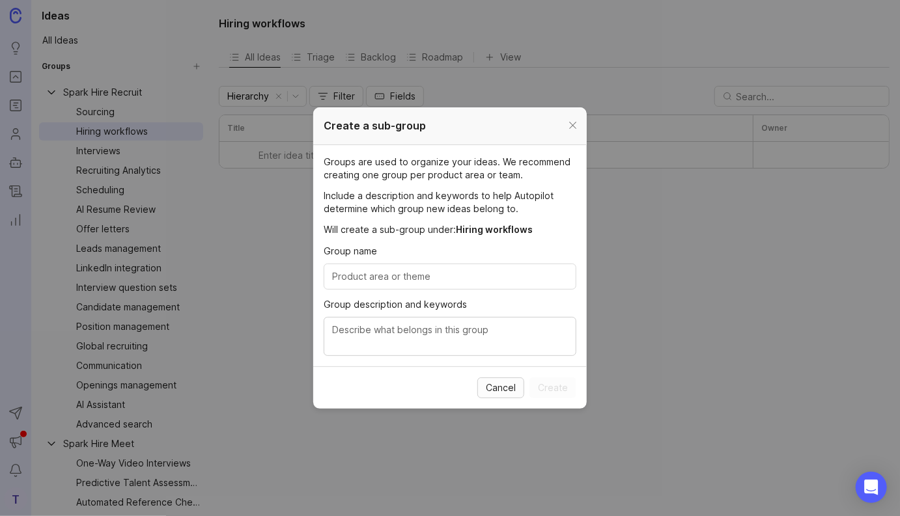
click at [500, 388] on span "Cancel" at bounding box center [501, 388] width 30 height 13
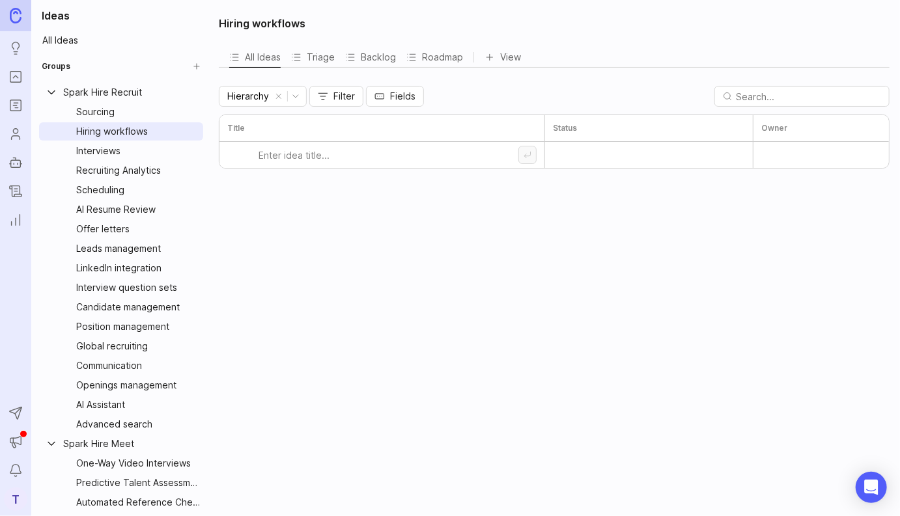
click at [195, 130] on html "Ideas Portal Roadmaps Users Autopilot Changelog Reporting Send to Autopilot Ann…" at bounding box center [450, 258] width 900 height 516
click at [209, 156] on span "Update group" at bounding box center [191, 154] width 61 height 14
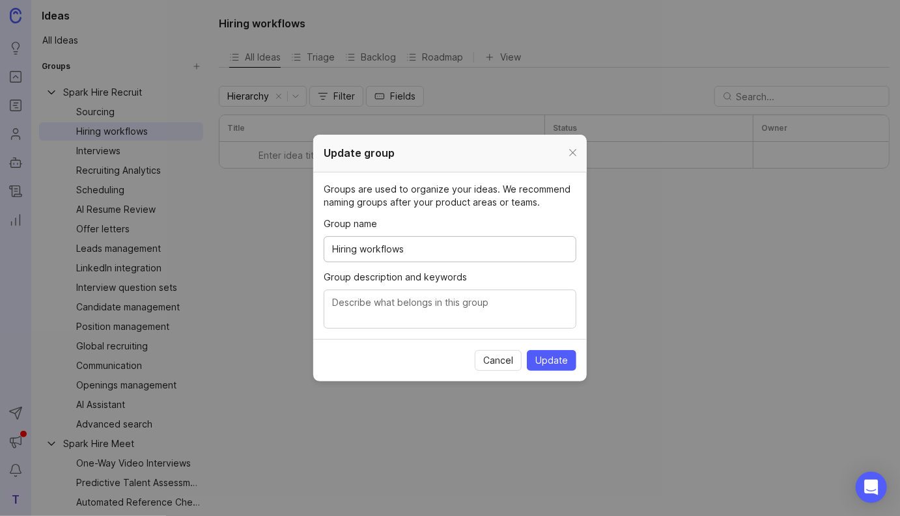
click at [378, 308] on textarea "Group description and keywords" at bounding box center [450, 310] width 236 height 29
click at [486, 316] on textarea "Customizable position and candidate workflows structure and automate the hiring…" at bounding box center [450, 310] width 236 height 29
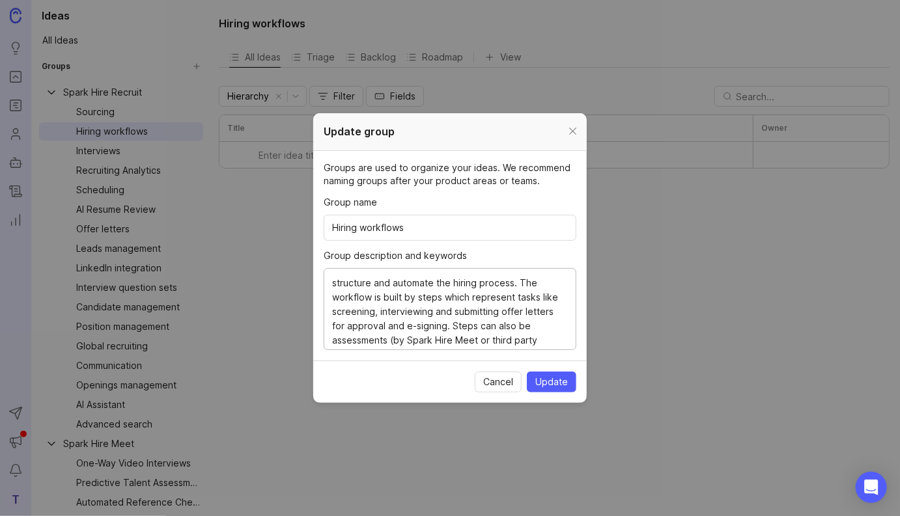
scroll to position [27, 0]
type textarea "Customizable position and candidate workflows structure and automate the hiring…"
click at [553, 382] on span "Update" at bounding box center [551, 382] width 33 height 13
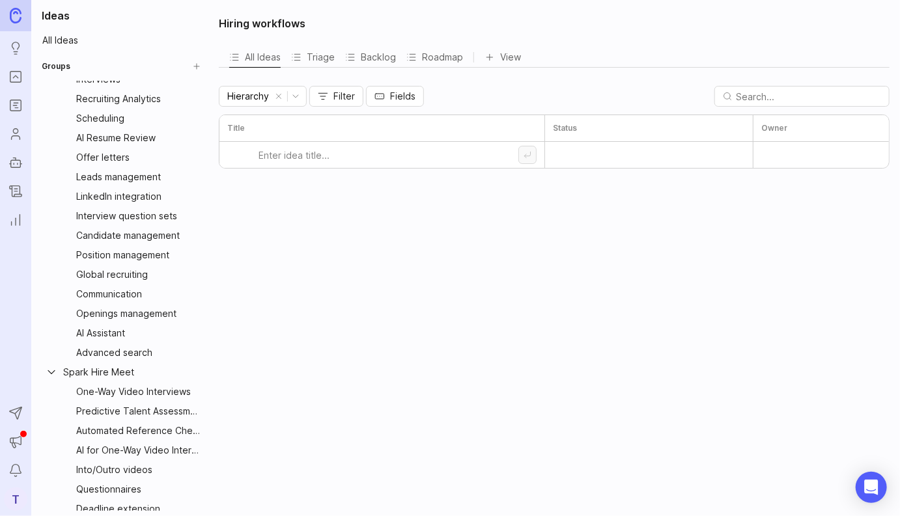
scroll to position [0, 0]
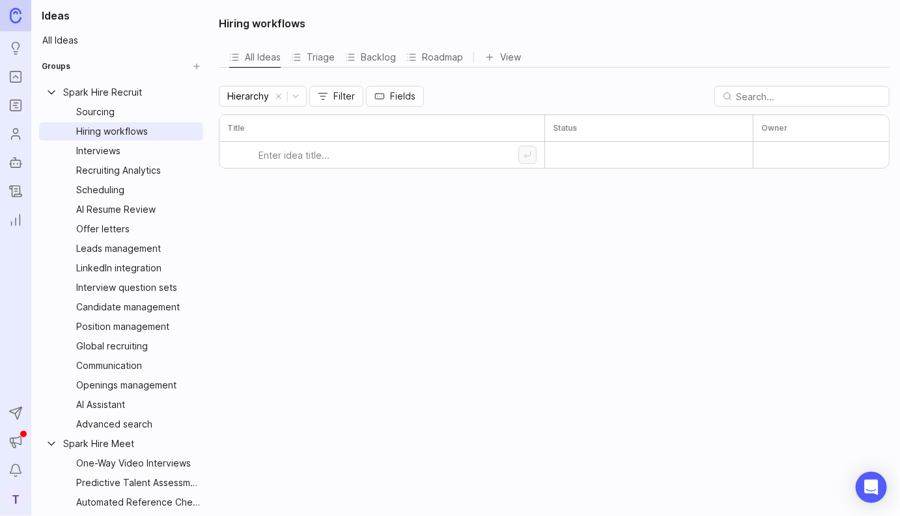
click at [192, 94] on html "Ideas Portal Roadmaps Users Autopilot Changelog Reporting Send to Autopilot Ann…" at bounding box center [450, 258] width 900 height 516
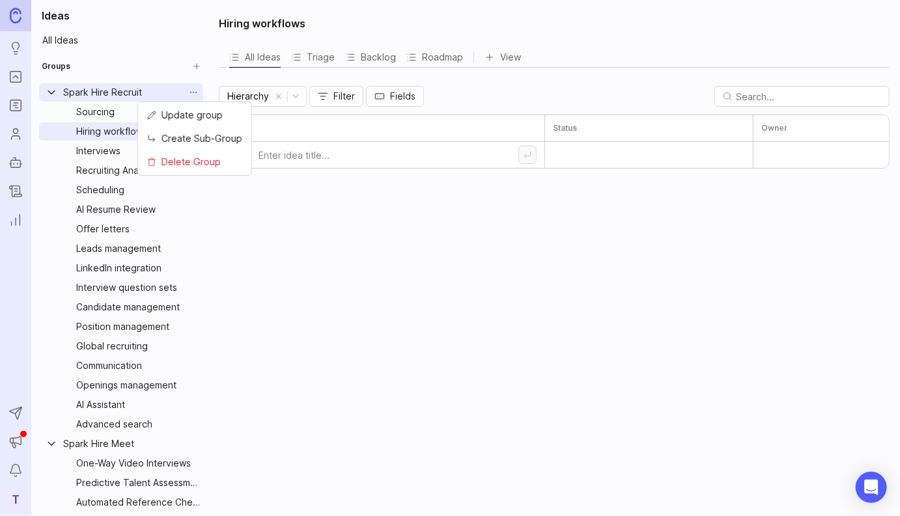
click at [202, 141] on span "Create Sub-Group" at bounding box center [201, 139] width 81 height 14
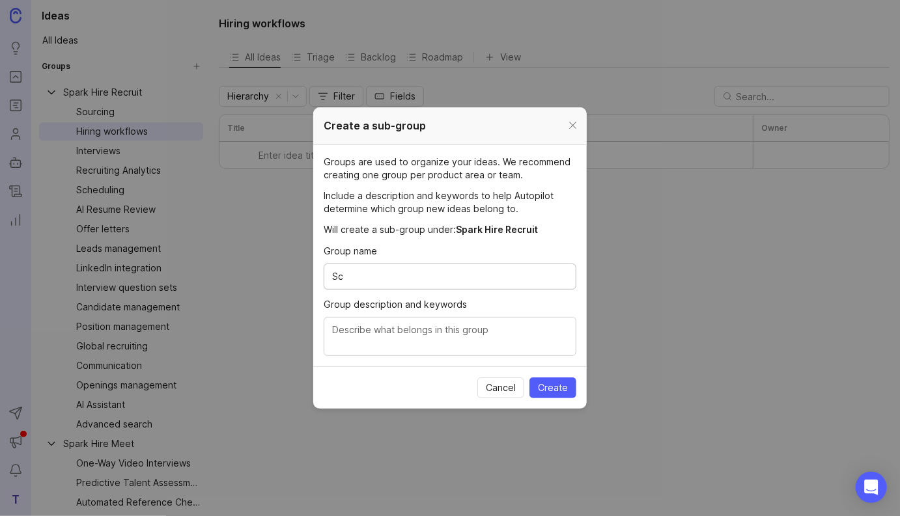
type input "S"
type input "Quesionnaires"
type textarea "P"
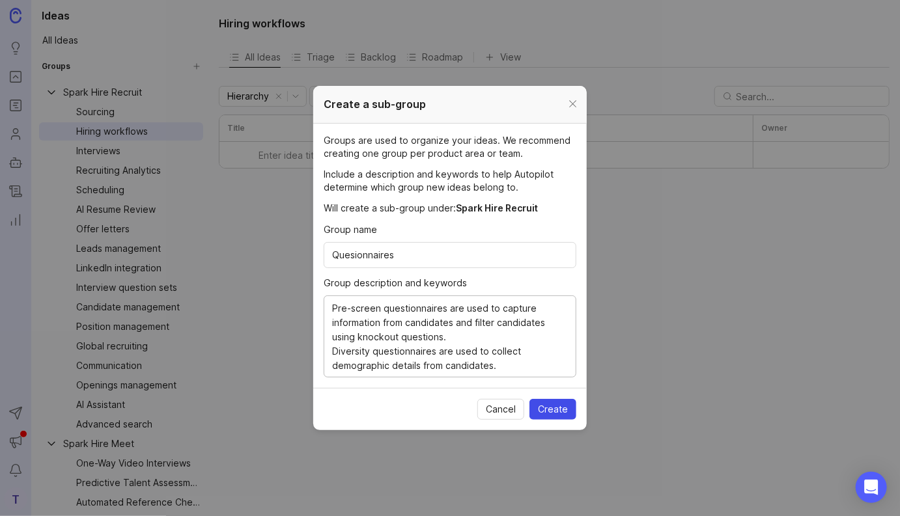
type textarea "Pre-screen questionnaires are used to capture information from candidates and f…"
click at [553, 409] on span "Create" at bounding box center [553, 409] width 30 height 13
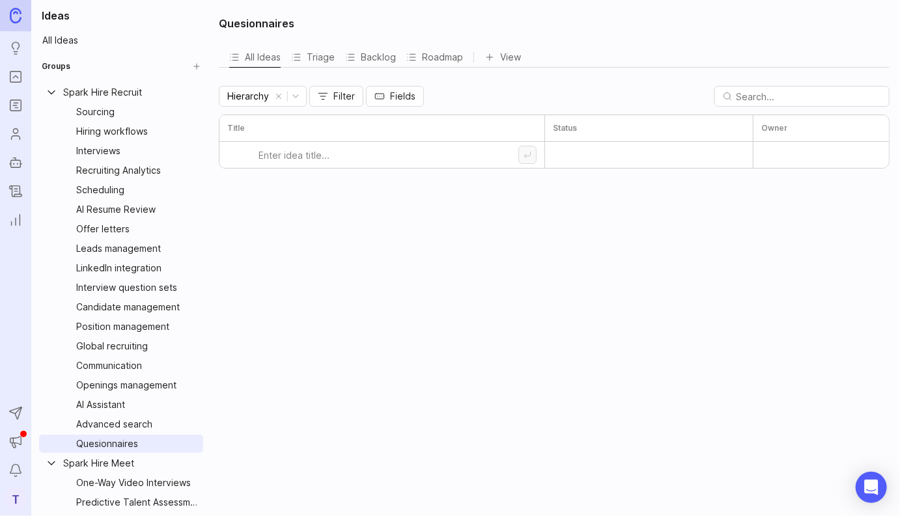
click at [195, 92] on html "Ideas Portal Roadmaps Users Autopilot Changelog Reporting Send to Autopilot Ann…" at bounding box center [450, 258] width 900 height 516
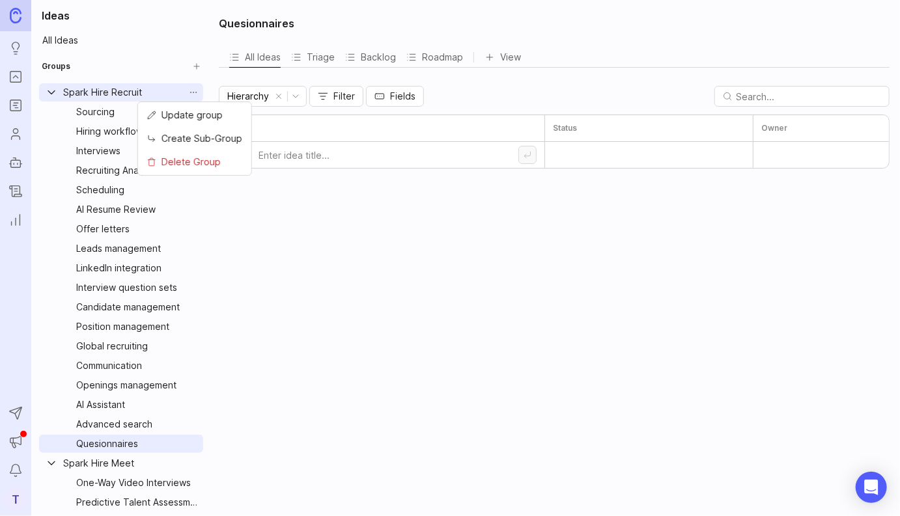
click at [208, 141] on span "Create Sub-Group" at bounding box center [201, 139] width 81 height 14
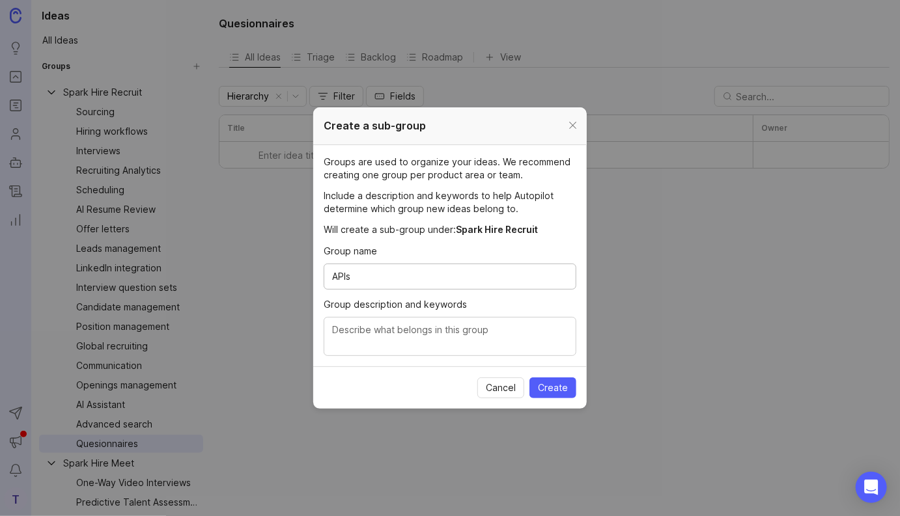
type input "APIs"
type textarea "Includes the Careers API, Recruiting API, Evaluation API and Job board API"
click at [546, 385] on span "Create" at bounding box center [553, 388] width 30 height 13
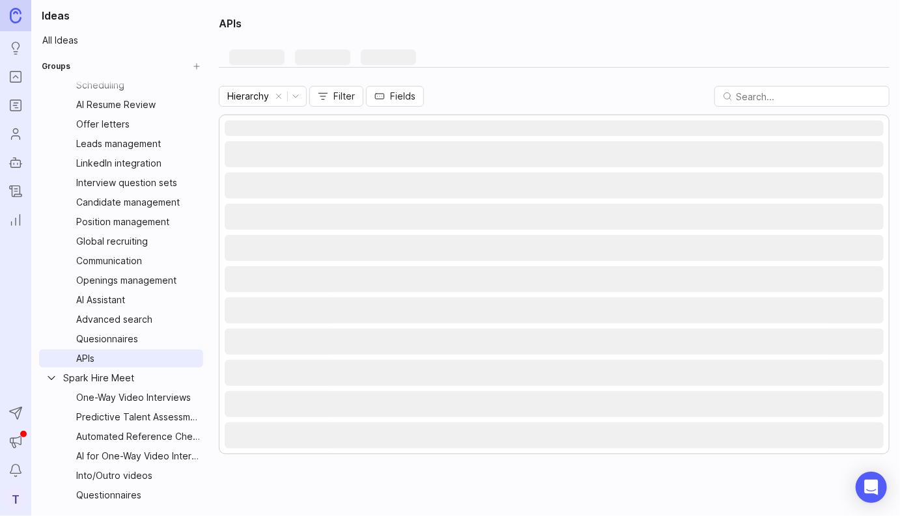
scroll to position [159, 0]
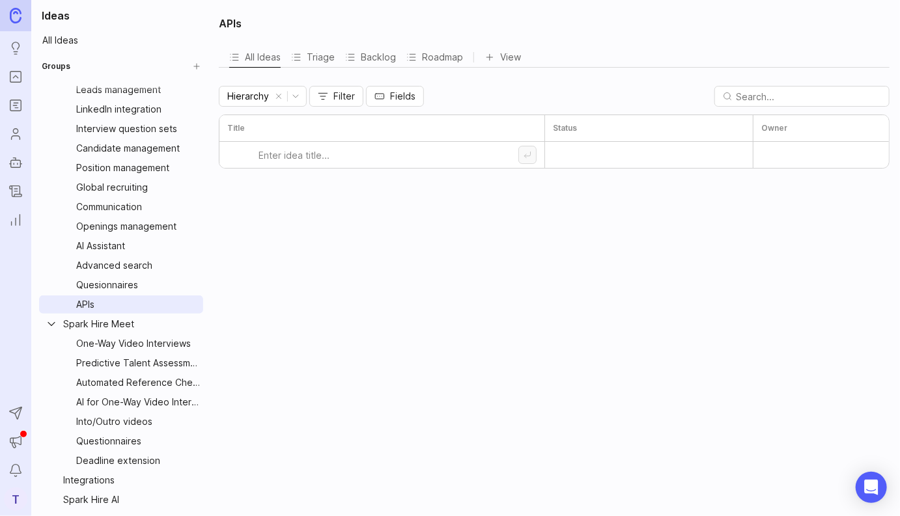
click at [194, 328] on html "Ideas Portal Roadmaps Users Autopilot Changelog Reporting Send to Autopilot Ann…" at bounding box center [450, 258] width 900 height 516
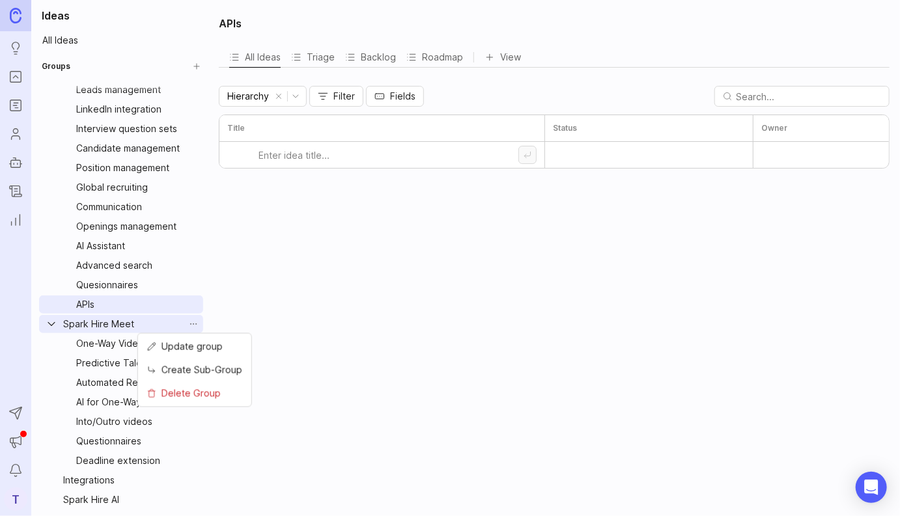
click at [225, 372] on span "Create Sub-Group" at bounding box center [201, 370] width 81 height 14
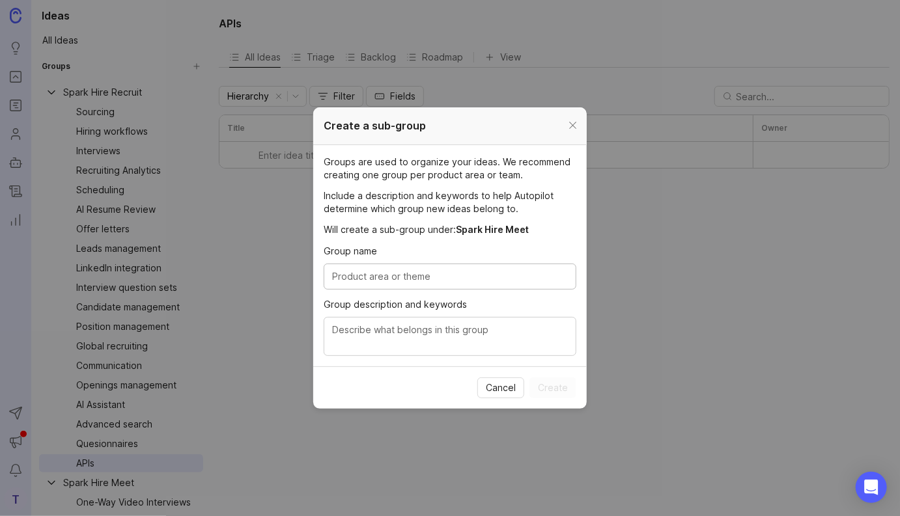
click at [434, 279] on input "Group name" at bounding box center [450, 277] width 236 height 14
type input "API"
click at [462, 328] on textarea "Group description and keywords" at bounding box center [450, 337] width 236 height 29
type textarea "Allows customers and partners to integrate with SPark Hire Meet assessments."
click at [557, 387] on span "Create" at bounding box center [553, 388] width 30 height 13
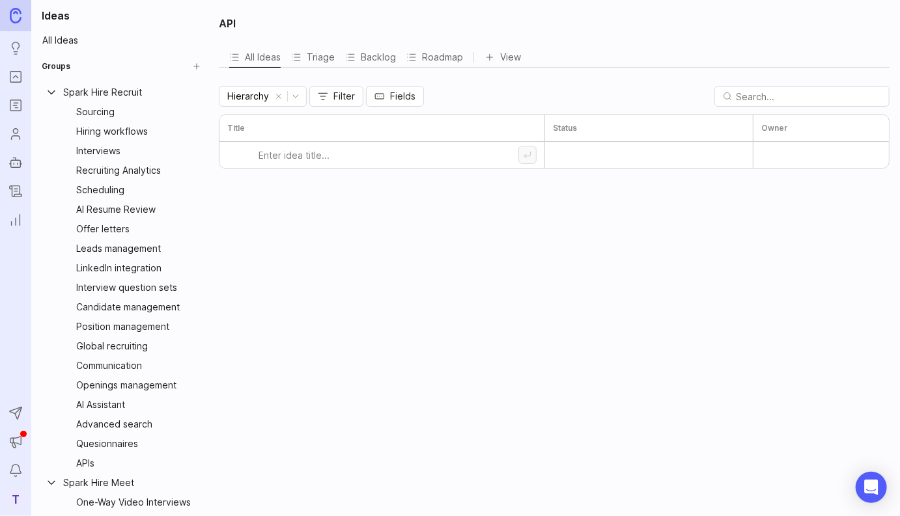
click at [125, 40] on link "All Ideas" at bounding box center [120, 40] width 169 height 18
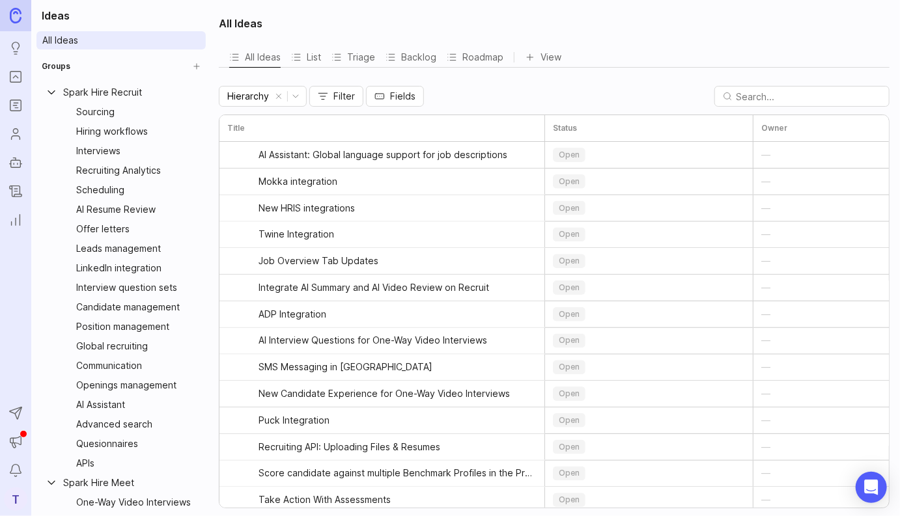
click at [306, 59] on button "List" at bounding box center [306, 57] width 30 height 20
click at [528, 152] on button "Add sub-idea" at bounding box center [527, 155] width 18 height 18
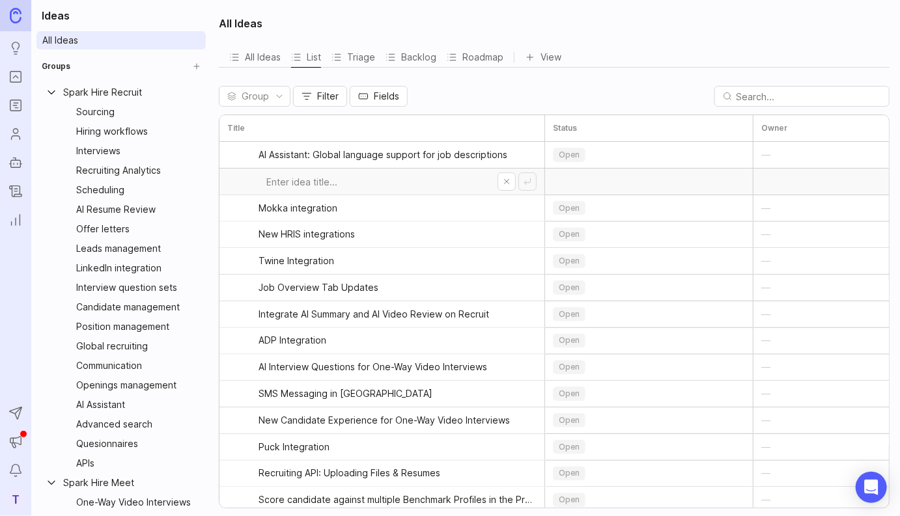
click at [506, 182] on button "Cancel" at bounding box center [506, 182] width 18 height 18
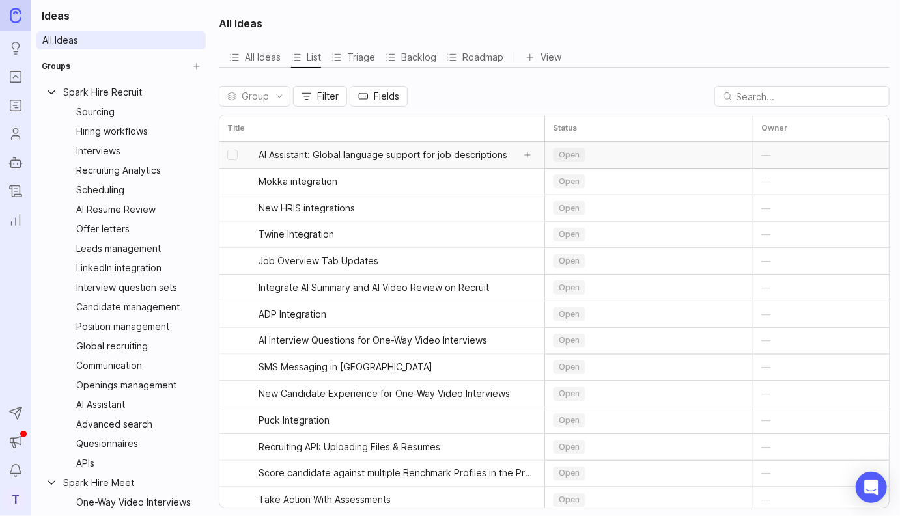
click at [445, 152] on span "AI Assistant: Global language support for job descriptions" at bounding box center [382, 154] width 249 height 13
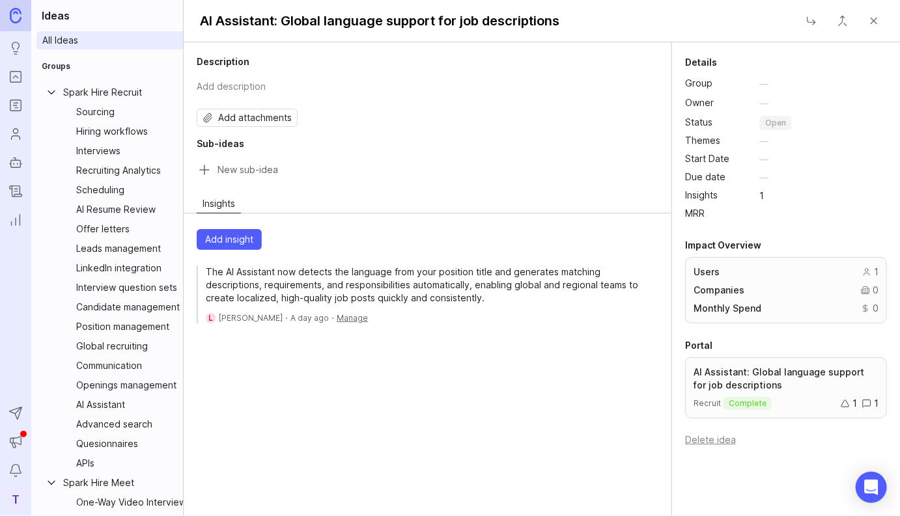
click at [235, 143] on h2 "Sub-ideas" at bounding box center [428, 143] width 462 height 13
click at [875, 22] on button "Close" at bounding box center [874, 21] width 26 height 26
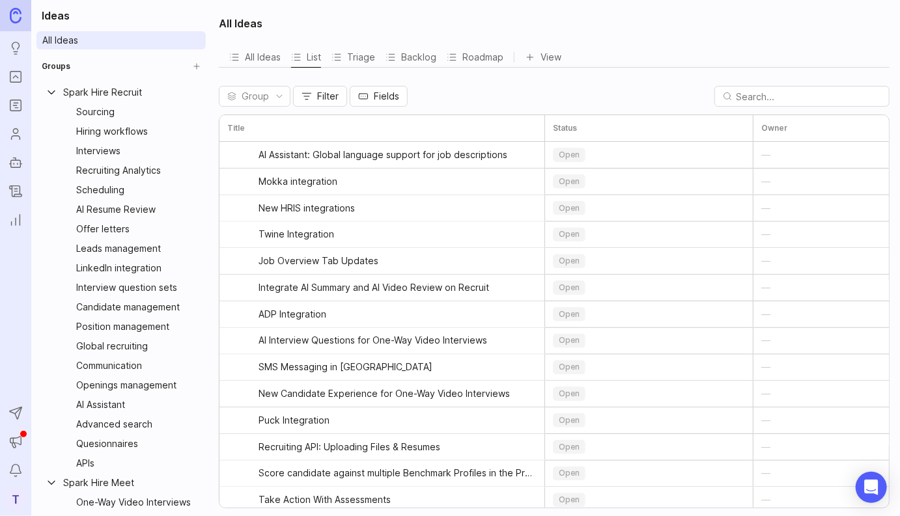
click at [266, 59] on button "All Ideas" at bounding box center [254, 57] width 51 height 20
click at [333, 18] on div "All Ideas" at bounding box center [554, 23] width 671 height 31
click at [277, 94] on icon "button" at bounding box center [279, 96] width 5 height 5
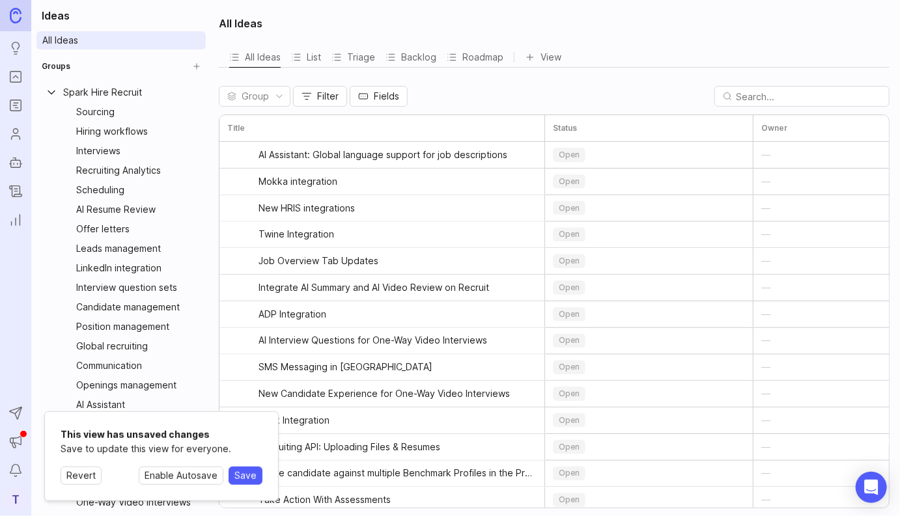
click at [92, 472] on button "Revert" at bounding box center [81, 476] width 41 height 18
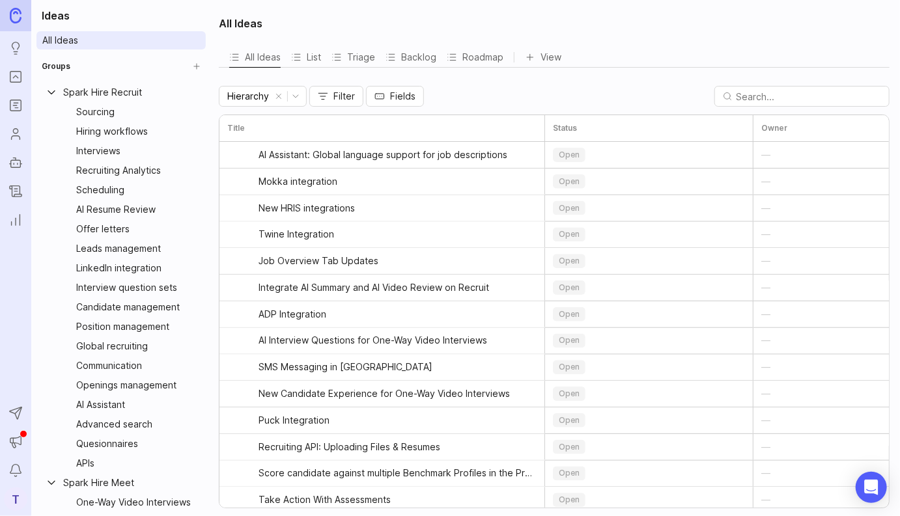
click at [346, 102] on button "Filter" at bounding box center [336, 96] width 54 height 21
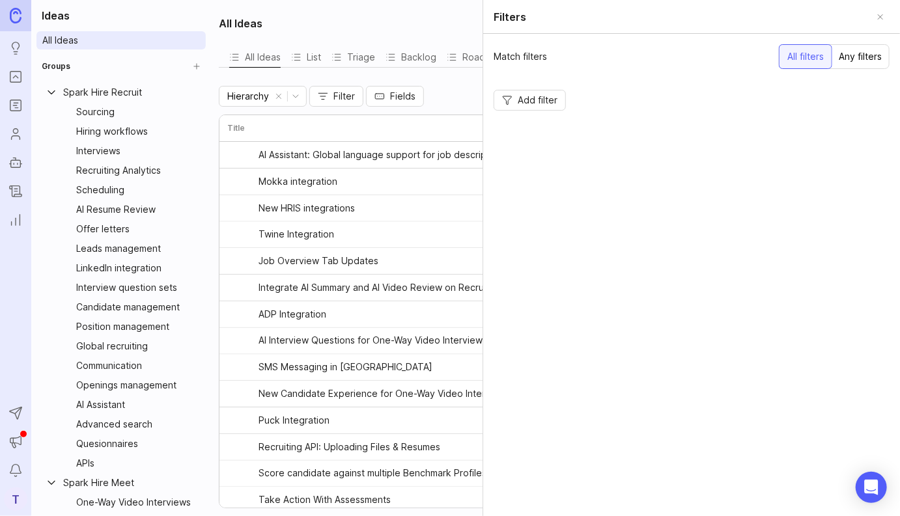
click at [862, 62] on div "Any filters" at bounding box center [860, 56] width 59 height 23
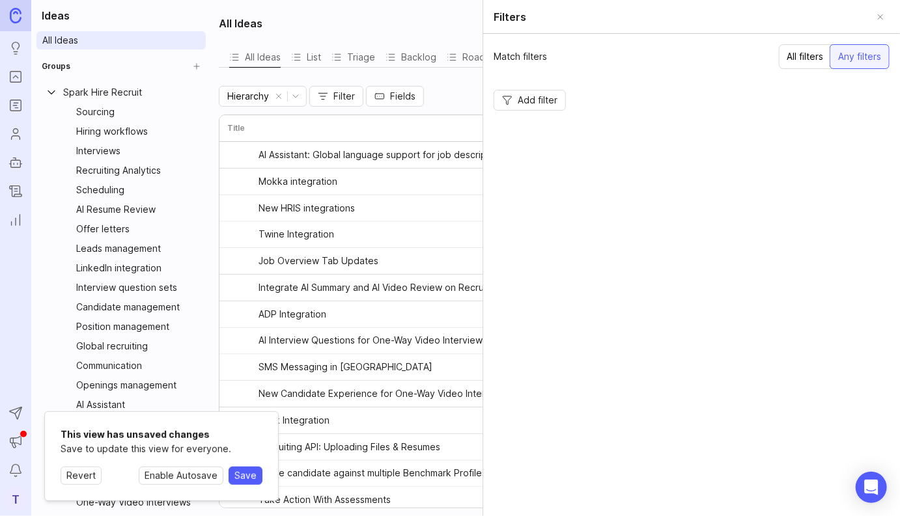
click at [805, 60] on div "All filters" at bounding box center [805, 56] width 52 height 23
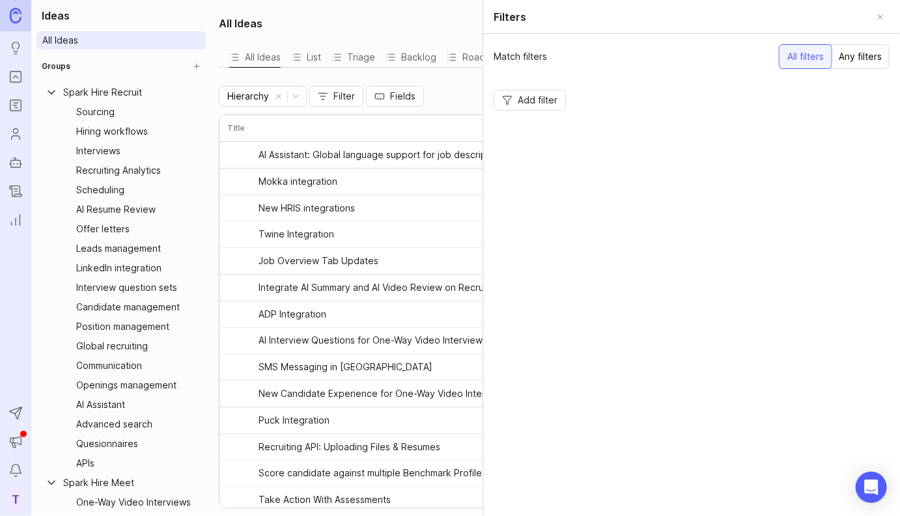
click at [883, 15] on button "Close" at bounding box center [880, 17] width 18 height 18
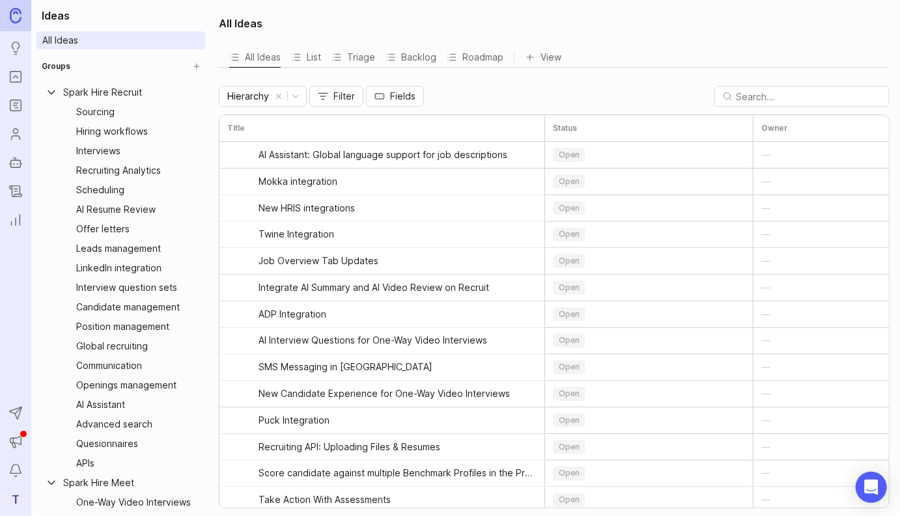
click at [436, 94] on div "Hierarchy Filter Fields" at bounding box center [554, 96] width 671 height 21
click at [395, 94] on button "Fields" at bounding box center [395, 96] width 58 height 21
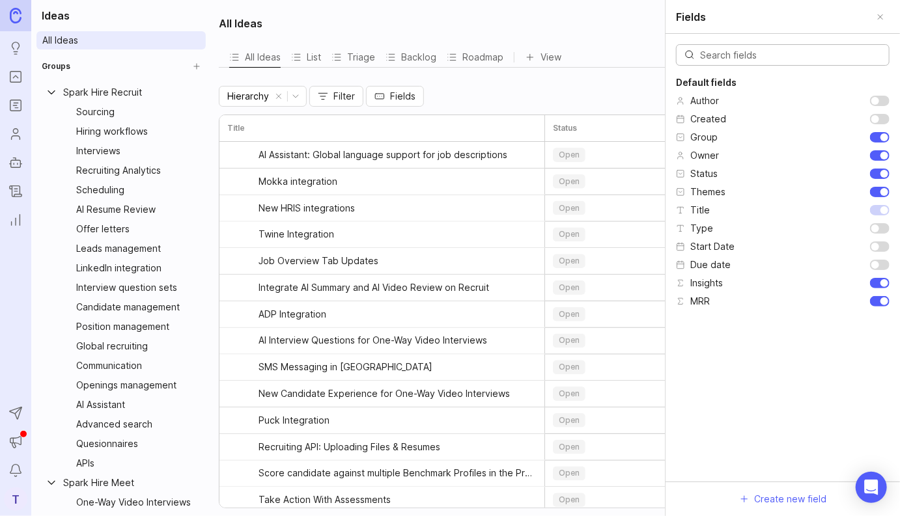
click at [883, 18] on button "Close" at bounding box center [880, 17] width 18 height 18
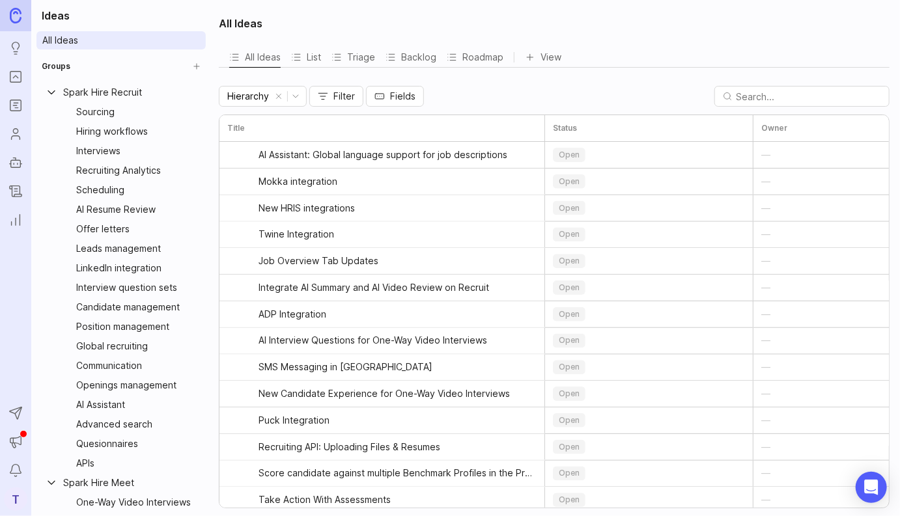
click at [503, 85] on div "All Ideas All Ideas List Triage Backlog Roadmap View To pick up a draggable ite…" at bounding box center [555, 258] width 689 height 516
click at [352, 55] on button "Triage" at bounding box center [353, 57] width 44 height 20
click at [313, 61] on button "List" at bounding box center [306, 57] width 30 height 20
click at [355, 55] on button "Triage" at bounding box center [353, 57] width 44 height 20
click at [247, 56] on button "All Ideas" at bounding box center [254, 57] width 51 height 20
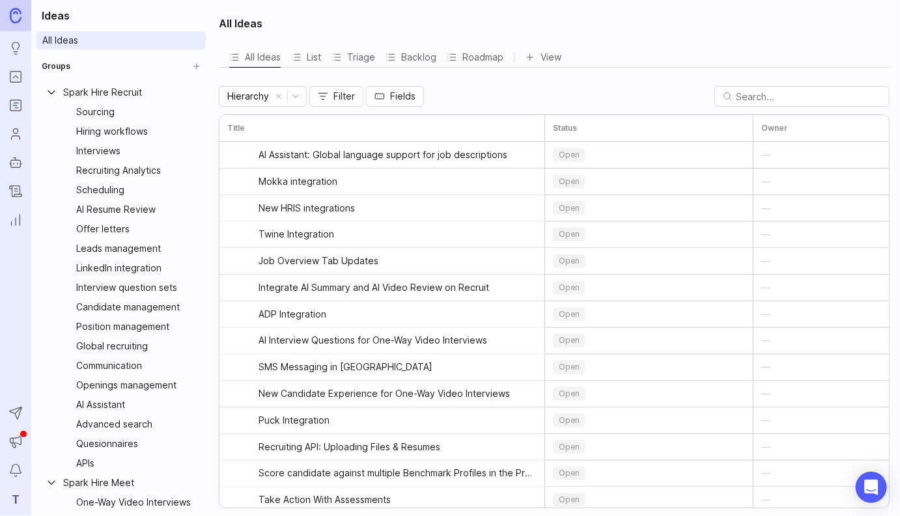
click at [357, 55] on button "Triage" at bounding box center [353, 57] width 44 height 20
click at [482, 92] on div "Hierarchy Filter Fields" at bounding box center [554, 96] width 671 height 21
click at [468, 88] on div "Hierarchy Filter Fields" at bounding box center [554, 96] width 671 height 21
click at [232, 152] on input "select post" at bounding box center [232, 155] width 10 height 10
checkbox input "true"
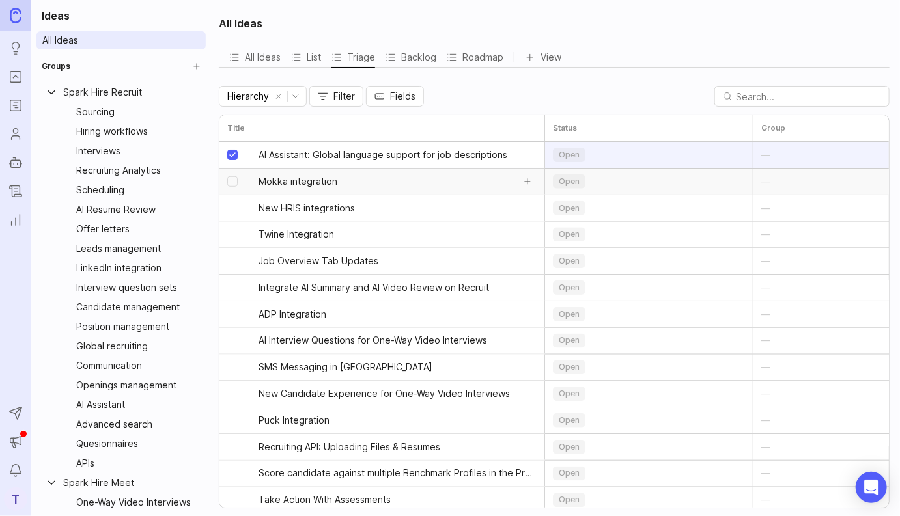
click at [233, 185] on input "select post" at bounding box center [232, 181] width 10 height 10
checkbox input "true"
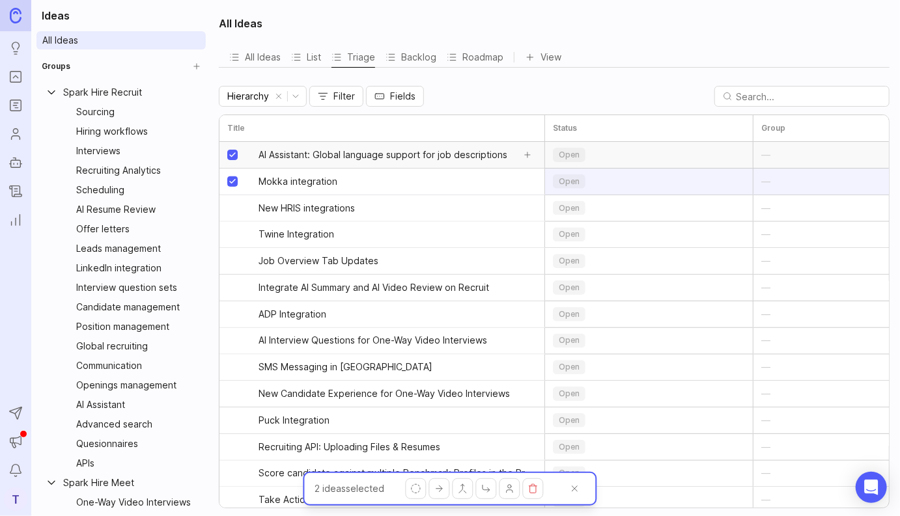
click at [233, 153] on input "select post" at bounding box center [232, 155] width 10 height 10
checkbox input "false"
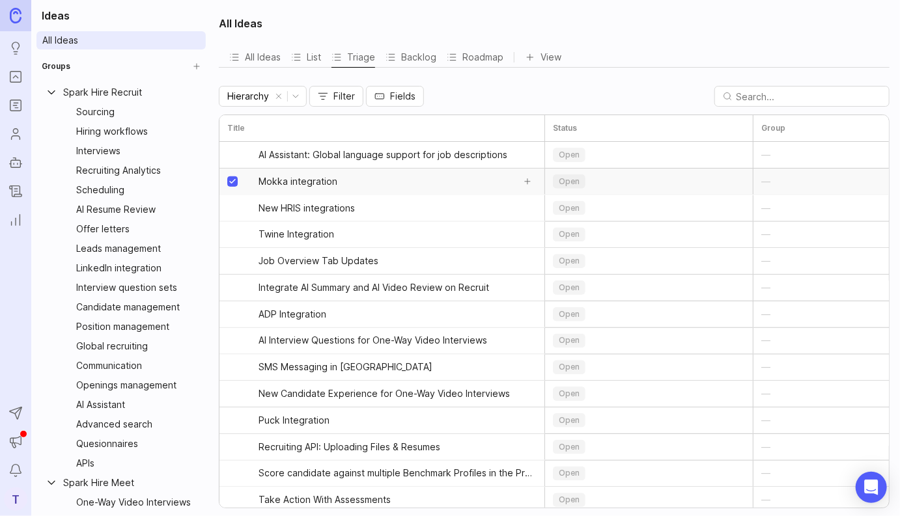
click at [231, 180] on input "select post" at bounding box center [232, 181] width 10 height 10
checkbox input "false"
click at [251, 26] on h2 "All Ideas" at bounding box center [241, 24] width 44 height 16
